Goal: Information Seeking & Learning: Learn about a topic

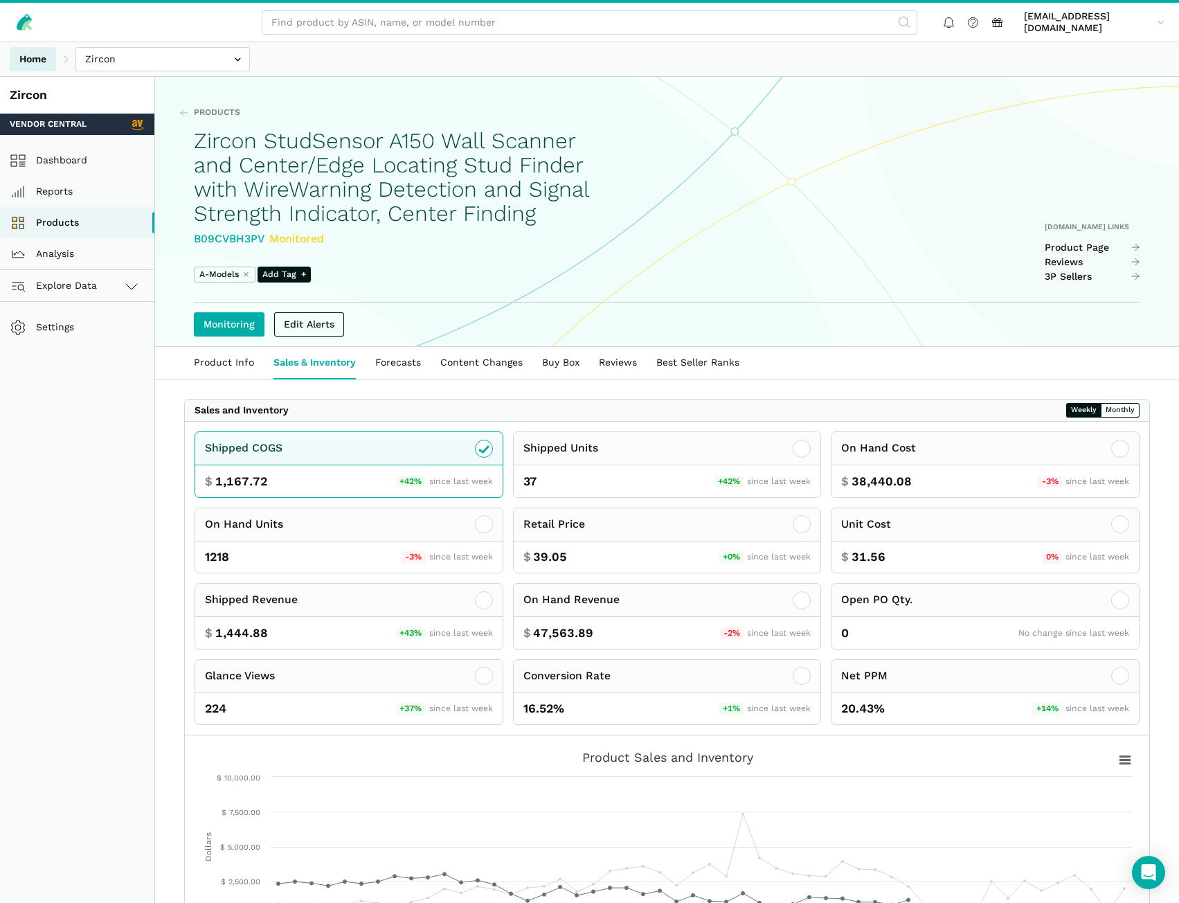
click at [29, 64] on link "Home" at bounding box center [33, 59] width 46 height 24
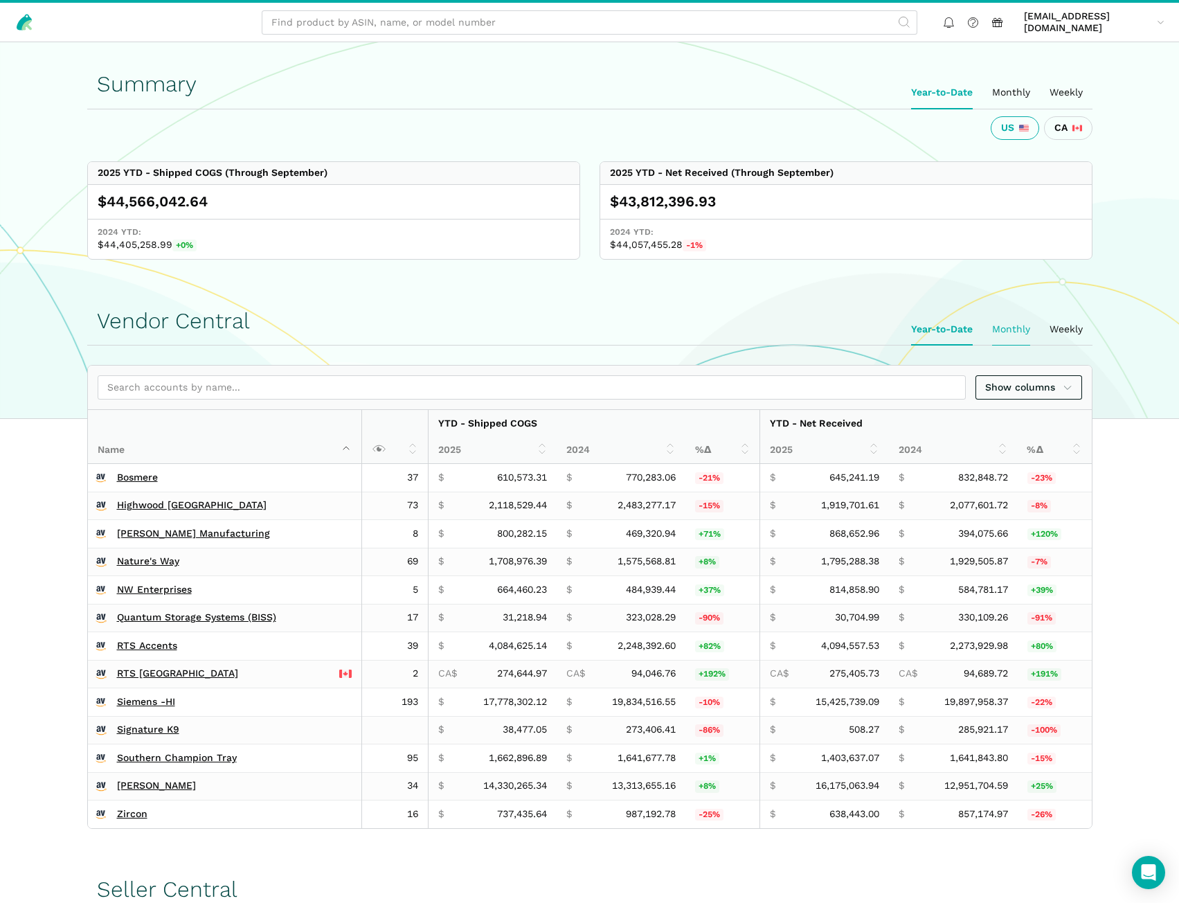
click at [1006, 323] on ui-tab "Monthly" at bounding box center [1011, 330] width 57 height 32
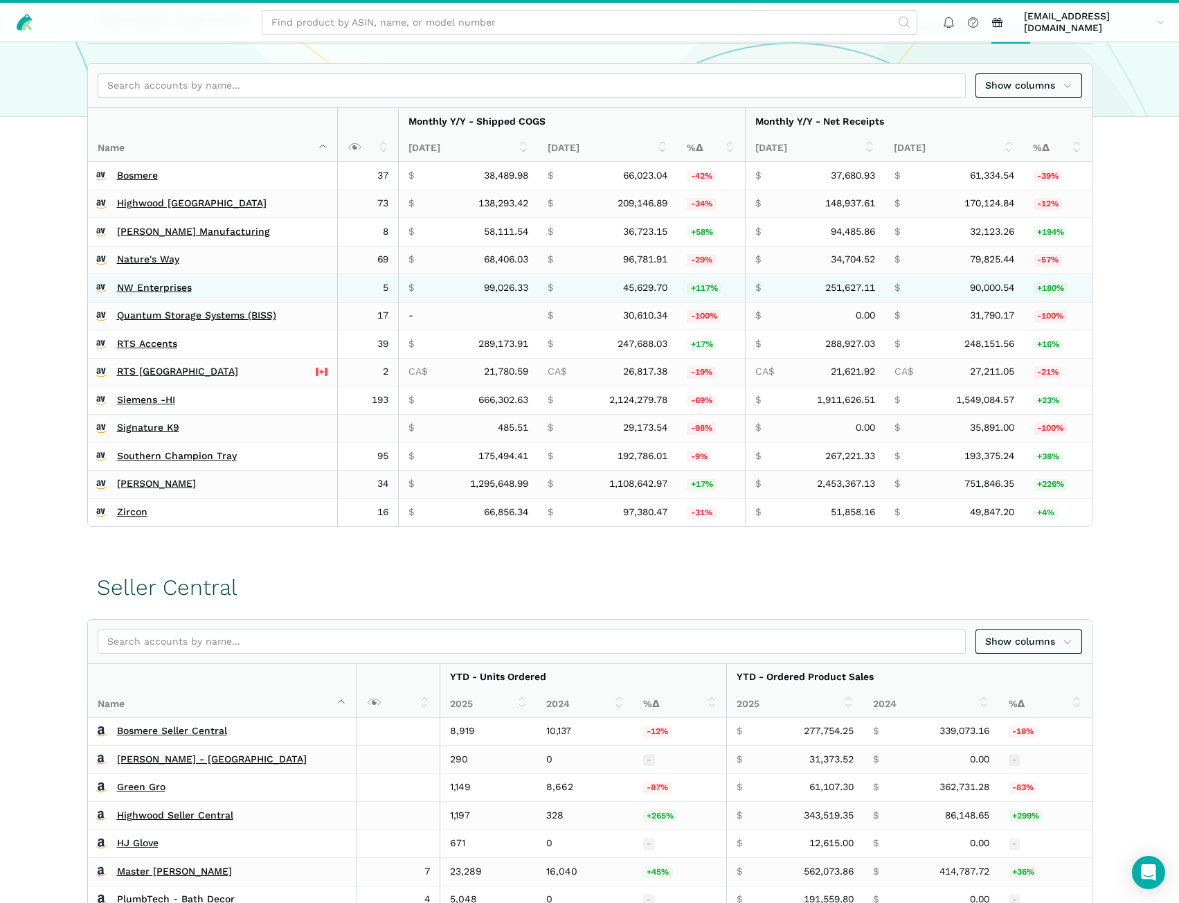
scroll to position [485, 0]
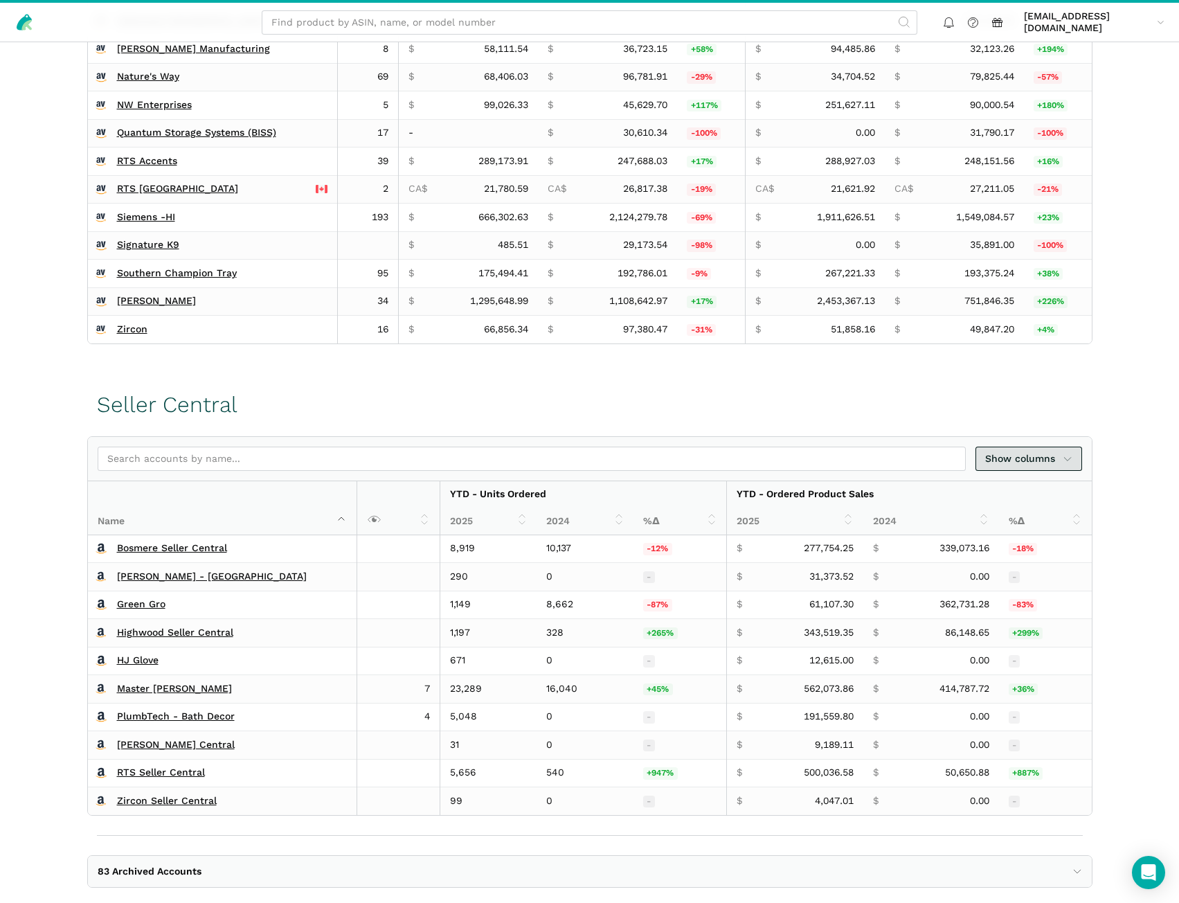
click at [1022, 456] on span "Show columns" at bounding box center [1028, 459] width 87 height 15
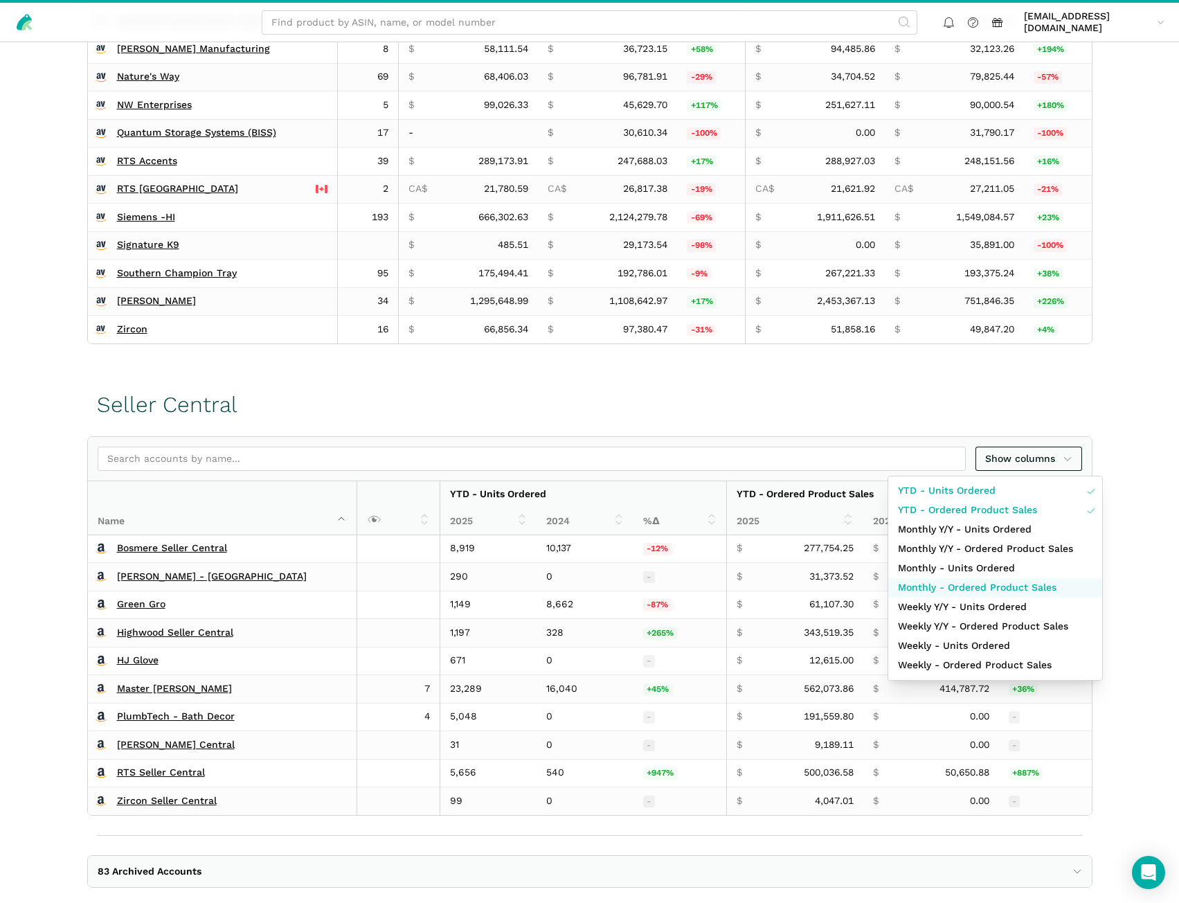
click at [1004, 586] on span "Monthly - Ordered Product Sales" at bounding box center [977, 587] width 159 height 15
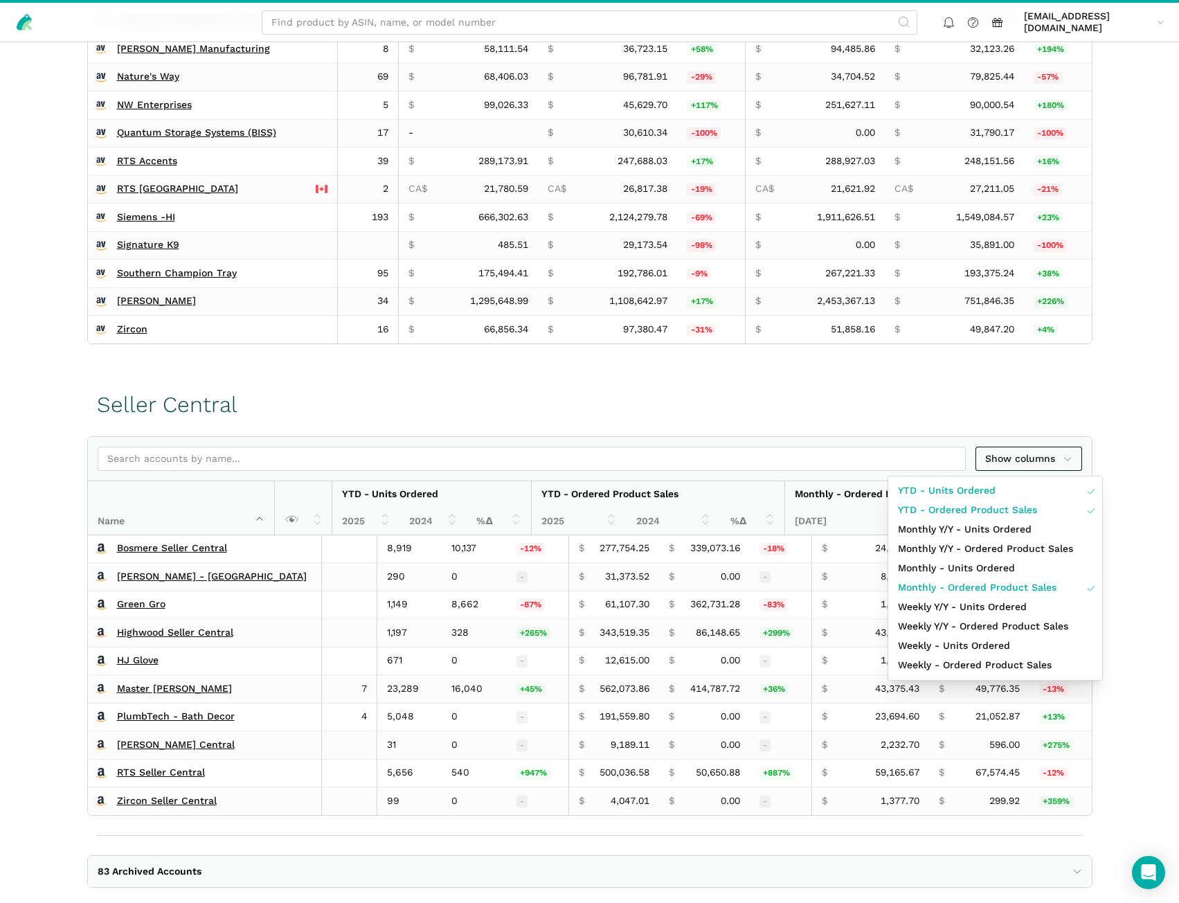
click at [1113, 465] on div at bounding box center [589, 451] width 1179 height 903
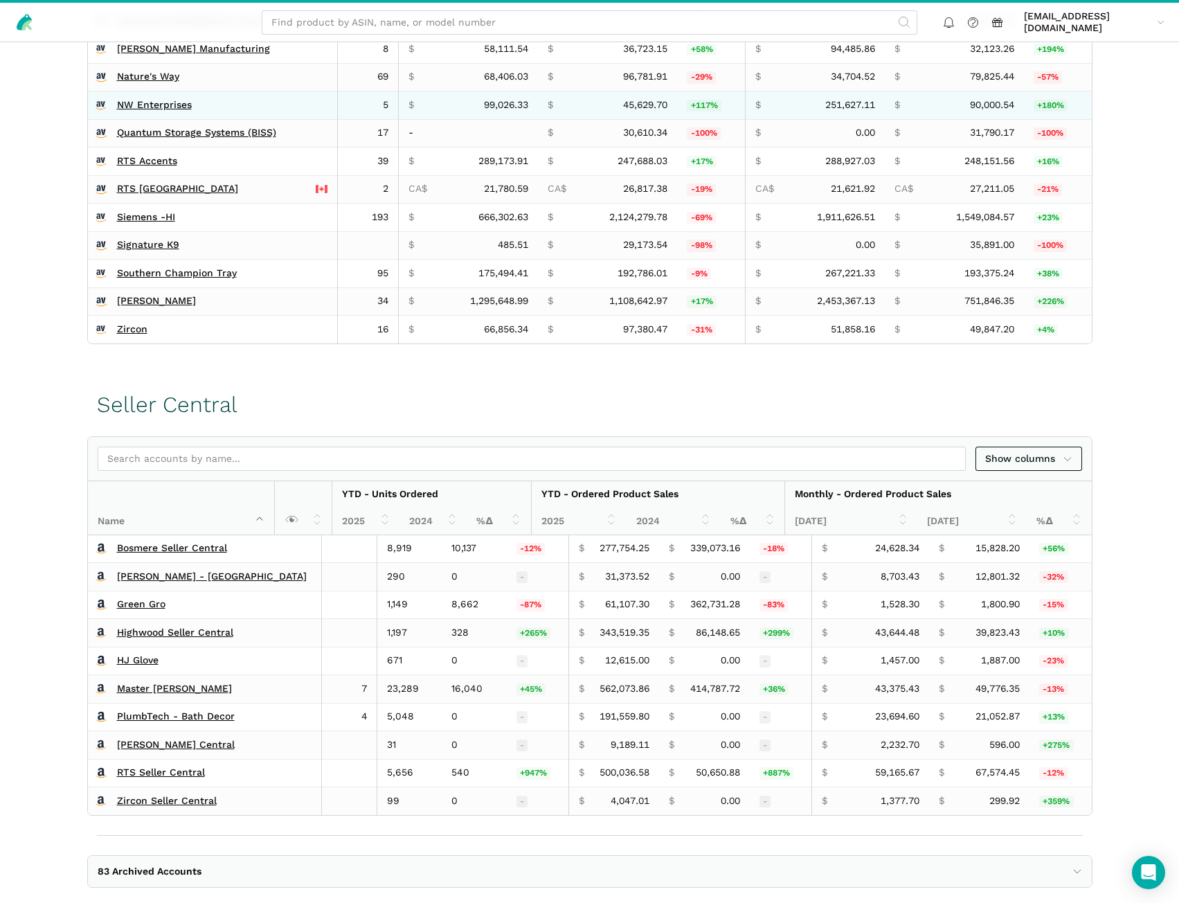
scroll to position [208, 0]
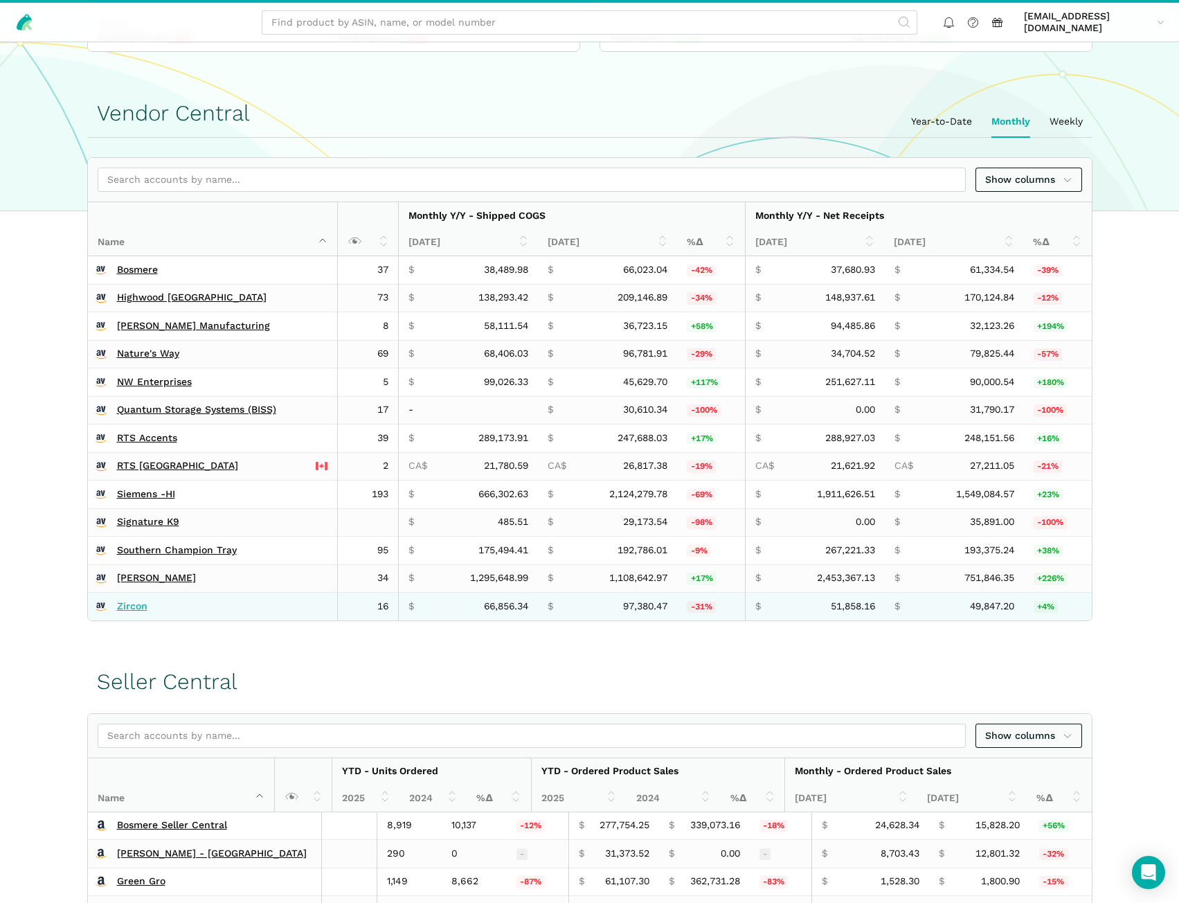
click at [125, 609] on link "Zircon" at bounding box center [132, 606] width 30 height 12
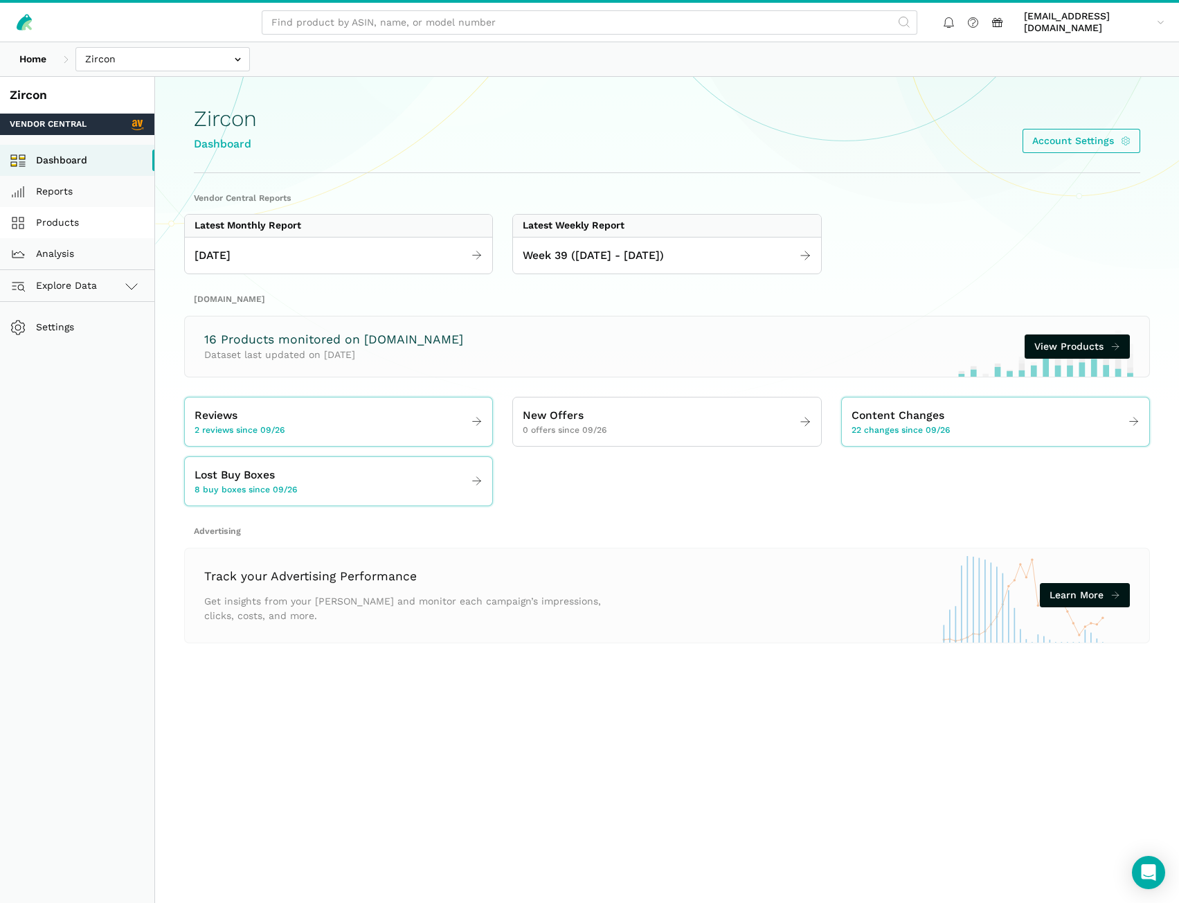
click at [56, 231] on link "Products" at bounding box center [77, 222] width 154 height 31
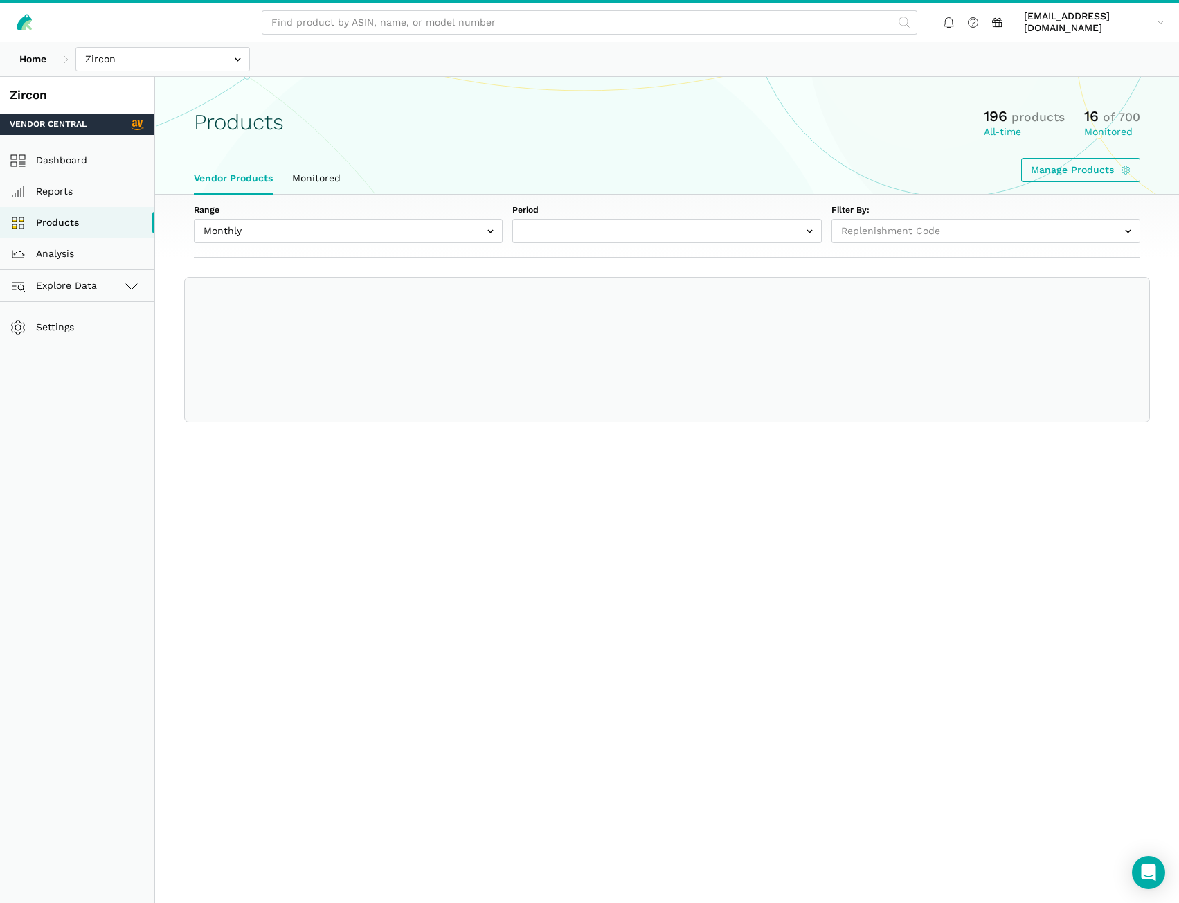
select select
select select "Monthly|2025-09-01"
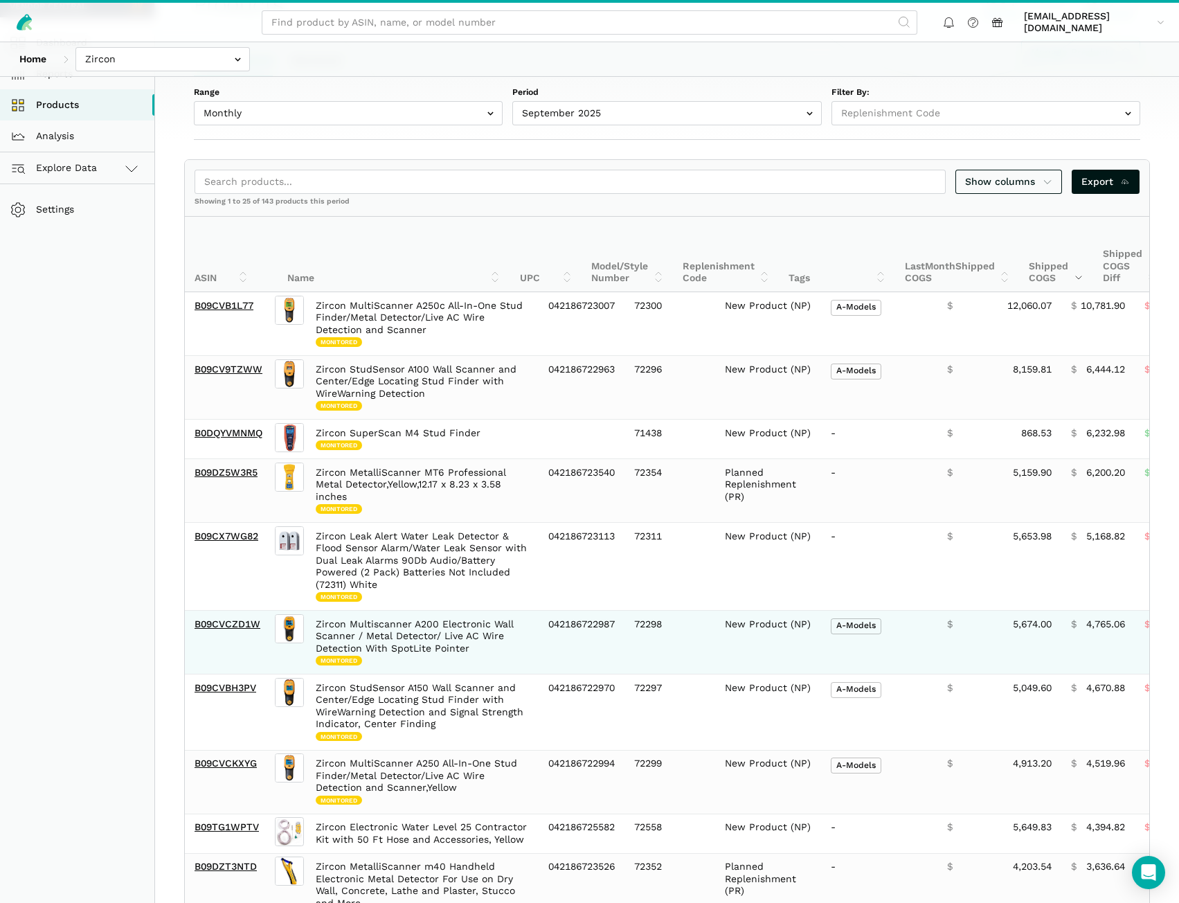
scroll to position [138, 0]
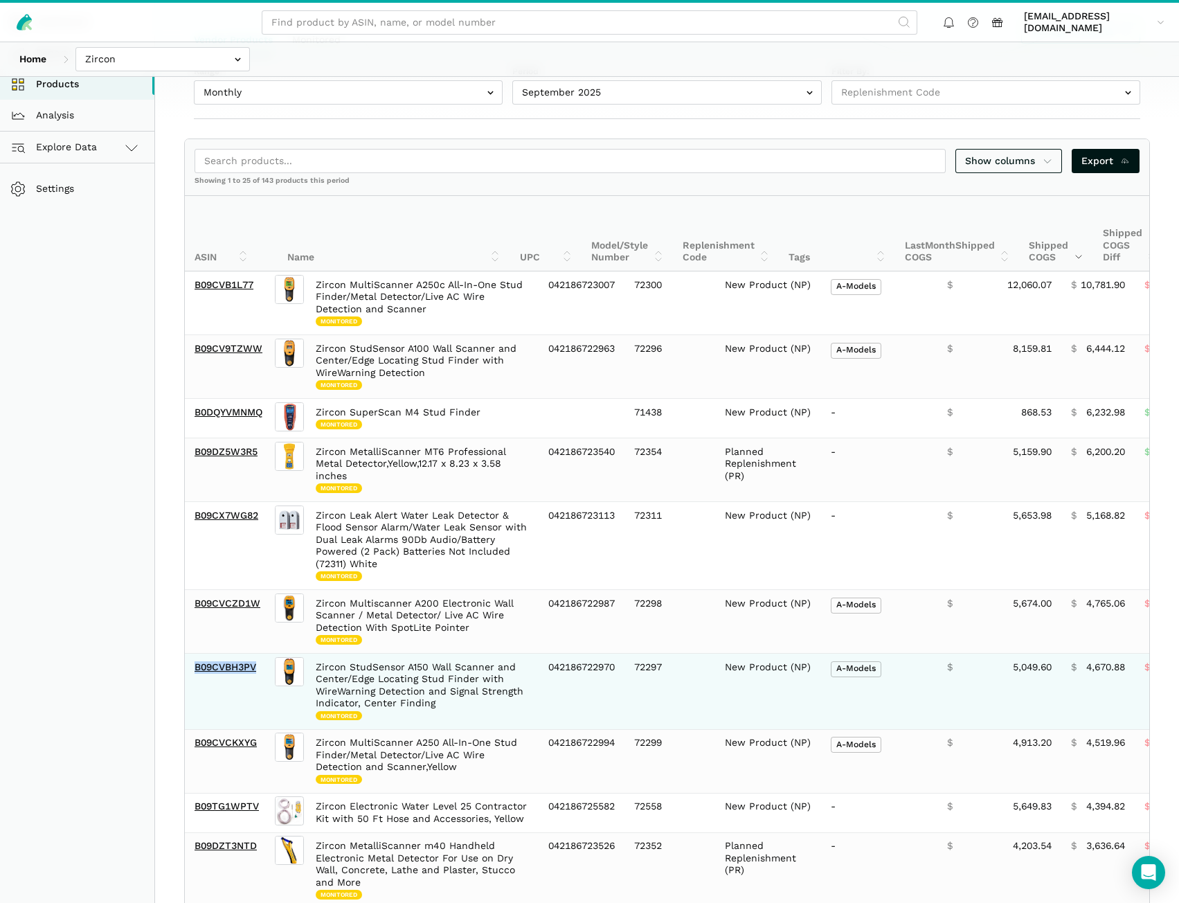
drag, startPoint x: 262, startPoint y: 679, endPoint x: 190, endPoint y: 675, distance: 72.8
click at [190, 675] on td "B09CVBH3PV" at bounding box center [228, 692] width 87 height 76
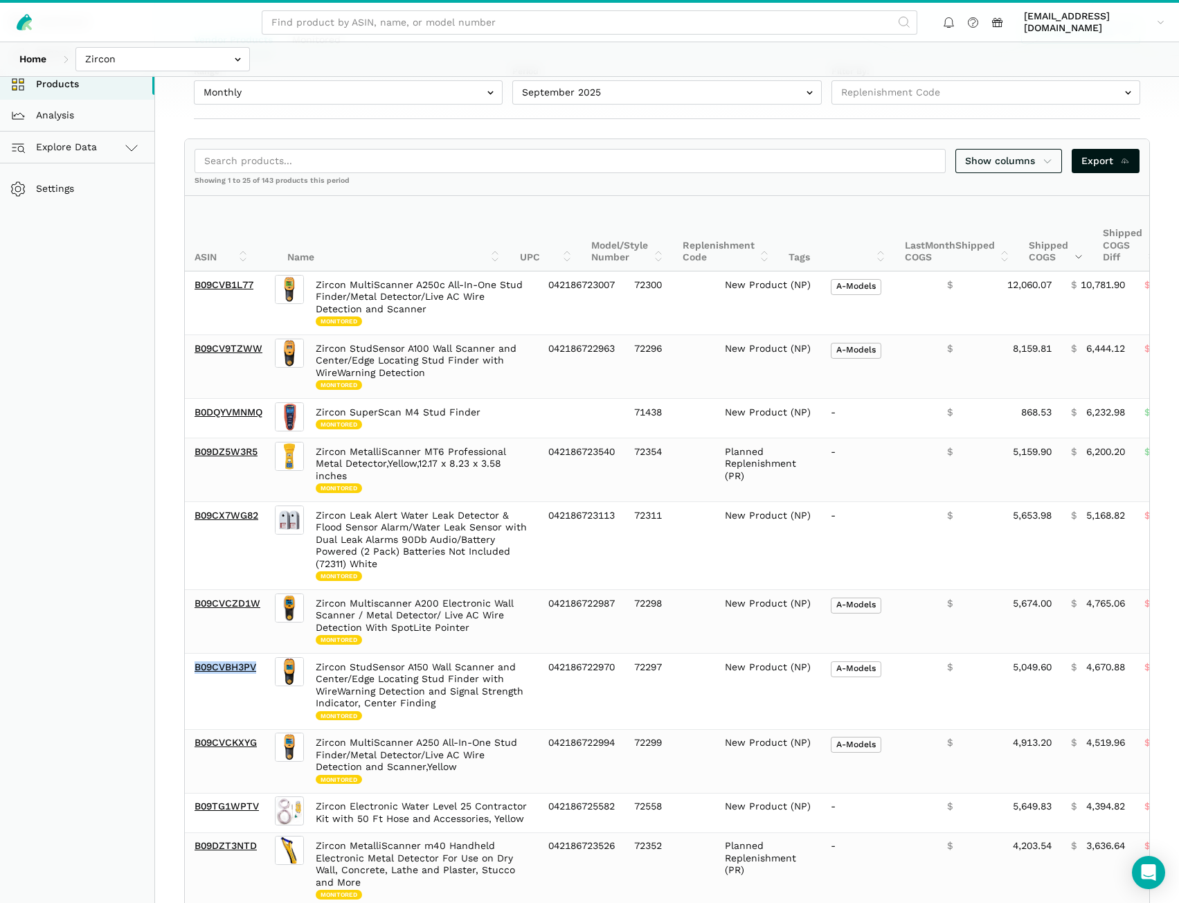
copy link "B09CVBH3PV"
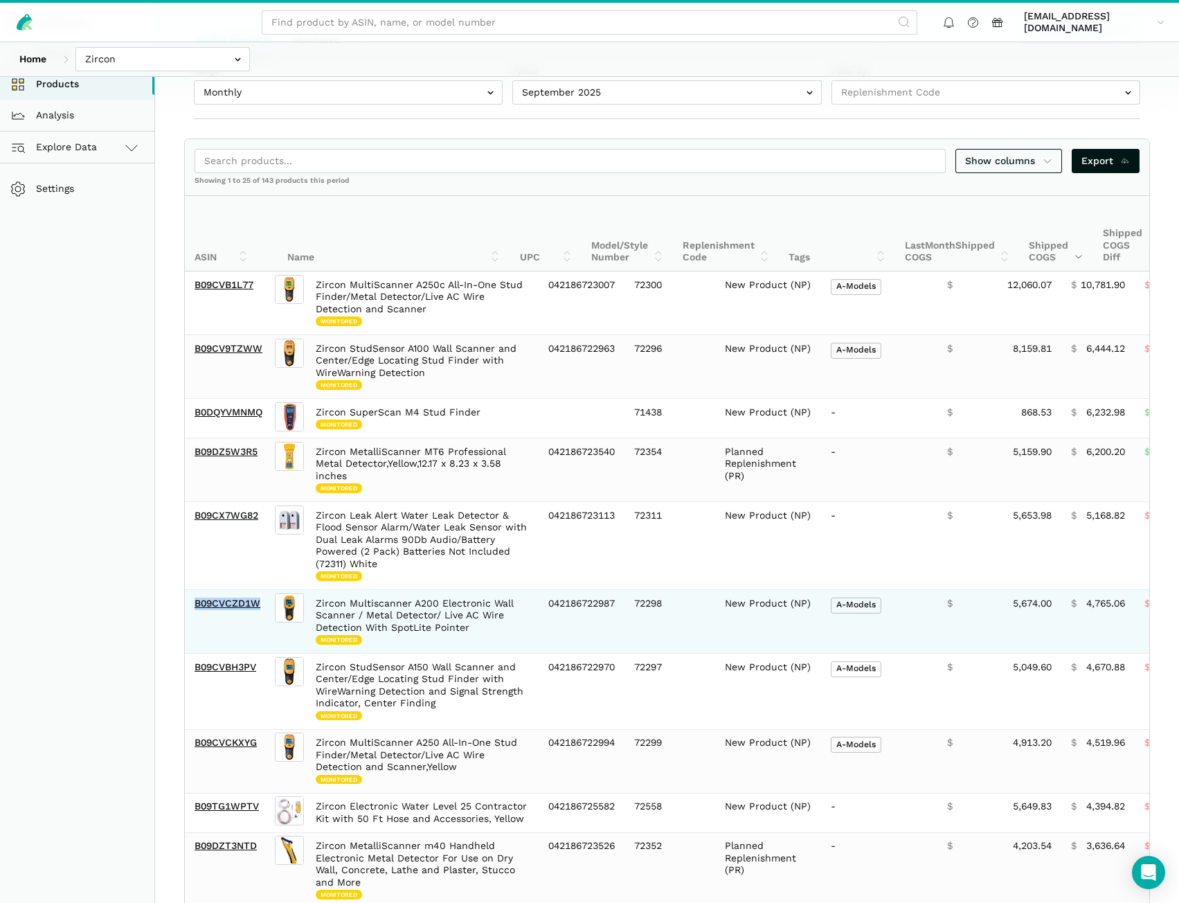
drag, startPoint x: 262, startPoint y: 609, endPoint x: 189, endPoint y: 610, distance: 73.4
click at [189, 610] on td "B09CVCZD1W" at bounding box center [228, 622] width 87 height 64
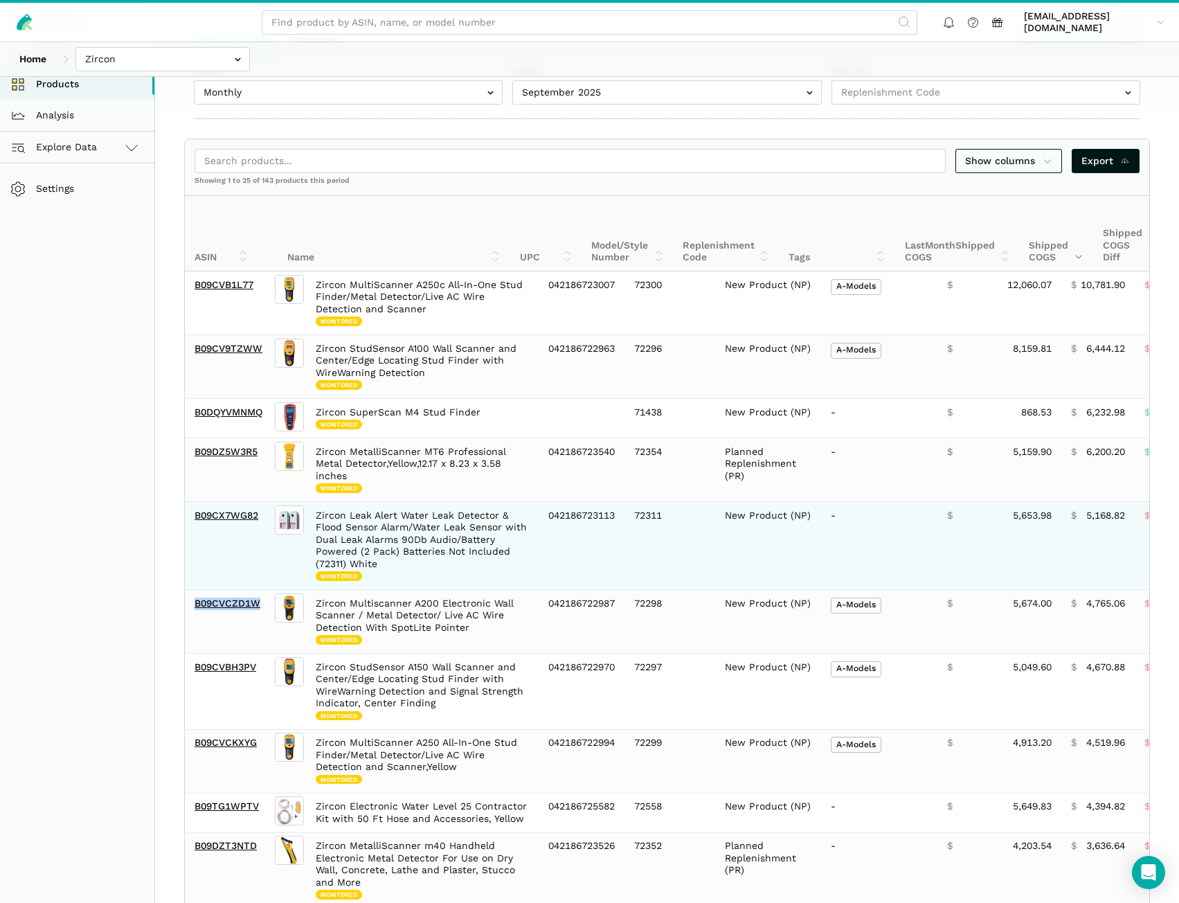
copy link "B09CVCZD1W"
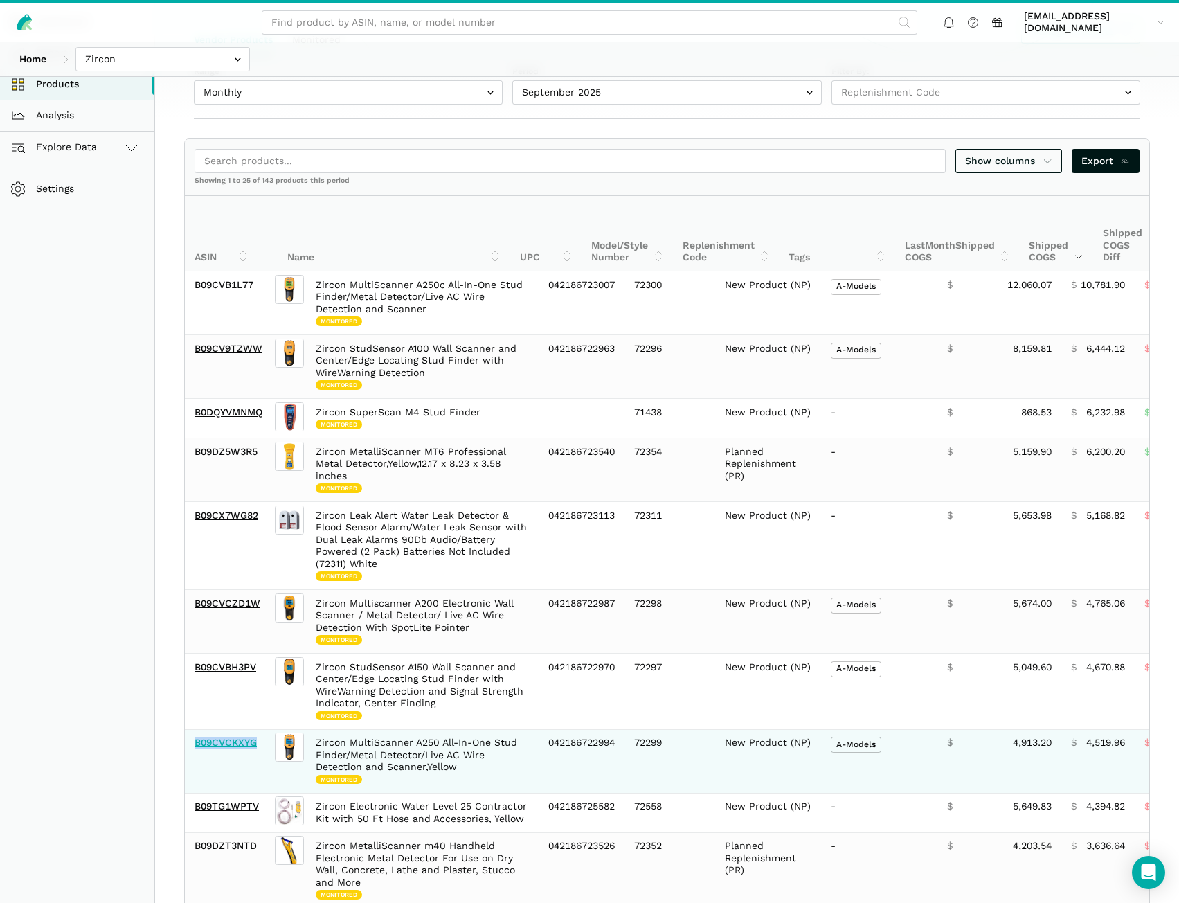
drag, startPoint x: 266, startPoint y: 751, endPoint x: 197, endPoint y: 744, distance: 69.5
click at [197, 744] on td "B09CVCKXYG" at bounding box center [228, 761] width 87 height 64
copy link "B09CVCKXYG"
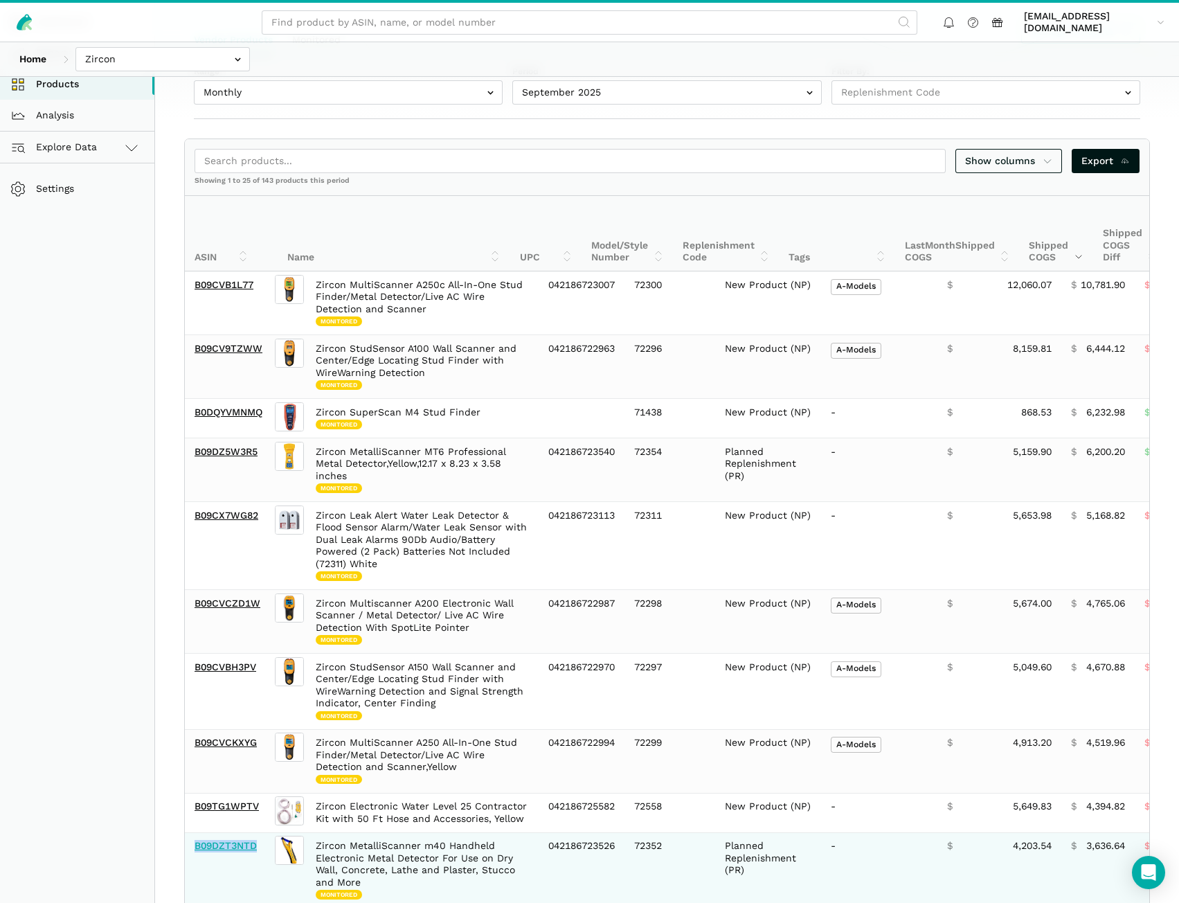
drag, startPoint x: 262, startPoint y: 847, endPoint x: 197, endPoint y: 848, distance: 65.8
click at [197, 848] on td "B09DZT3NTD" at bounding box center [228, 870] width 87 height 76
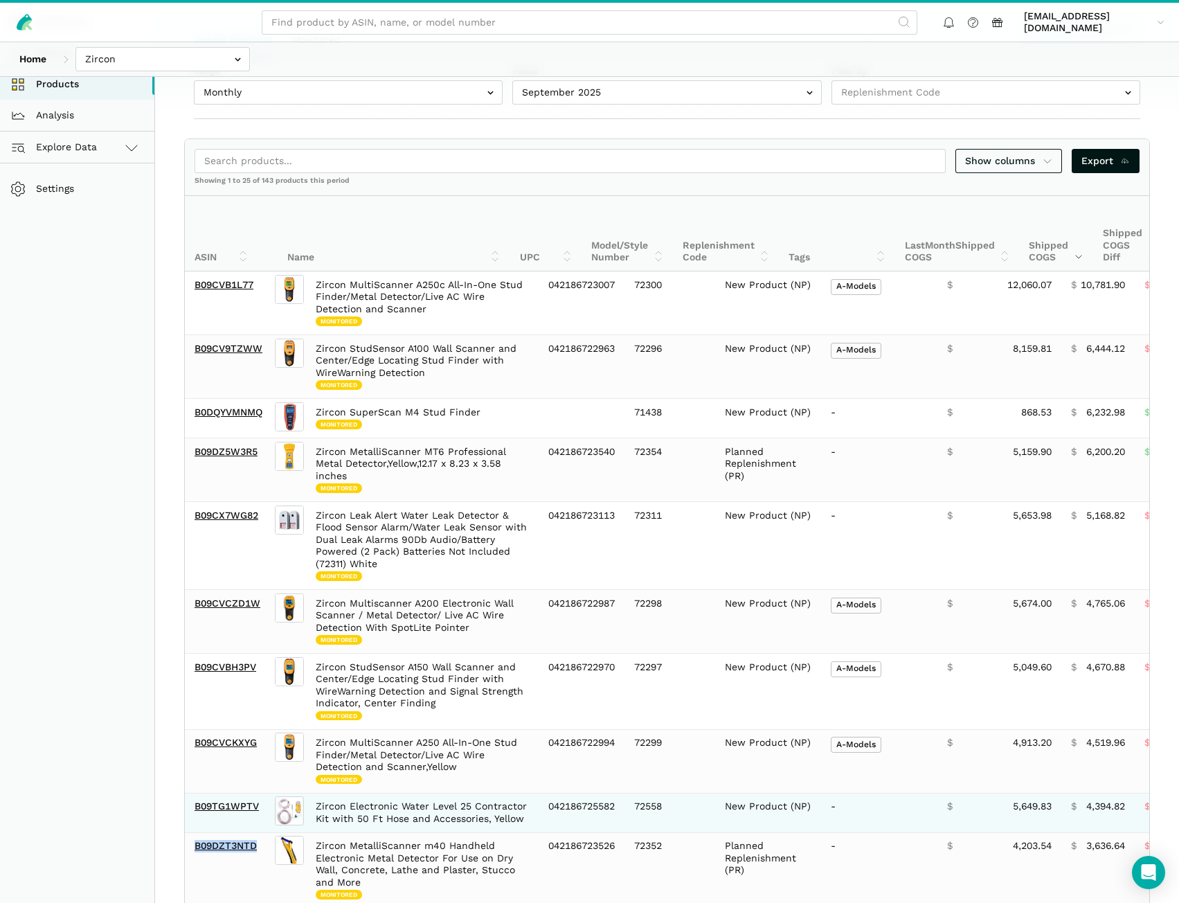
copy link "B09DZT3NTD"
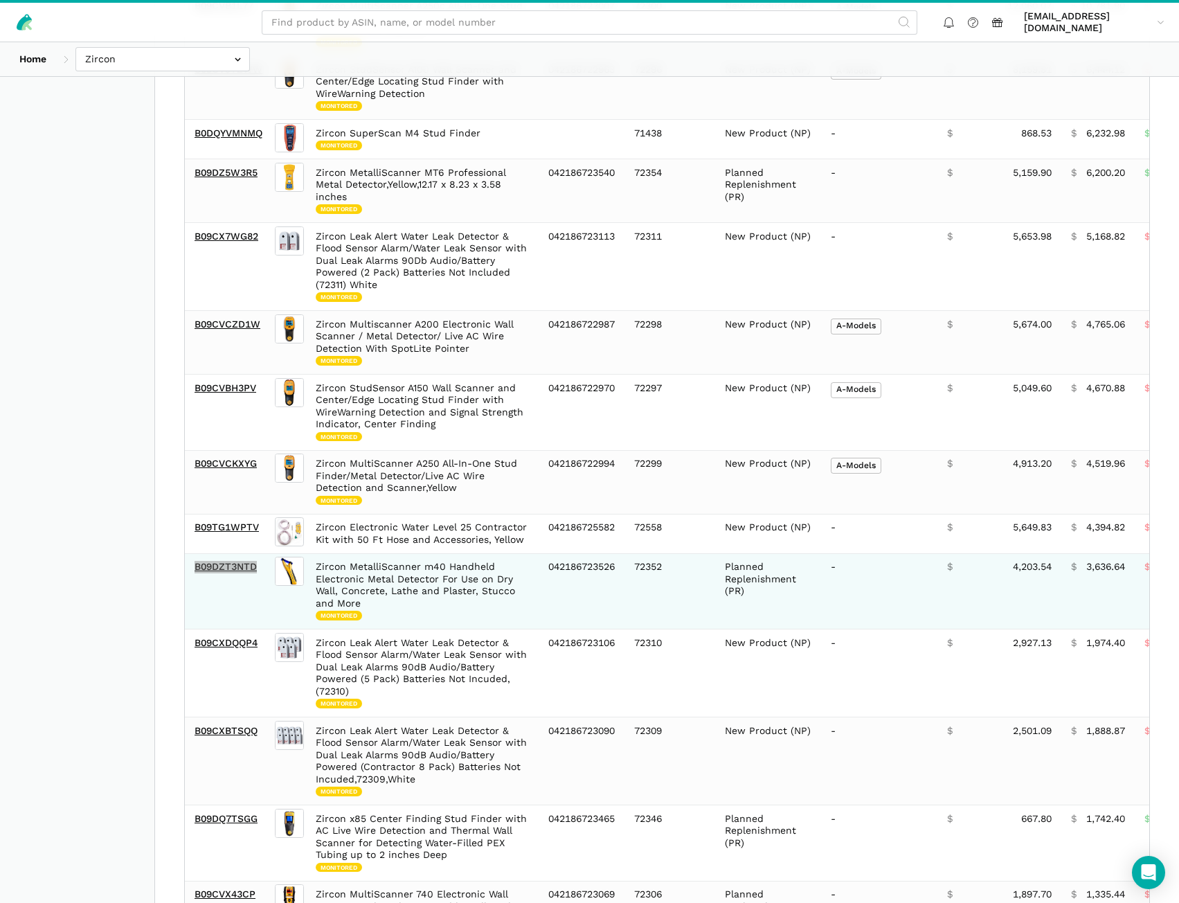
scroll to position [485, 0]
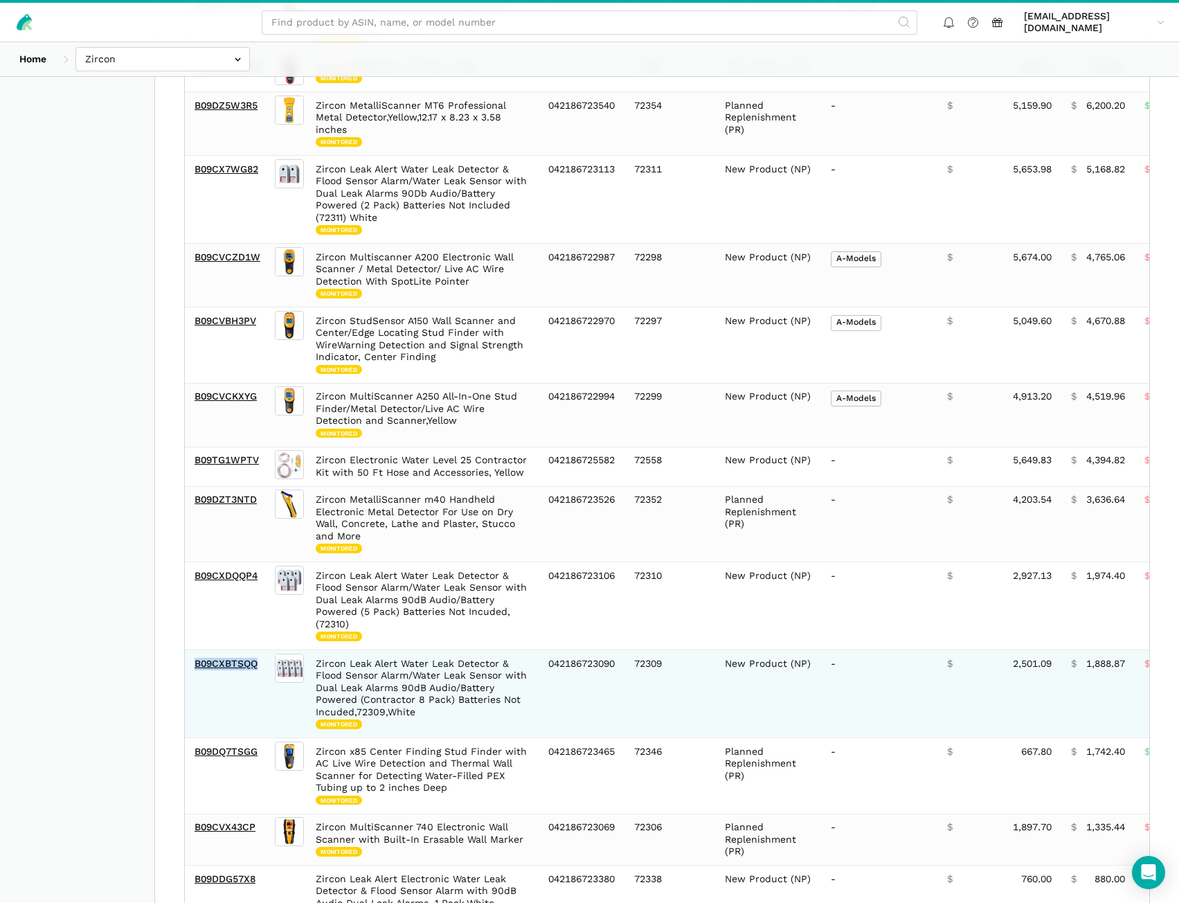
drag, startPoint x: 260, startPoint y: 669, endPoint x: 194, endPoint y: 673, distance: 66.6
click at [194, 673] on td "B09CXBTSQQ" at bounding box center [228, 694] width 87 height 88
copy link "B09CXBTSQQ"
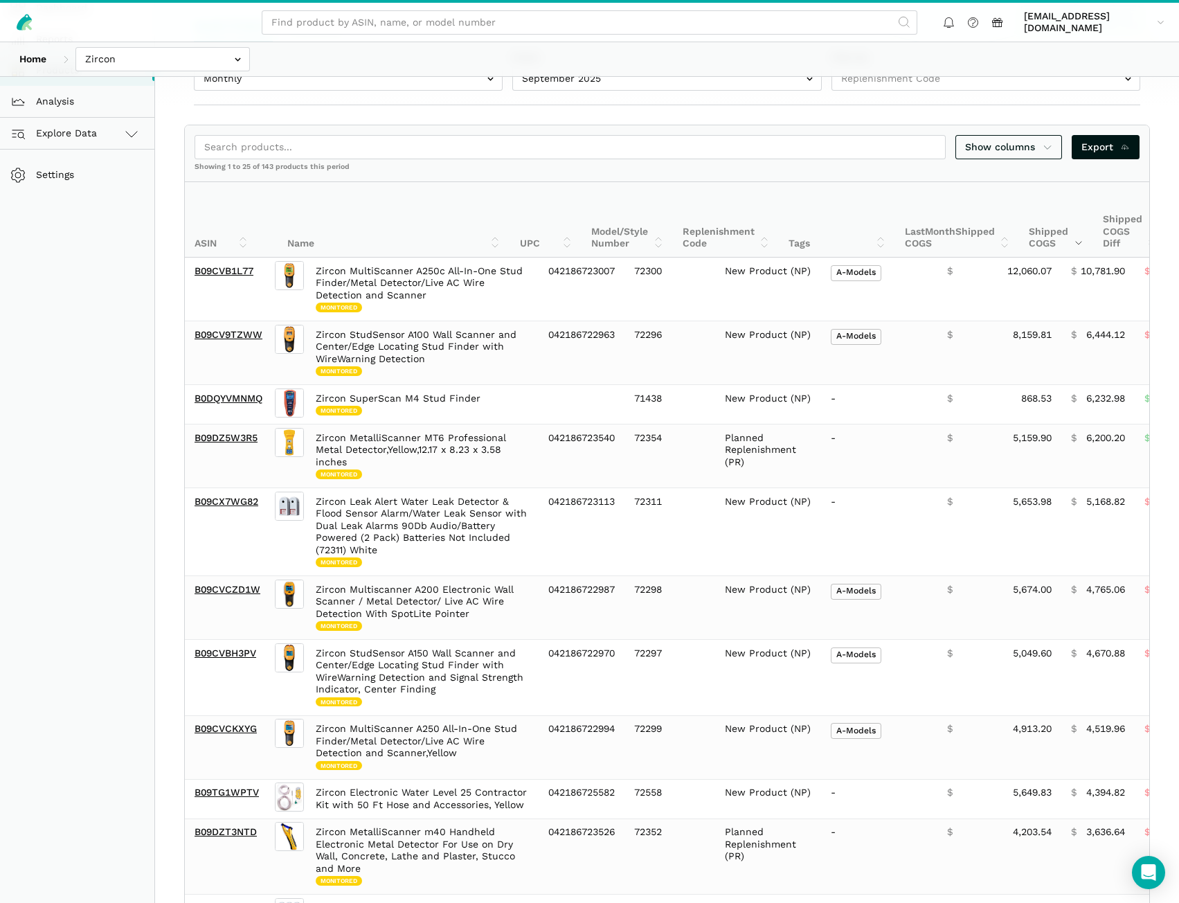
scroll to position [0, 0]
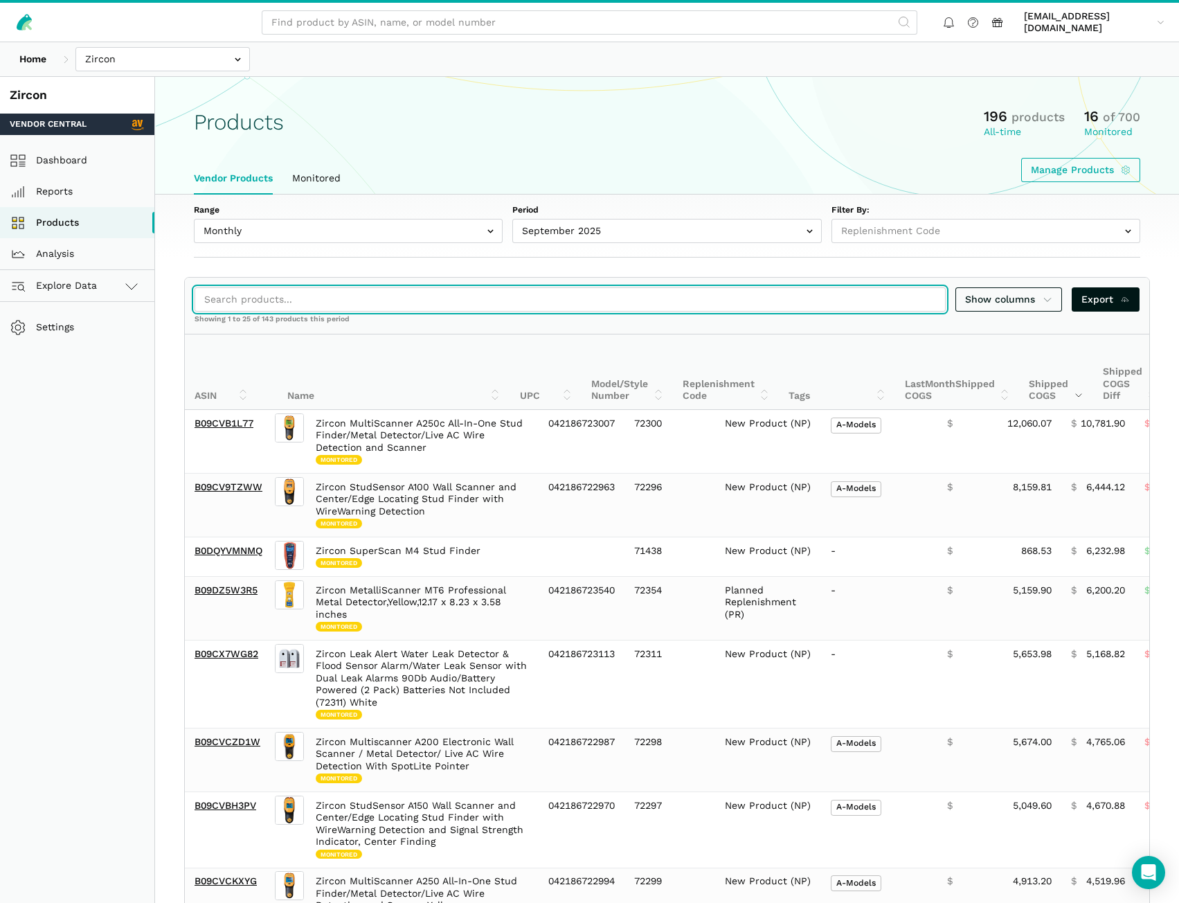
click at [393, 300] on input "search" at bounding box center [570, 299] width 751 height 24
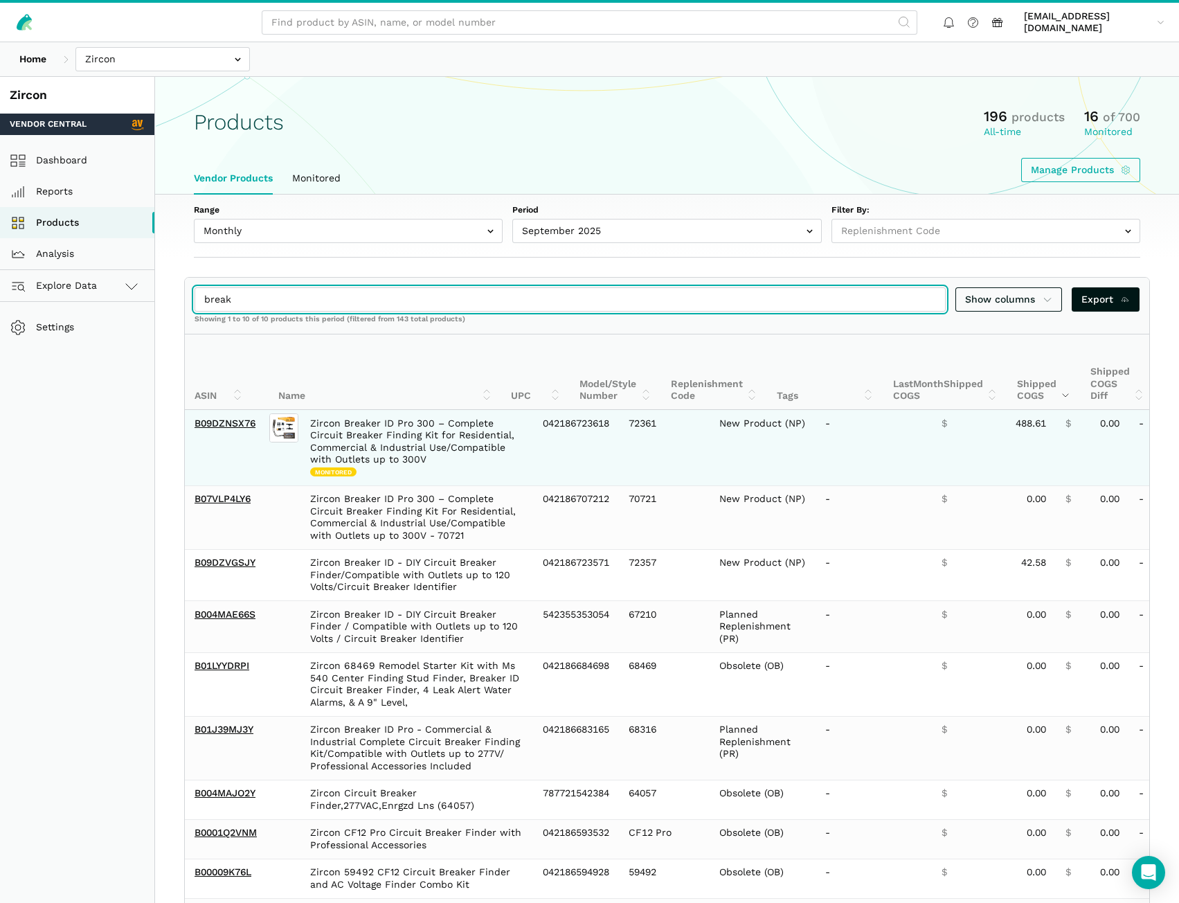
type input "break"
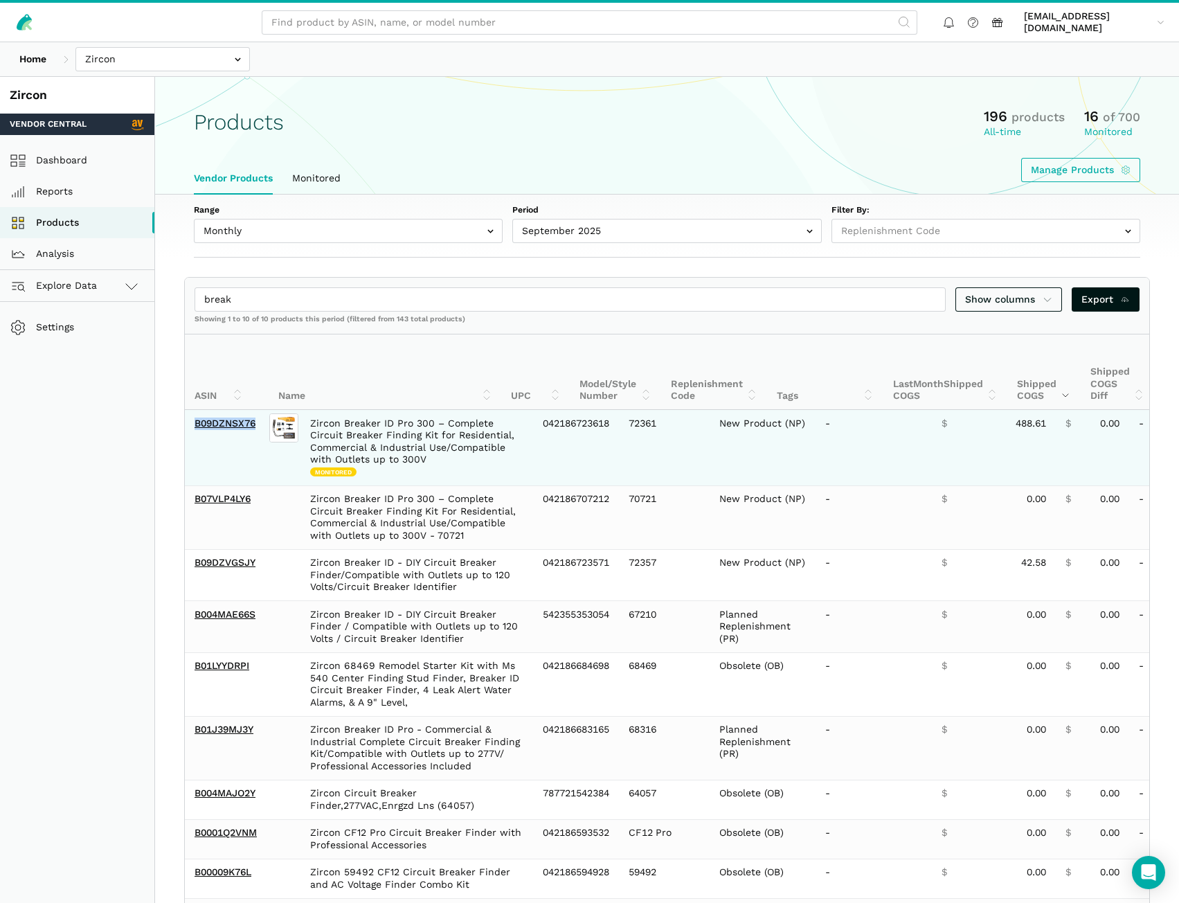
drag, startPoint x: 260, startPoint y: 429, endPoint x: 194, endPoint y: 429, distance: 65.8
click at [194, 429] on td "B09DZNSX76" at bounding box center [226, 447] width 82 height 75
copy link "B09DZNSX76"
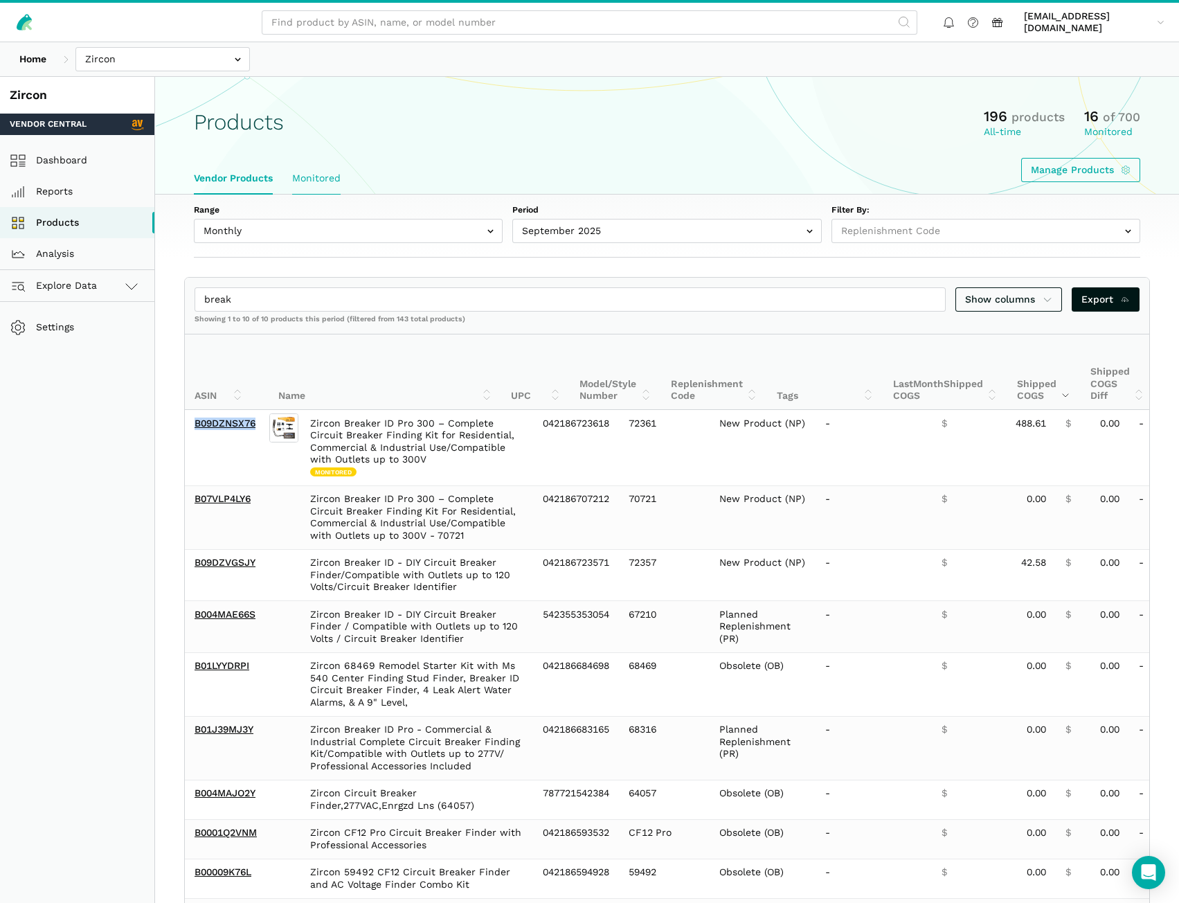
drag, startPoint x: 70, startPoint y: 197, endPoint x: 339, endPoint y: 165, distance: 271.3
click at [70, 197] on link "Reports" at bounding box center [77, 191] width 154 height 31
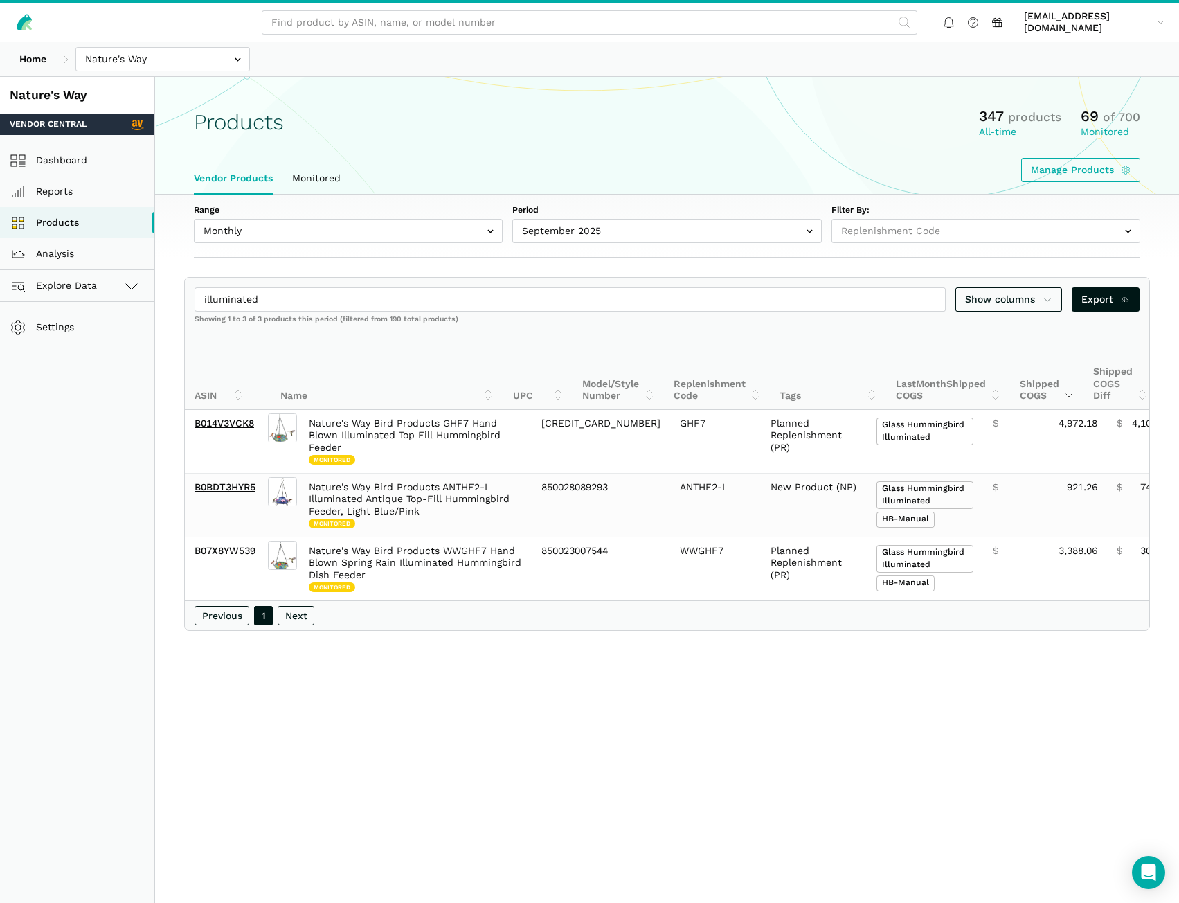
select select
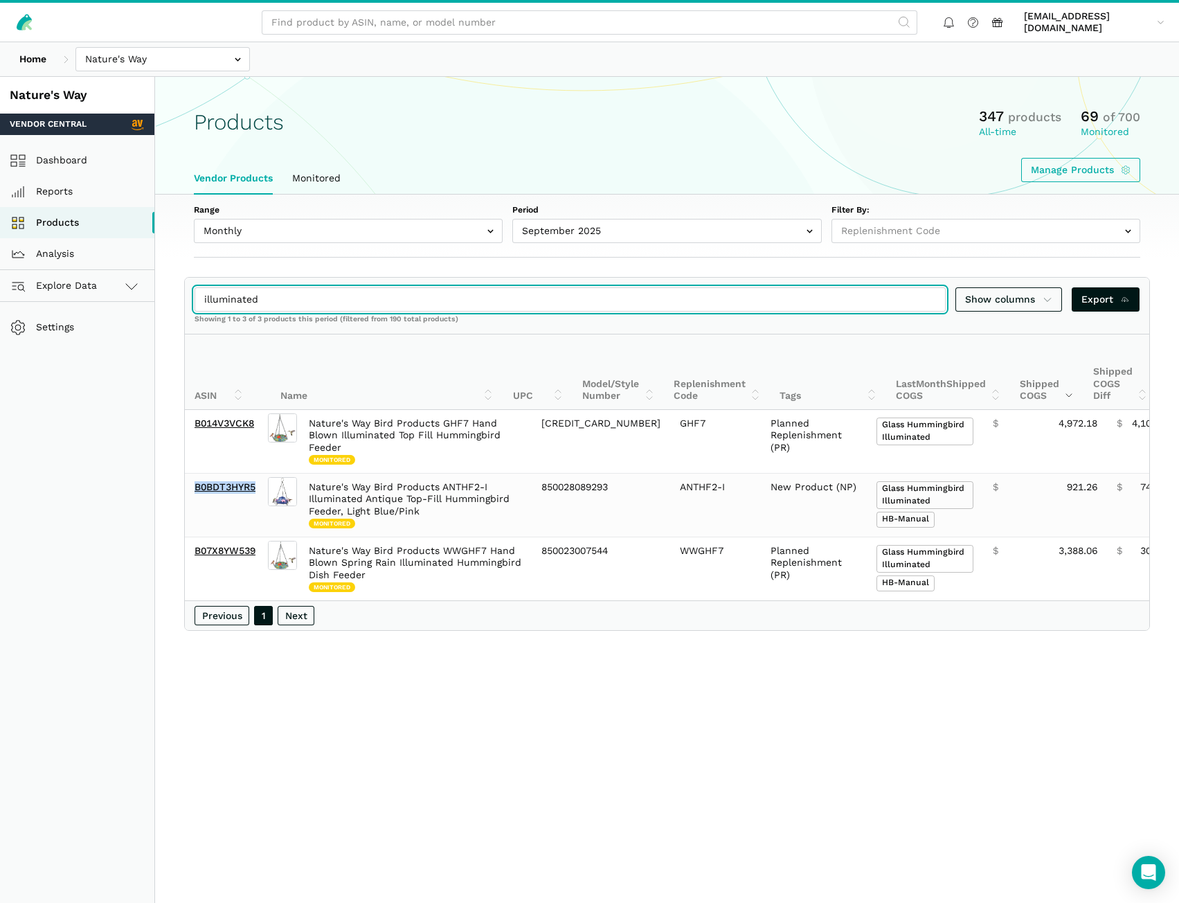
click at [282, 306] on input "illuminated" at bounding box center [570, 299] width 751 height 24
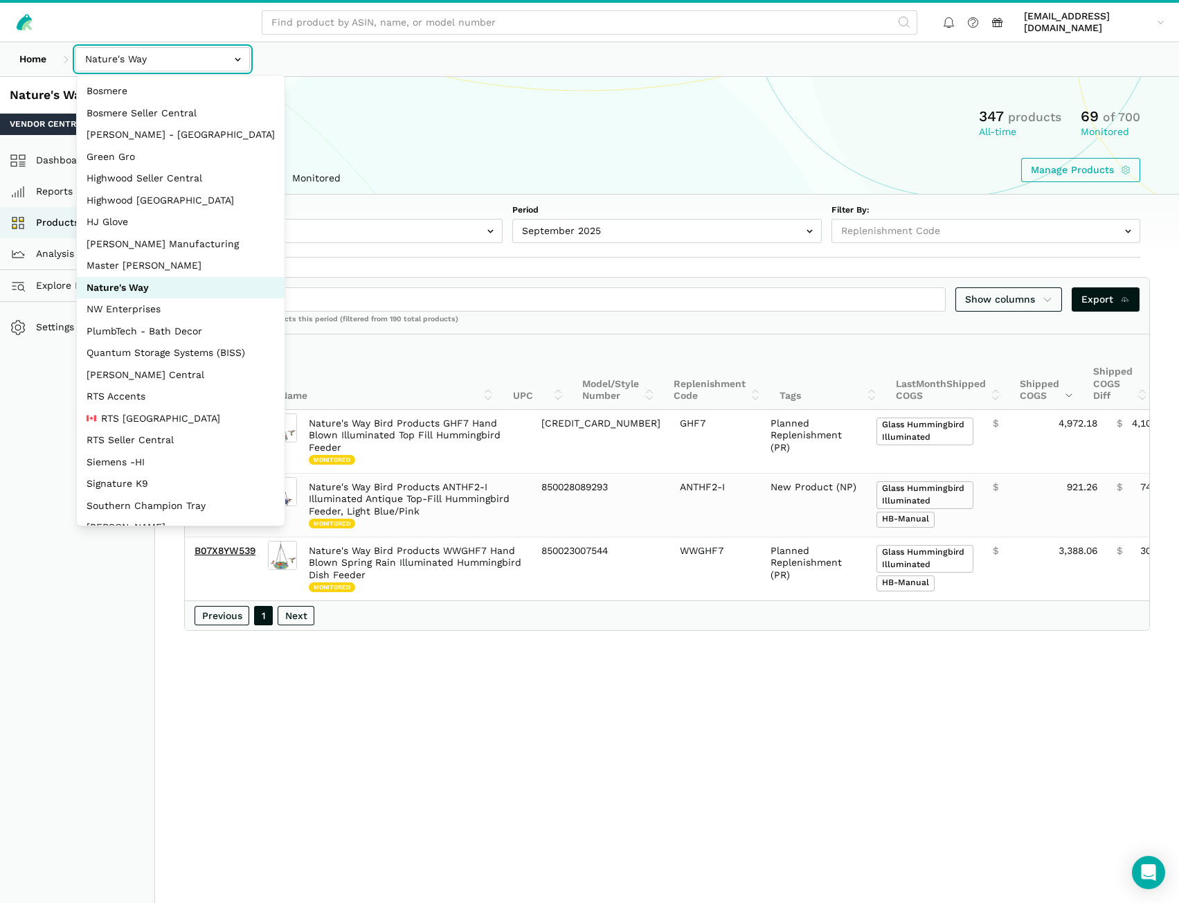
click at [126, 62] on input "text" at bounding box center [162, 59] width 175 height 24
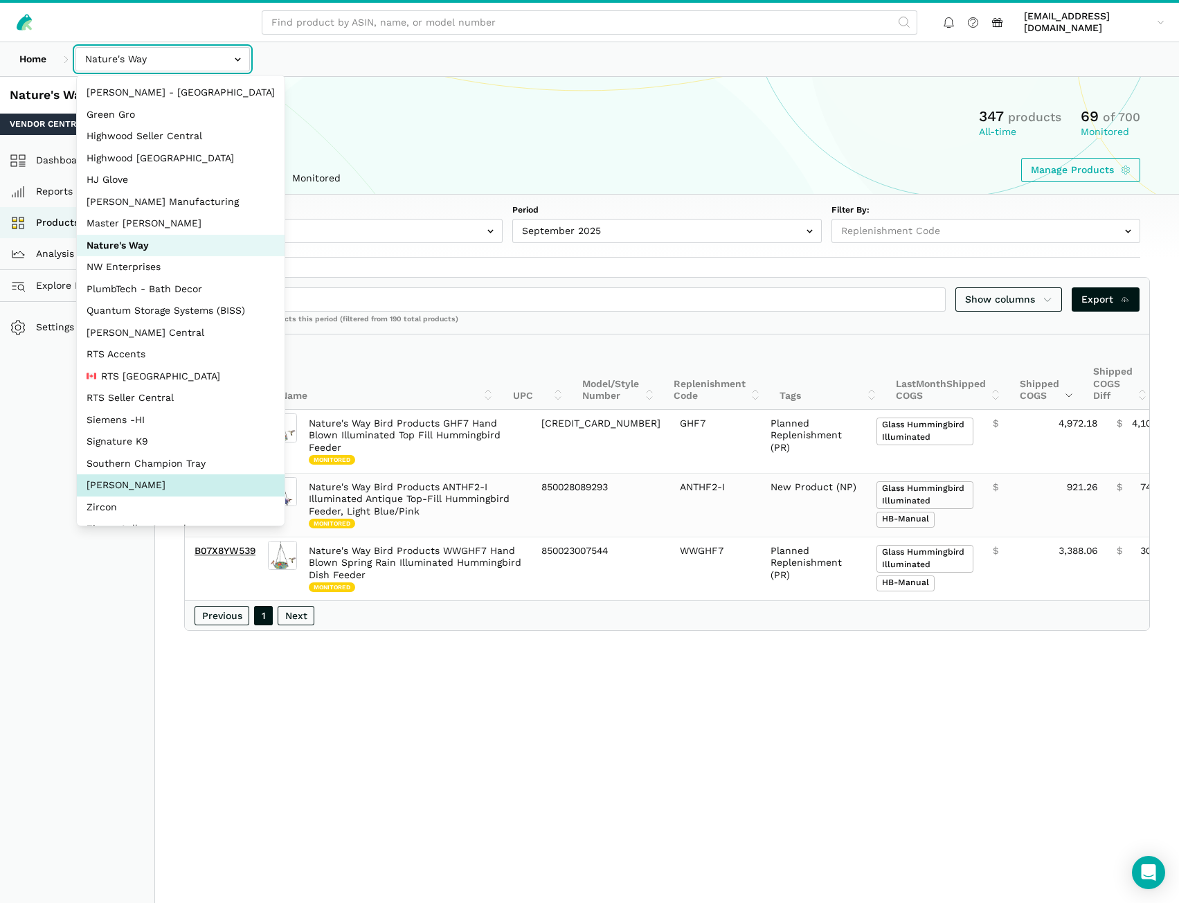
scroll to position [62, 0]
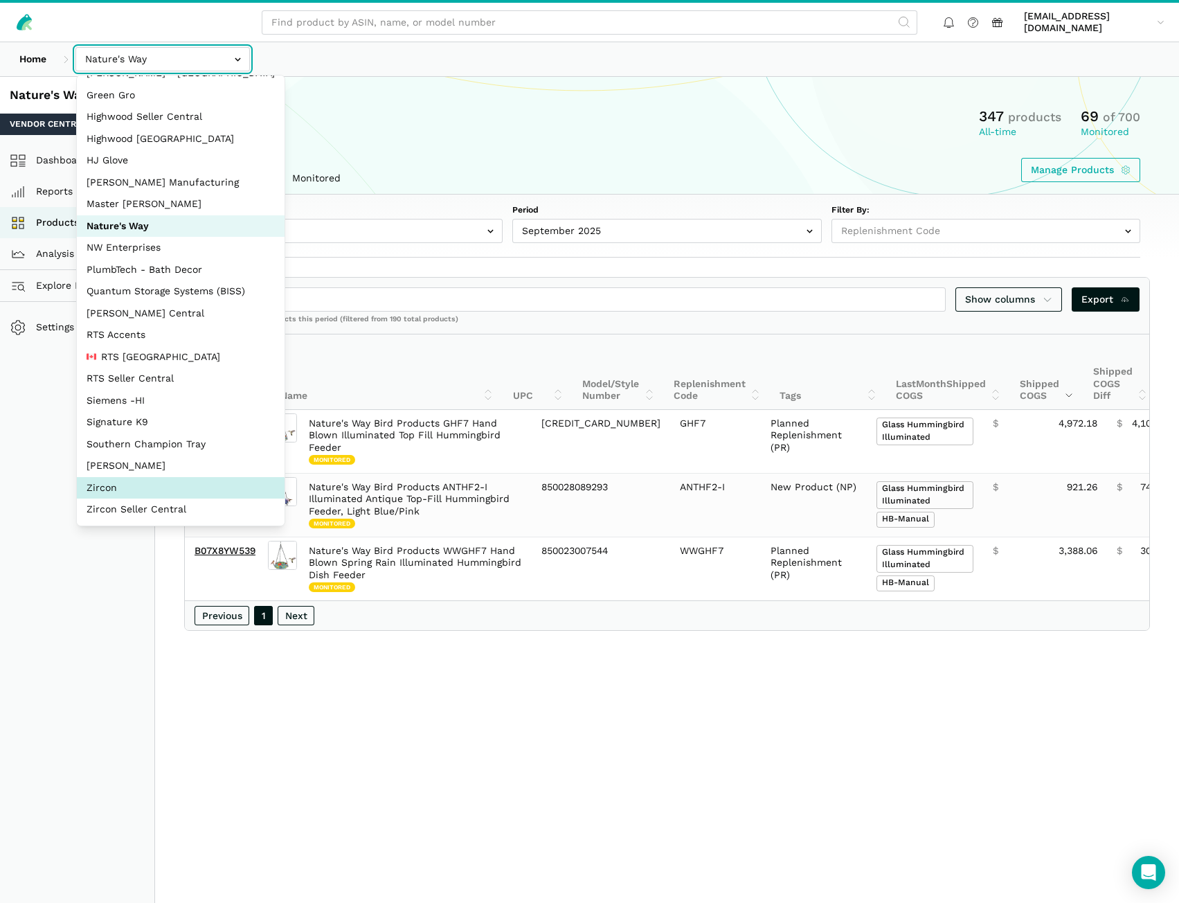
select select "DM38AQ3CPtVJ89bBDkVCzKzE"
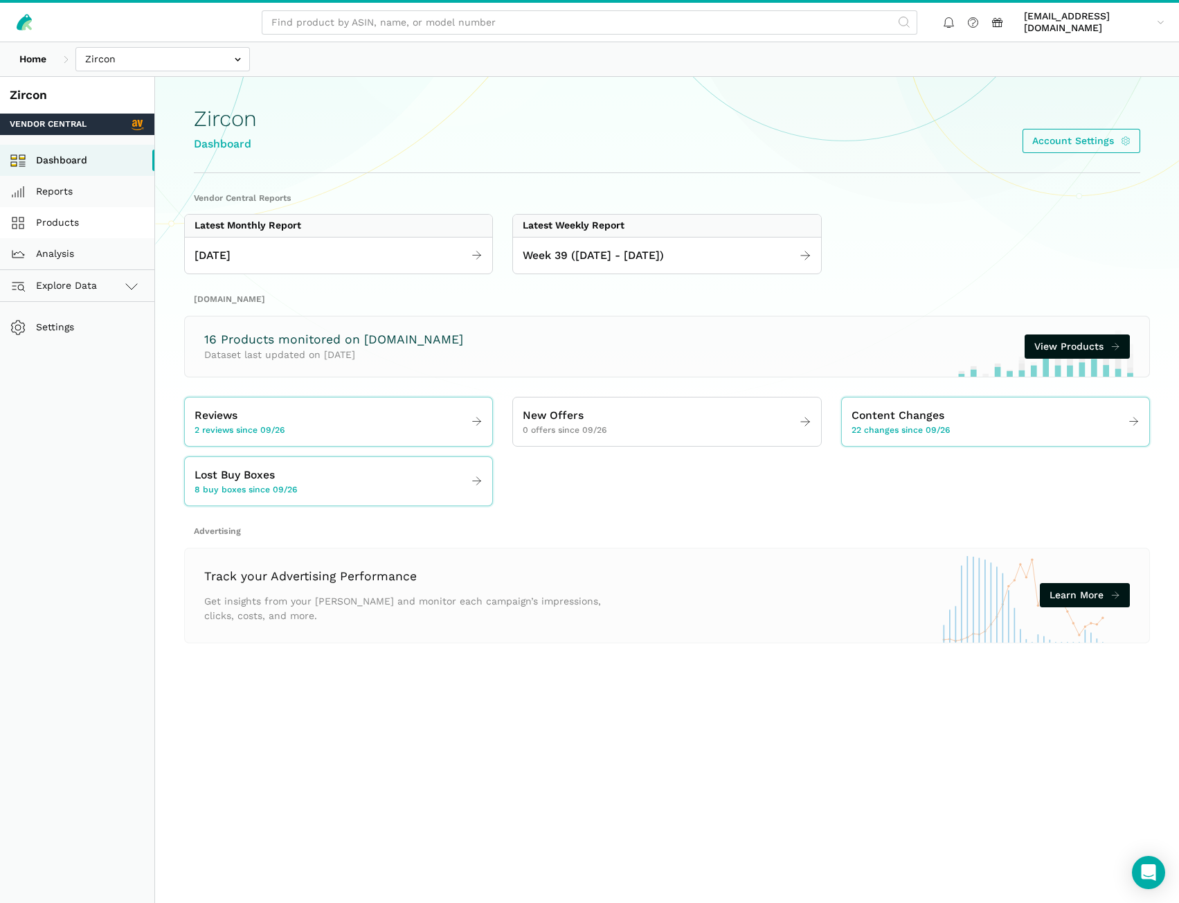
click at [89, 230] on link "Products" at bounding box center [77, 222] width 154 height 31
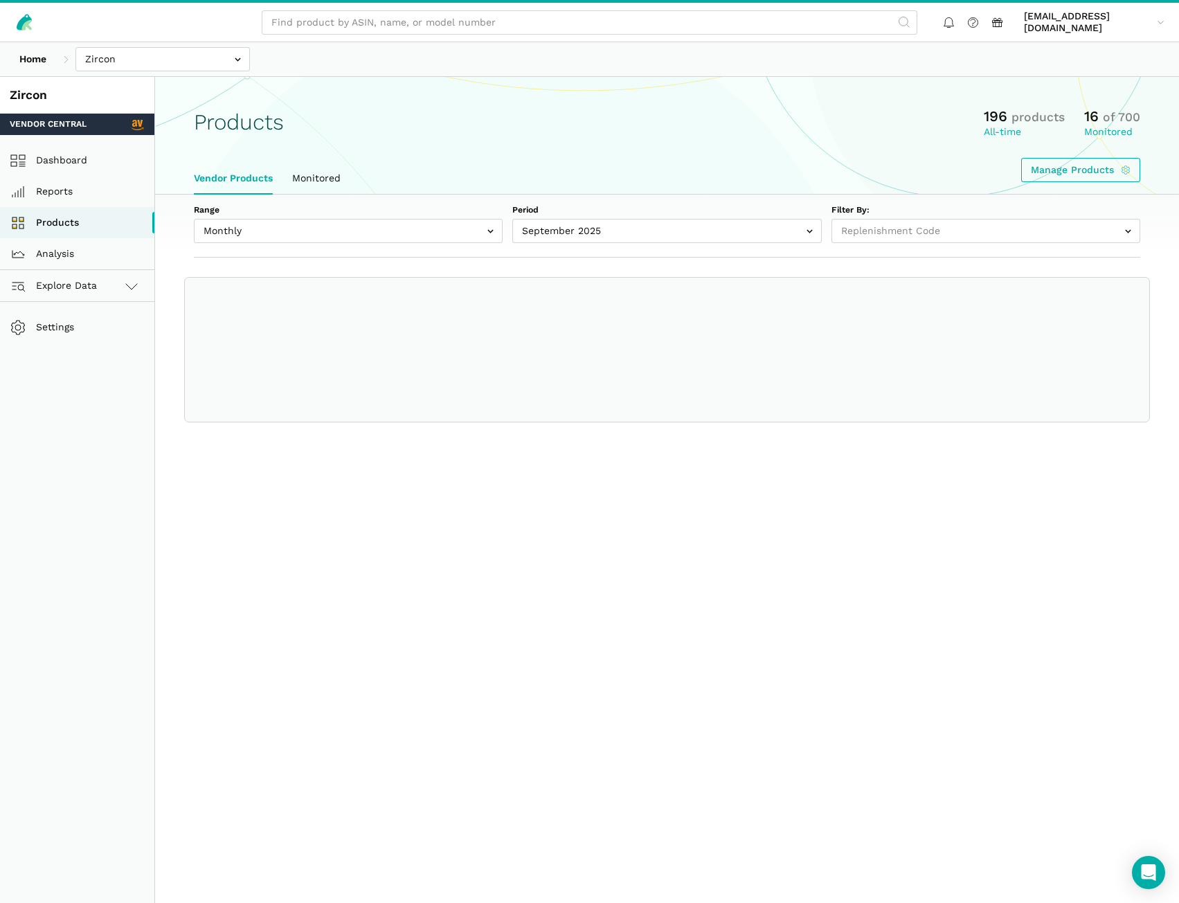
select select
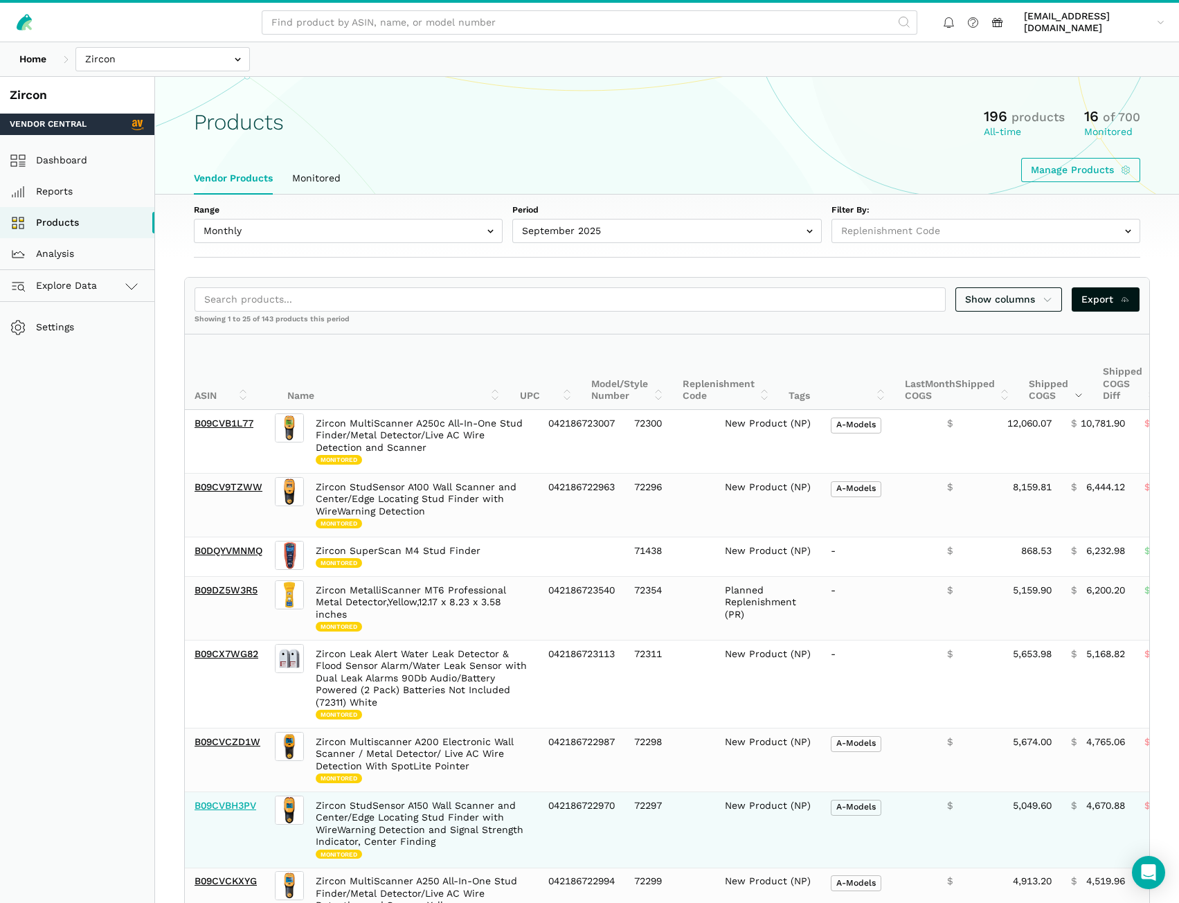
click at [229, 807] on link "B09CVBH3PV" at bounding box center [226, 805] width 62 height 11
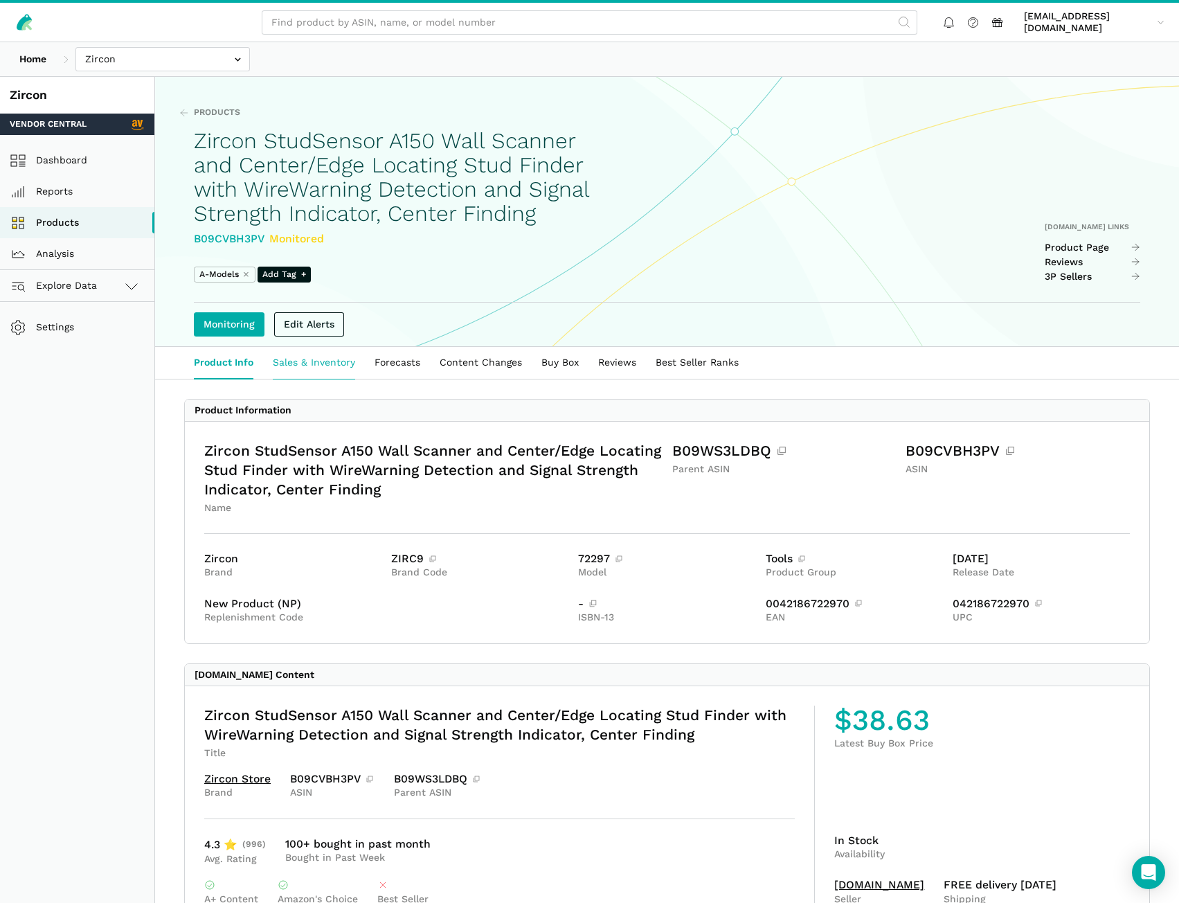
click at [300, 379] on link "Sales & Inventory" at bounding box center [314, 363] width 102 height 32
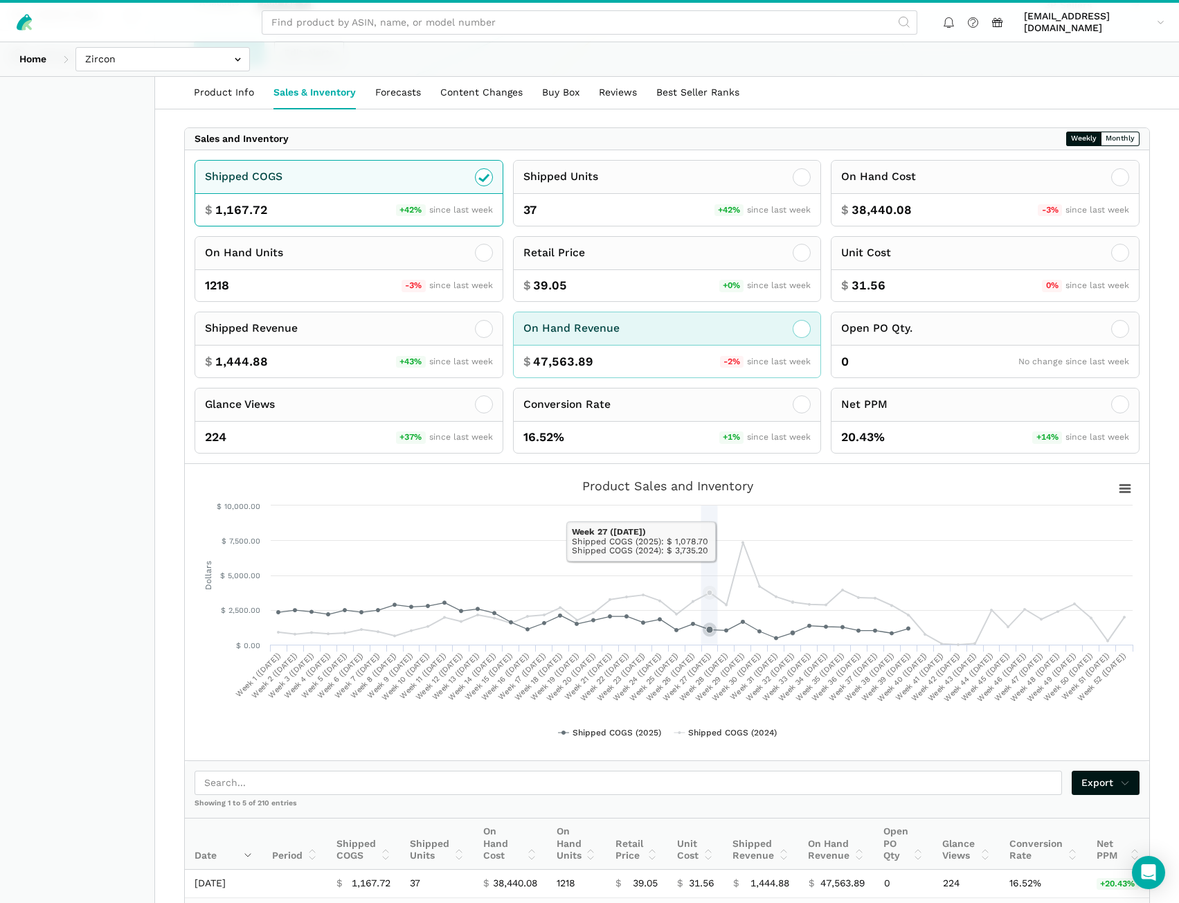
scroll to position [269, 0]
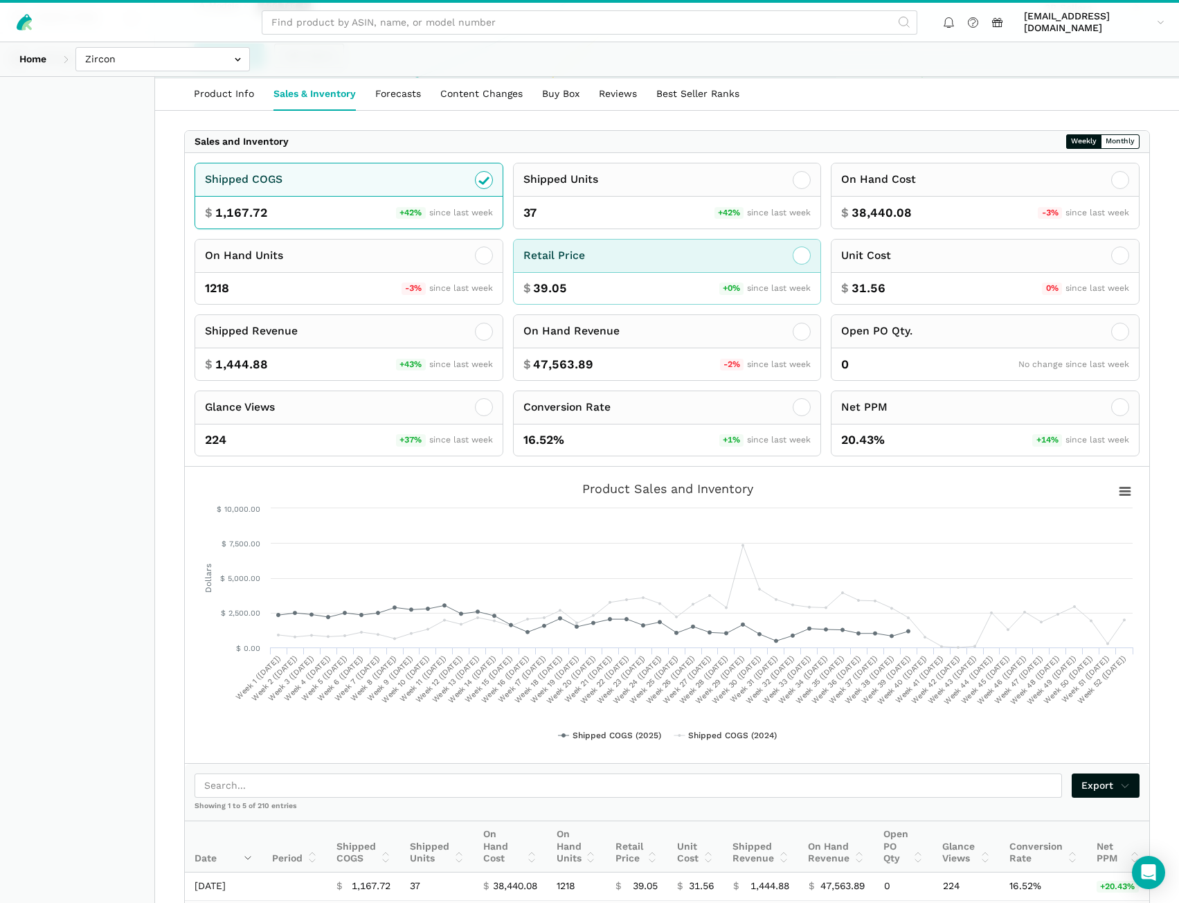
click at [700, 273] on div "Retail Price" at bounding box center [667, 256] width 307 height 33
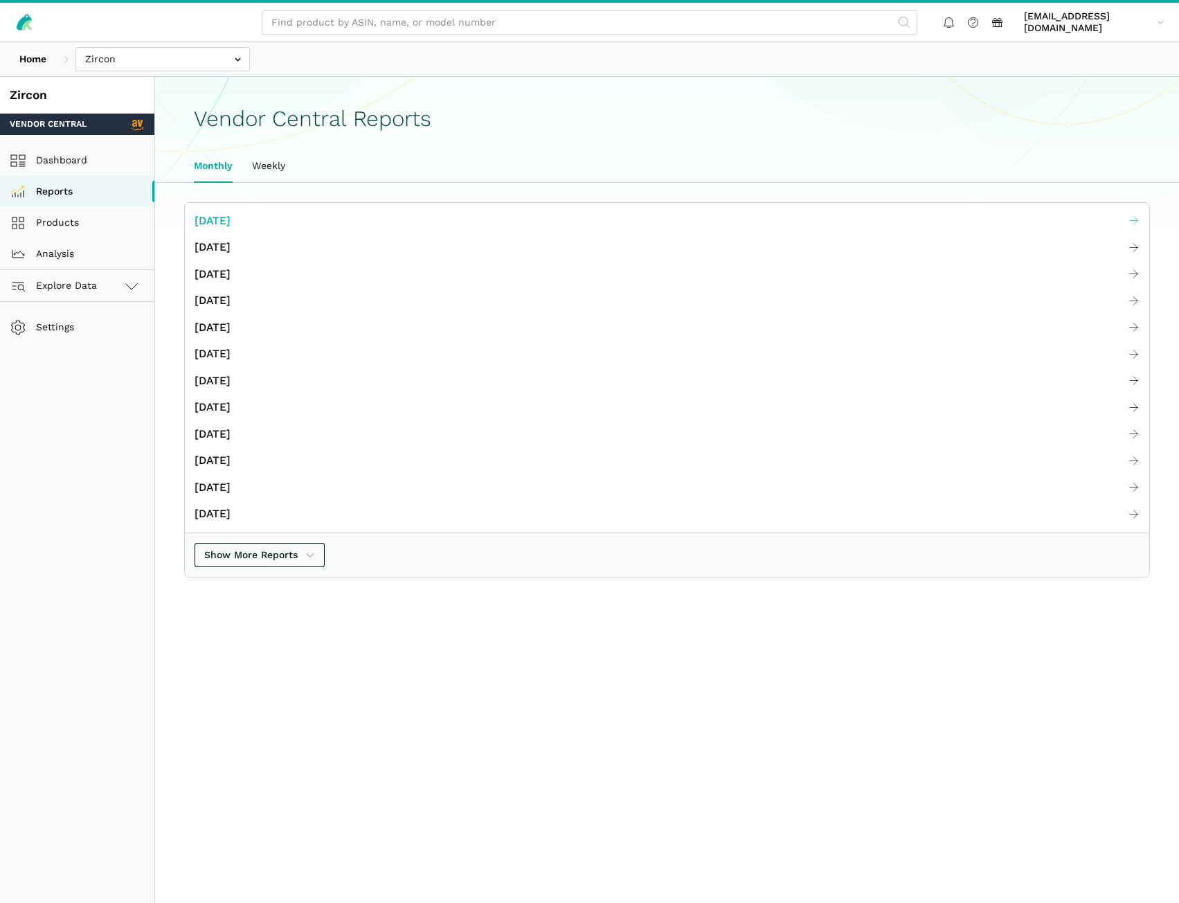
click at [231, 222] on span "[DATE]" at bounding box center [213, 221] width 36 height 17
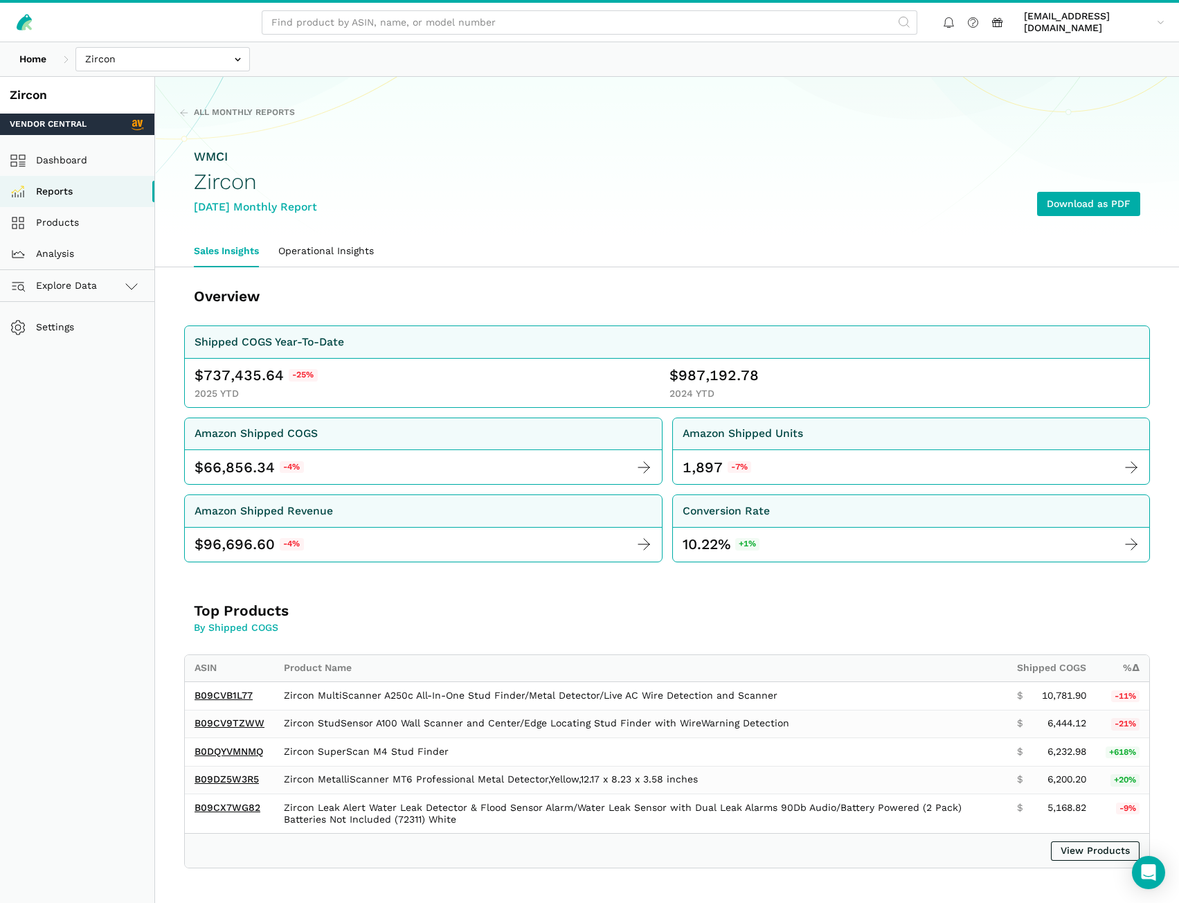
click at [321, 231] on div "WMCI Zircon September 2025 Monthly Report Download as PDF" at bounding box center [667, 182] width 947 height 107
click at [332, 243] on link "Operational Insights" at bounding box center [326, 251] width 115 height 32
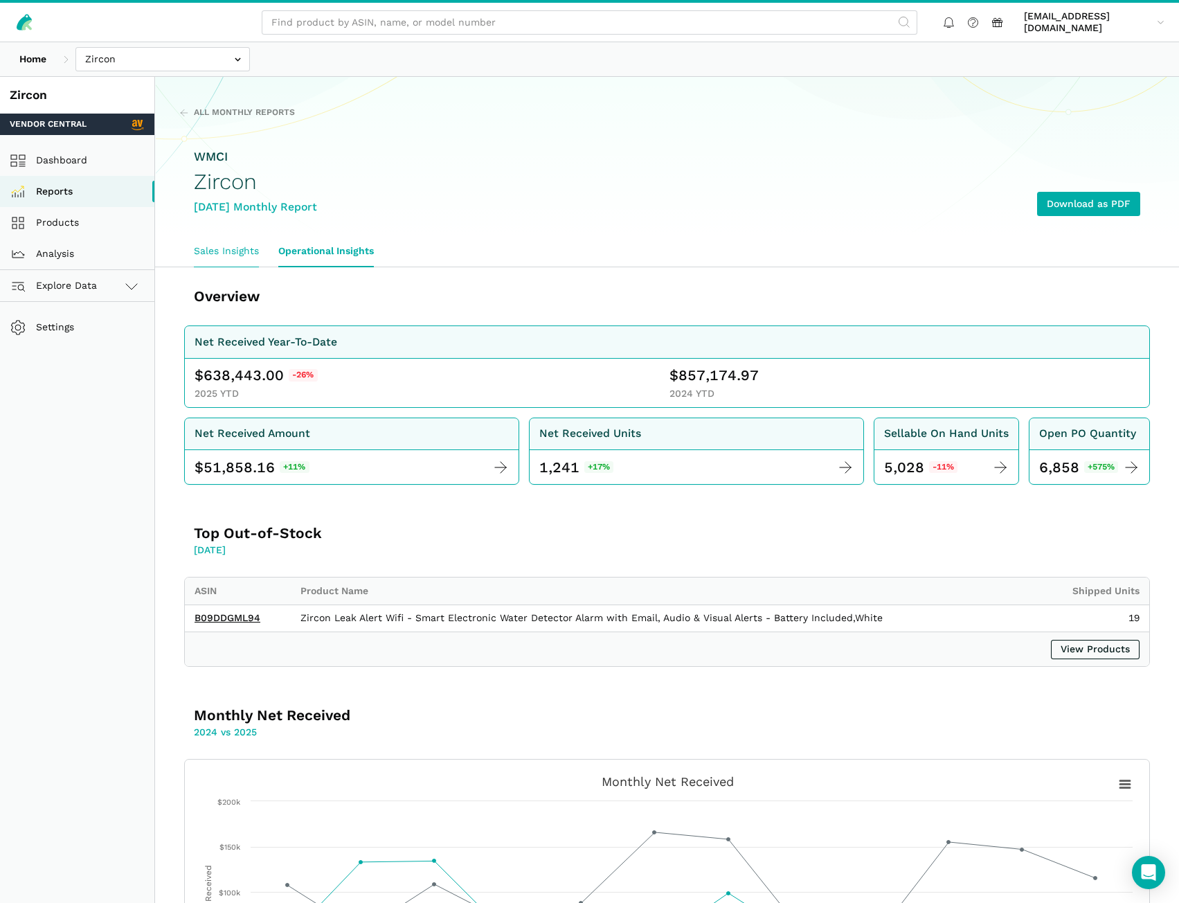
click at [229, 255] on link "Sales Insights" at bounding box center [226, 251] width 84 height 32
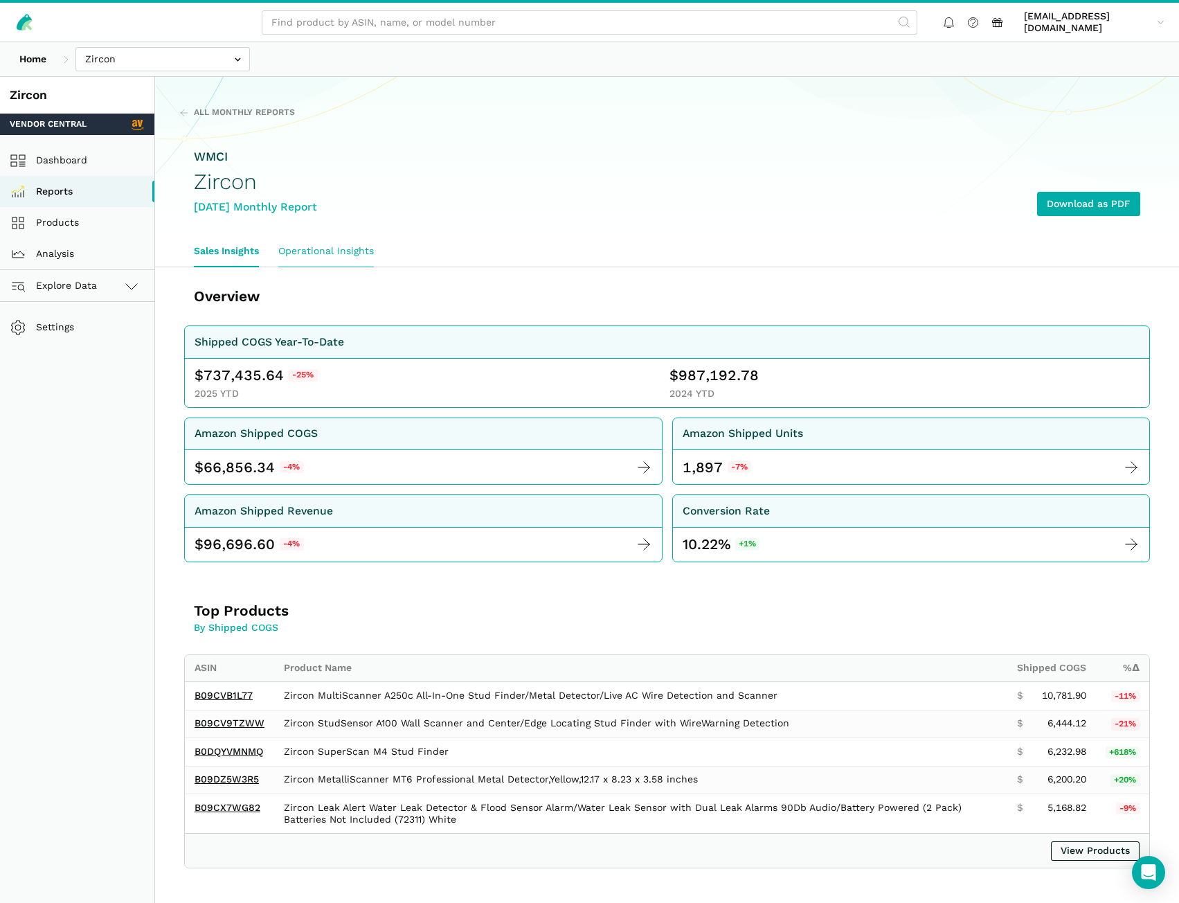
click at [314, 253] on link "Operational Insights" at bounding box center [326, 251] width 115 height 32
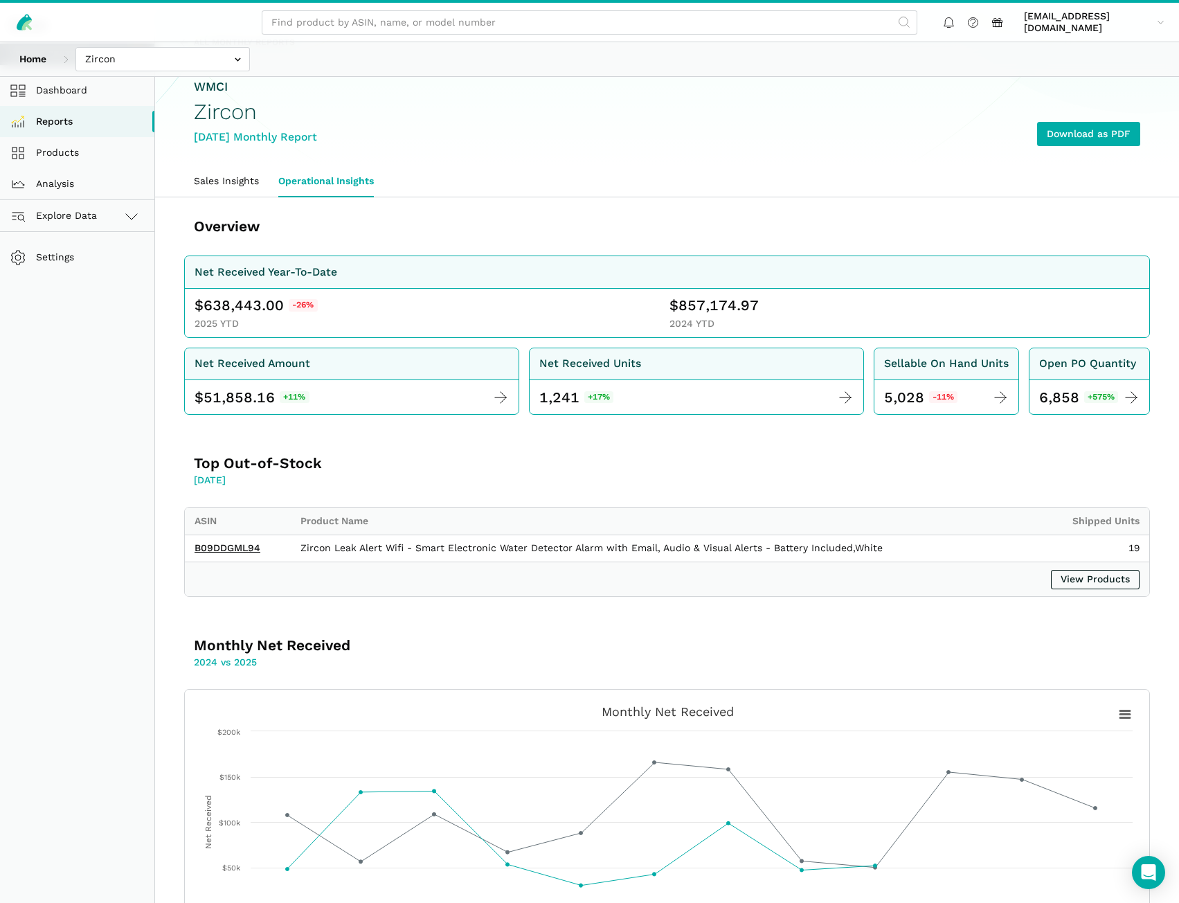
scroll to position [69, 0]
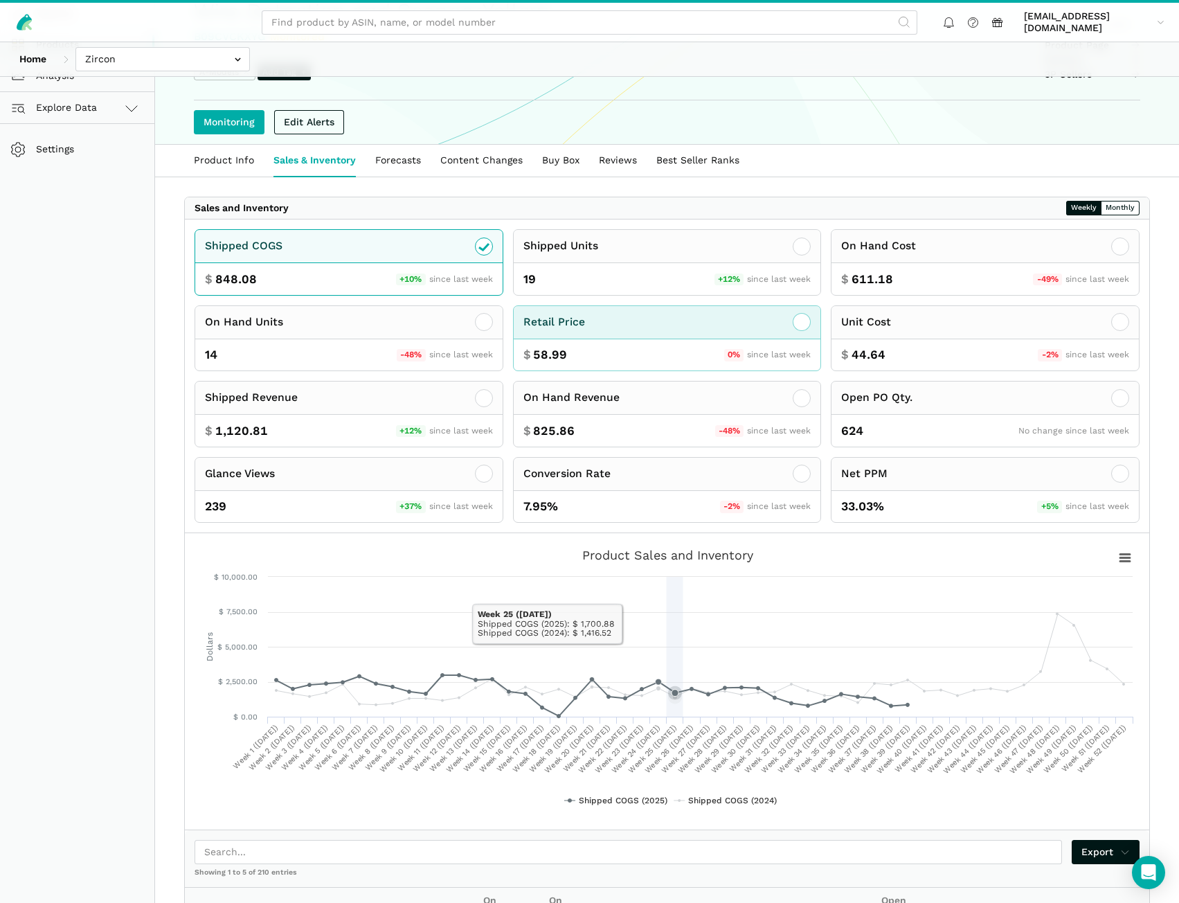
scroll to position [277, 0]
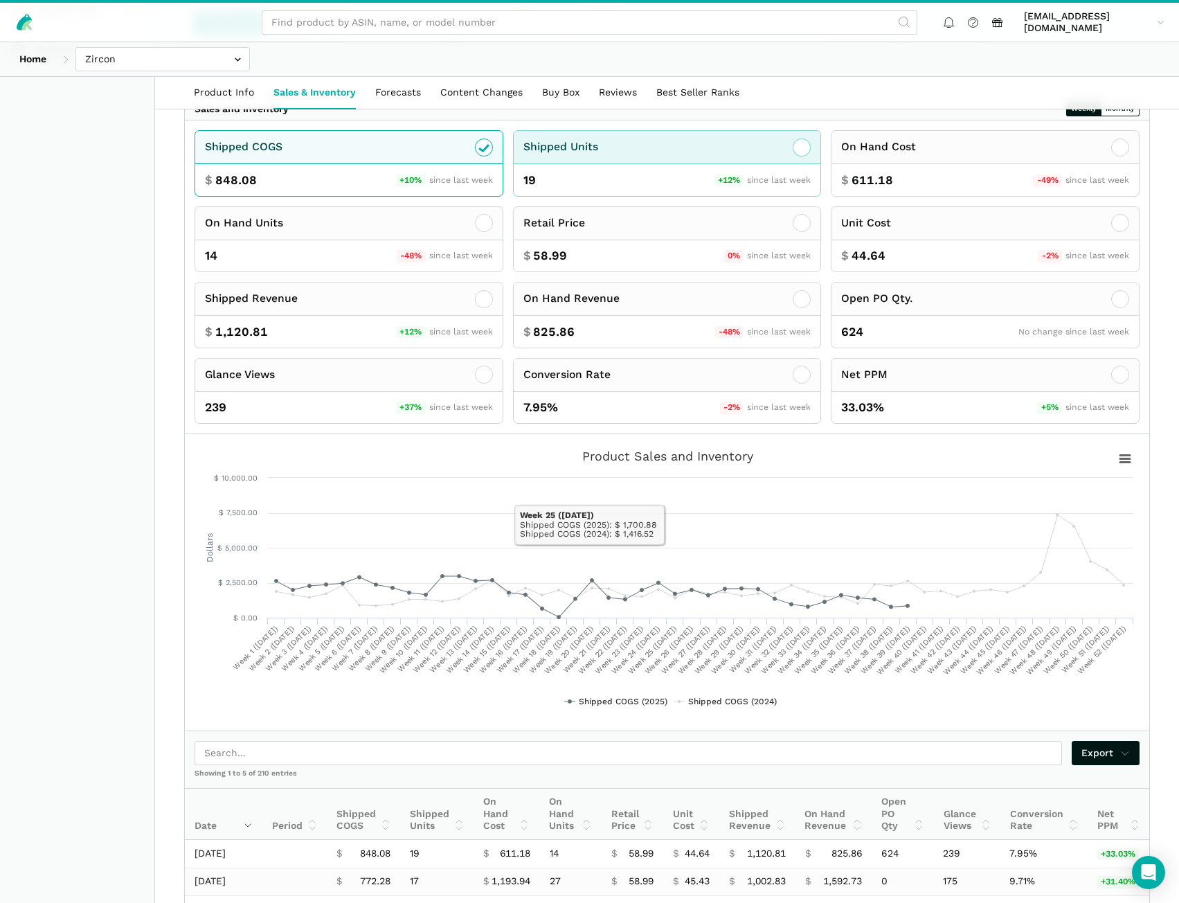
click at [753, 166] on div "19 +12% since last week" at bounding box center [667, 180] width 307 height 32
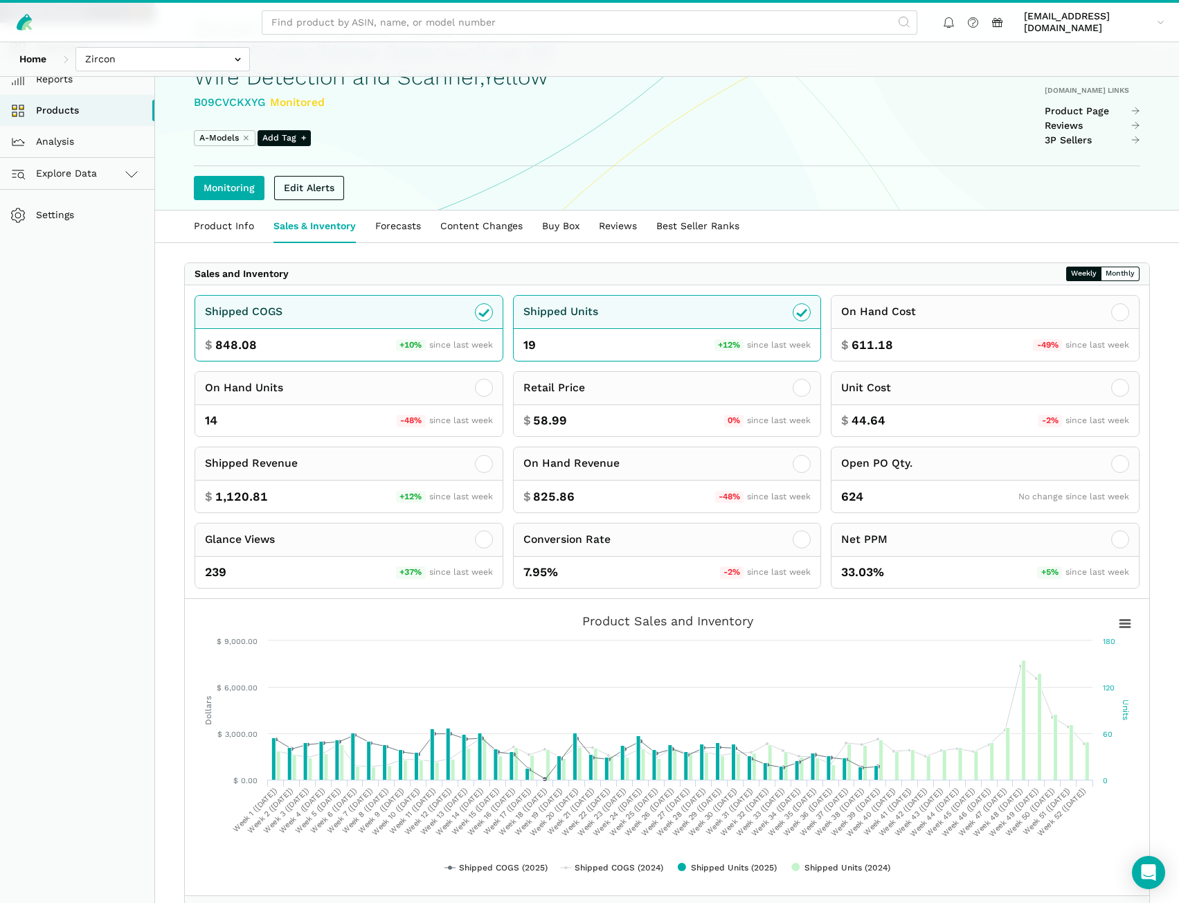
scroll to position [0, 0]
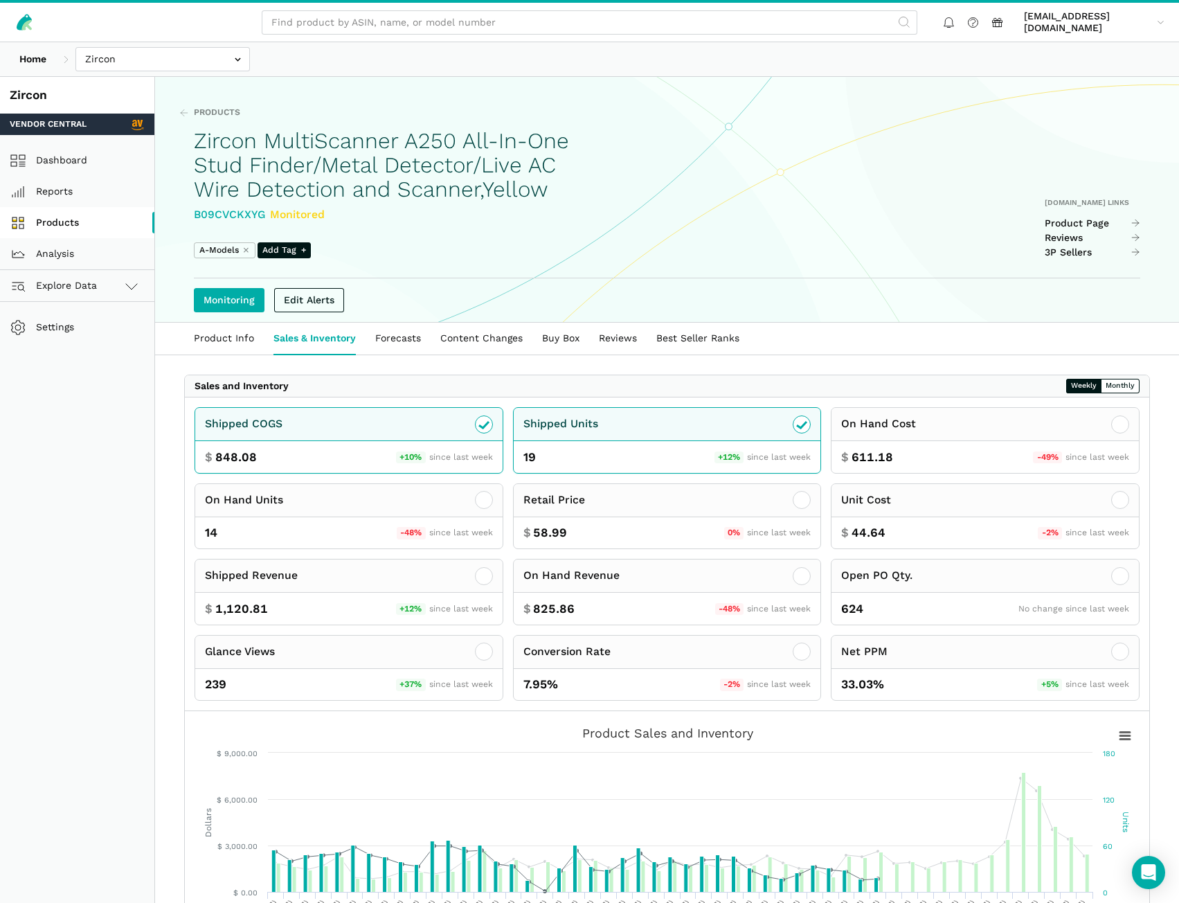
click at [71, 220] on link "Products" at bounding box center [77, 222] width 154 height 31
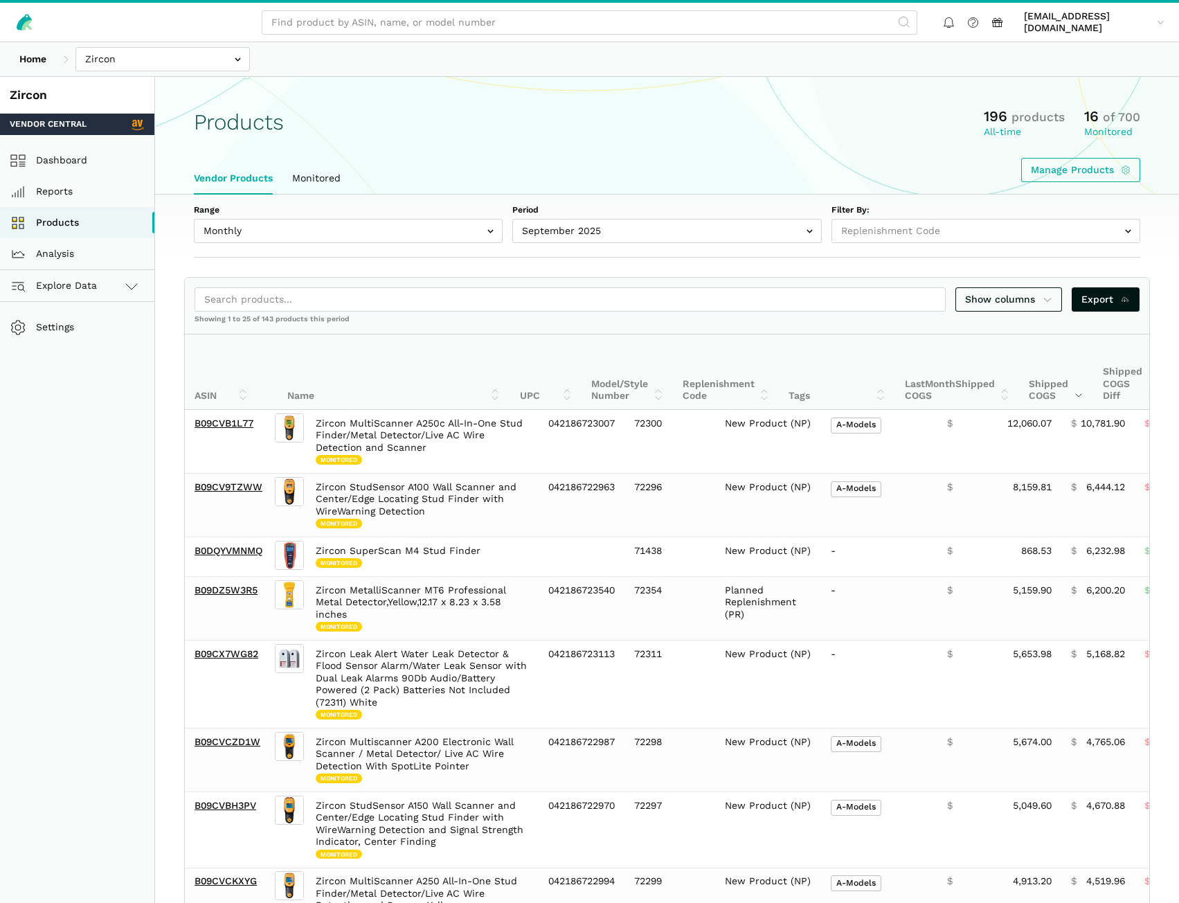
select select
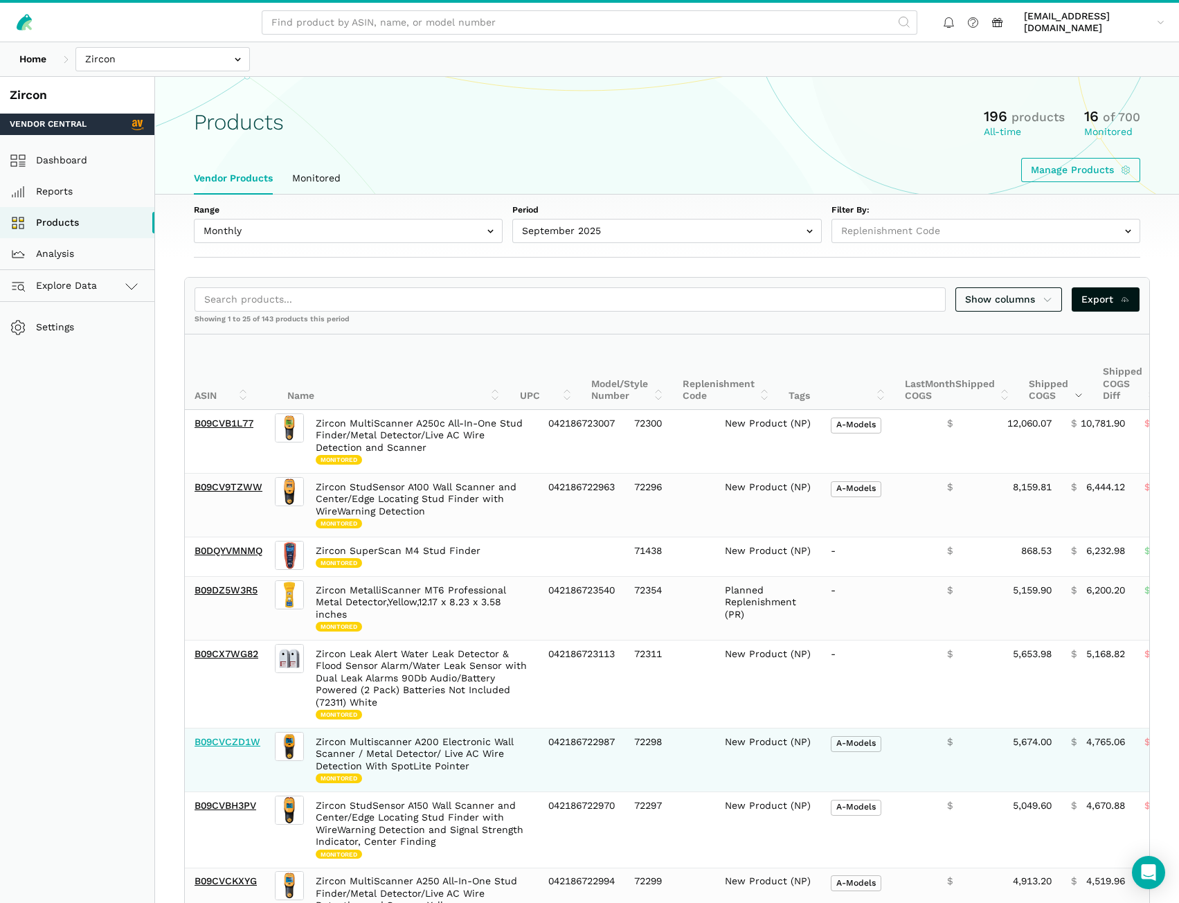
click at [253, 739] on link "B09CVCZD1W" at bounding box center [228, 741] width 66 height 11
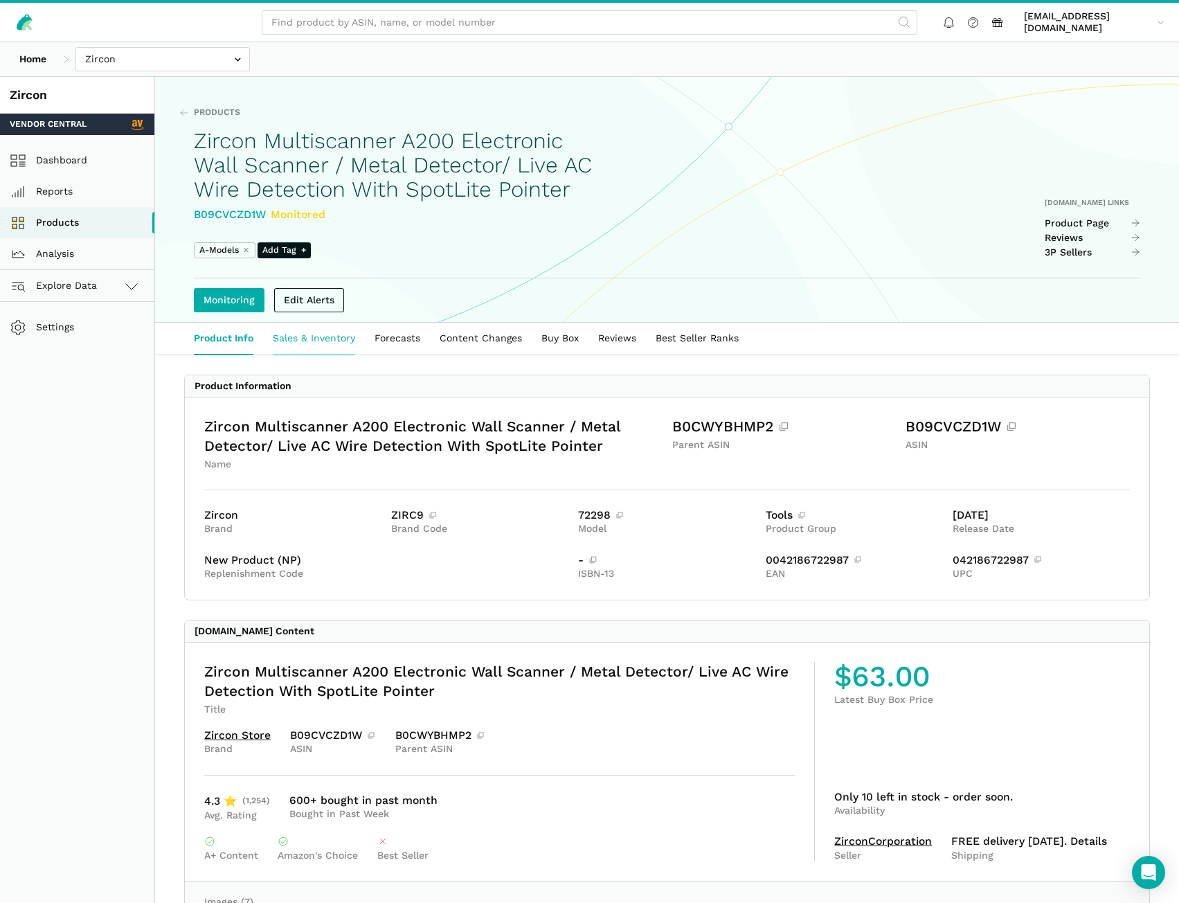
click at [325, 355] on link "Sales & Inventory" at bounding box center [314, 339] width 102 height 32
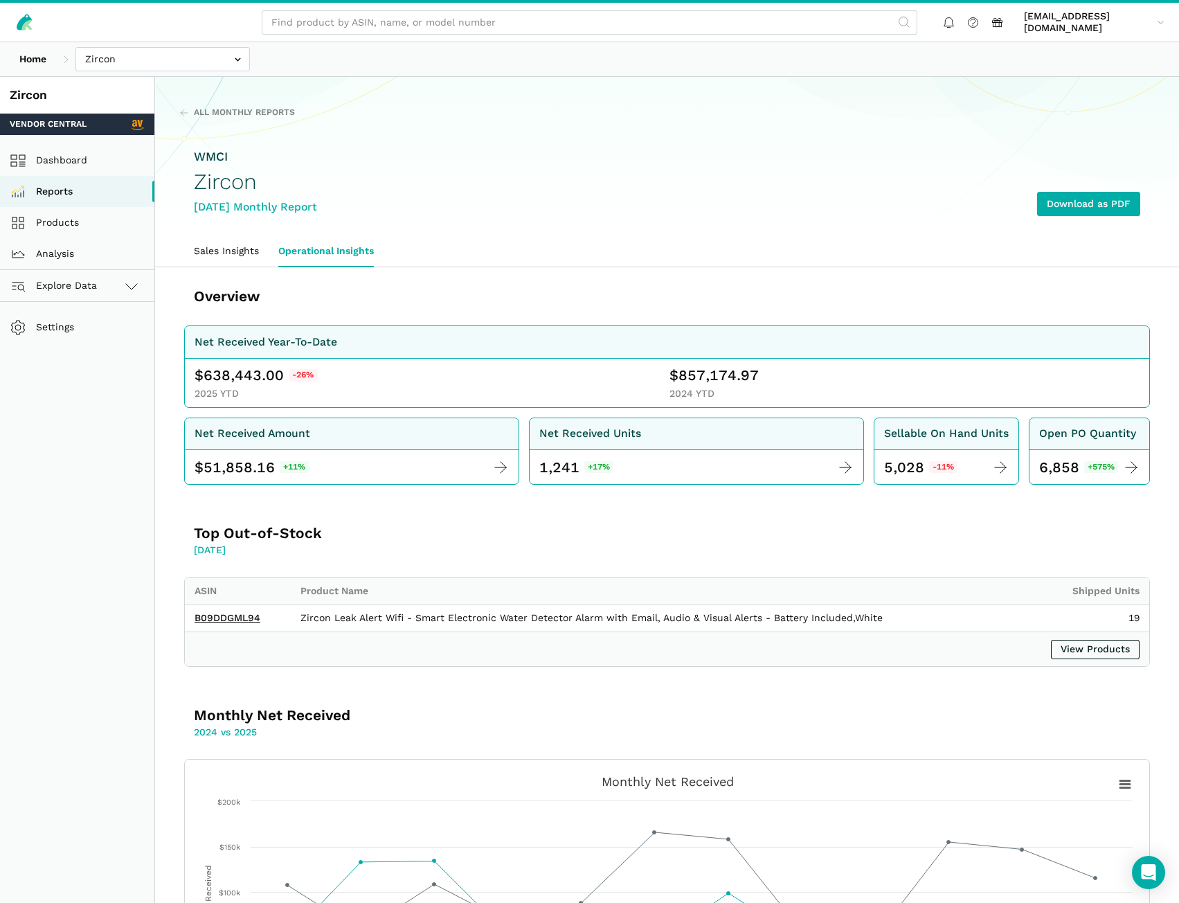
scroll to position [69, 0]
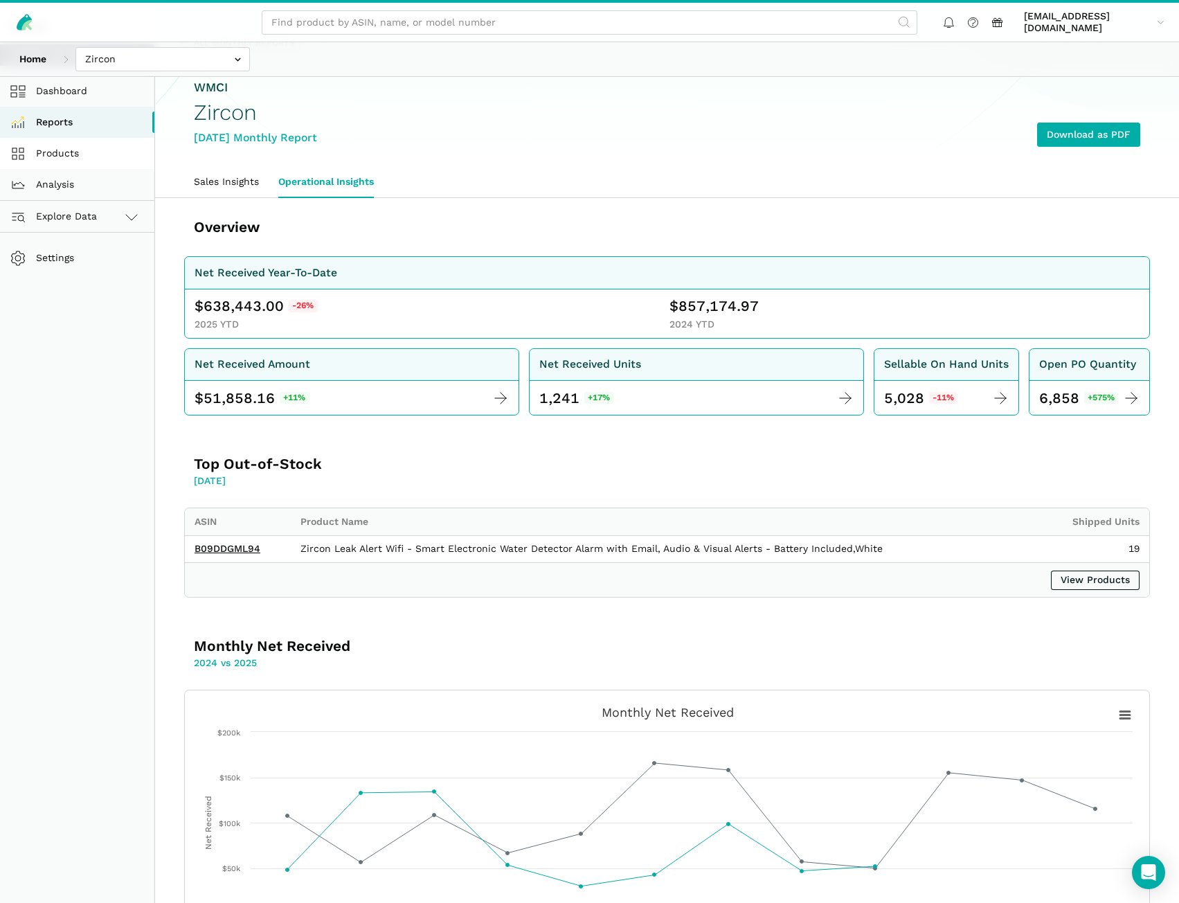
click at [70, 157] on link "Products" at bounding box center [77, 153] width 154 height 31
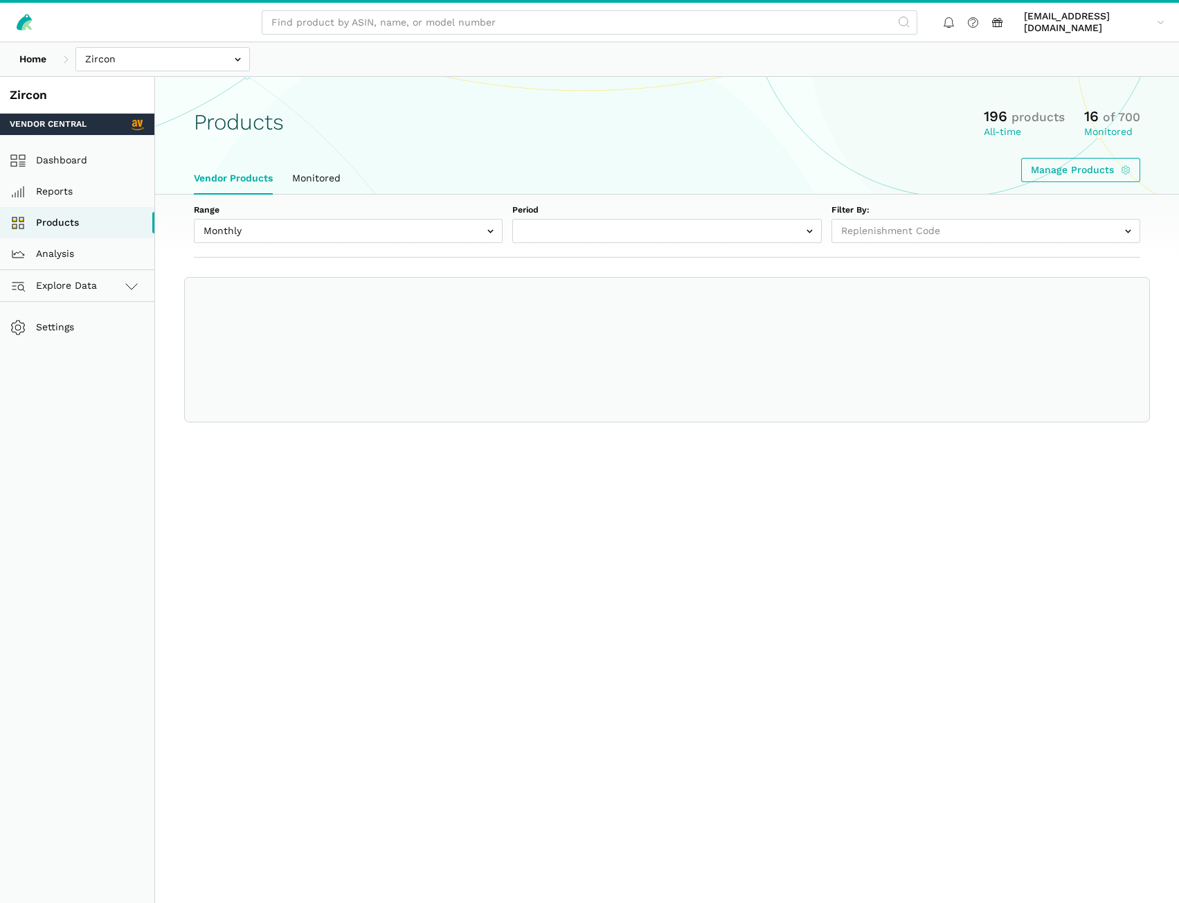
select select
select select "Monthly|[DATE]"
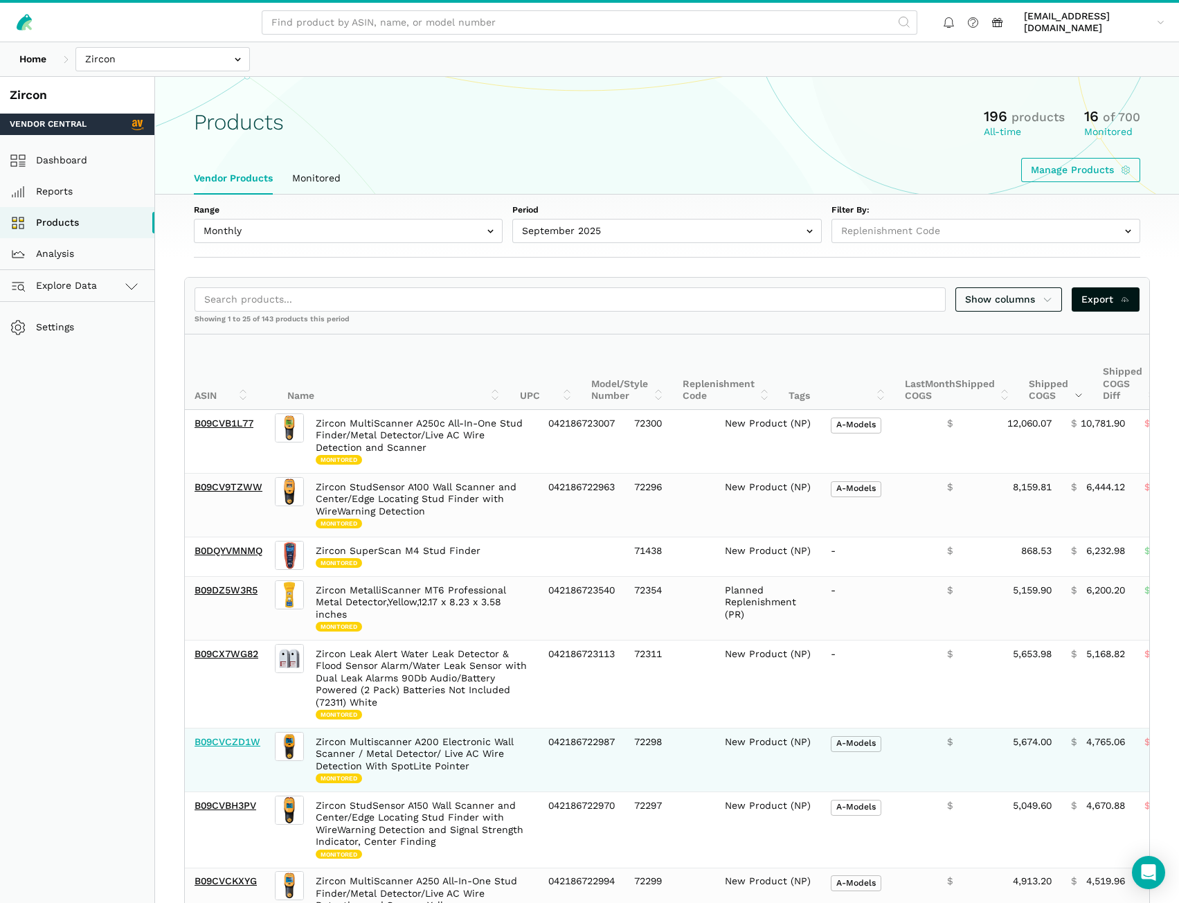
click at [248, 744] on link "B09CVCZD1W" at bounding box center [228, 741] width 66 height 11
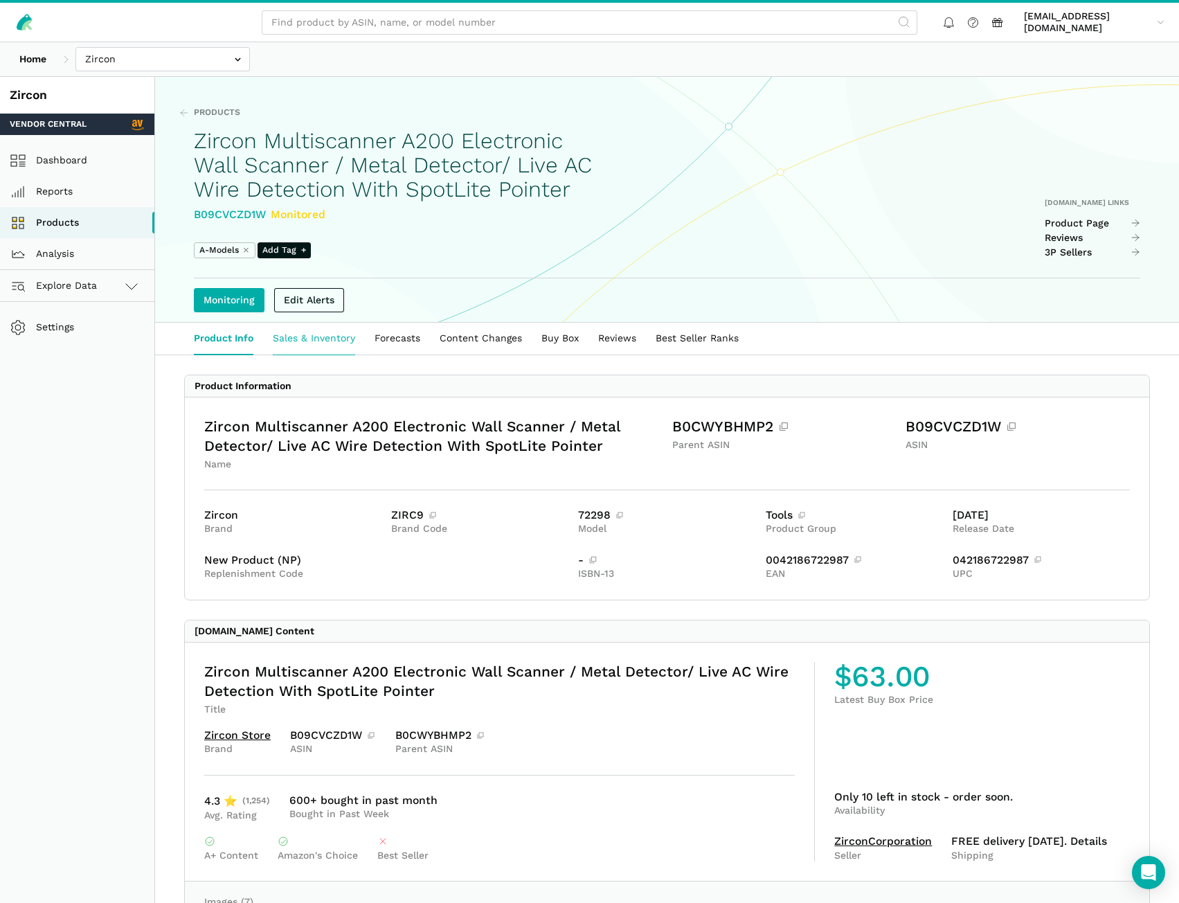
click at [301, 355] on link "Sales & Inventory" at bounding box center [314, 339] width 102 height 32
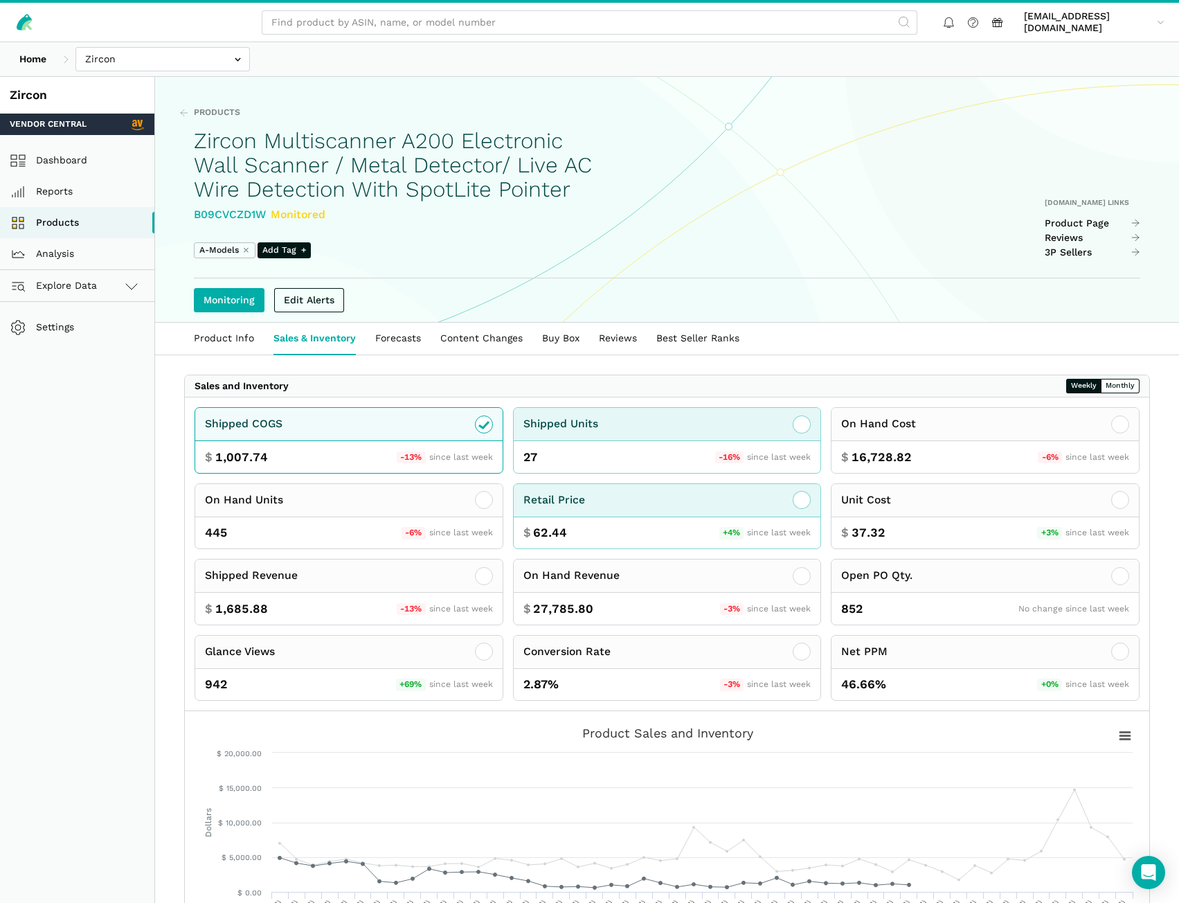
click at [803, 433] on icon at bounding box center [802, 424] width 17 height 17
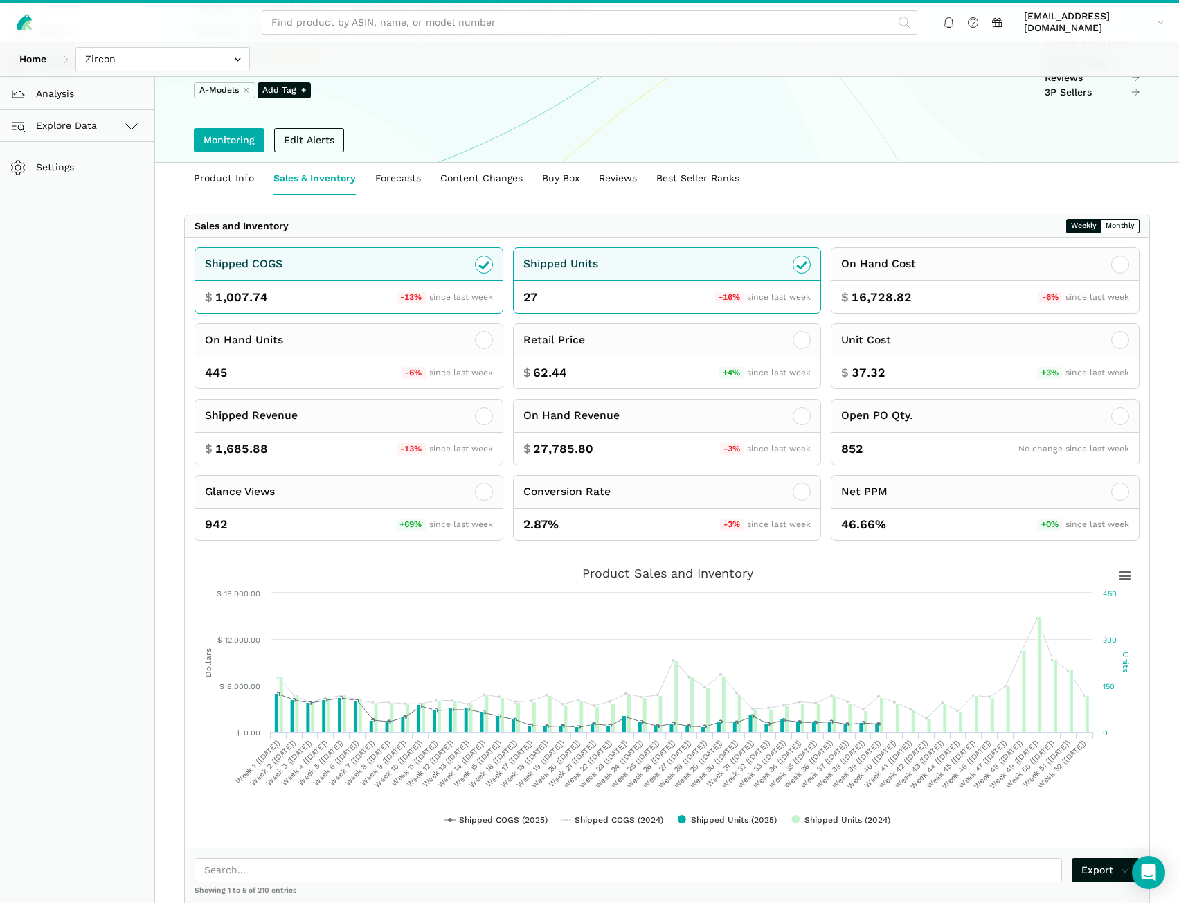
scroll to position [69, 0]
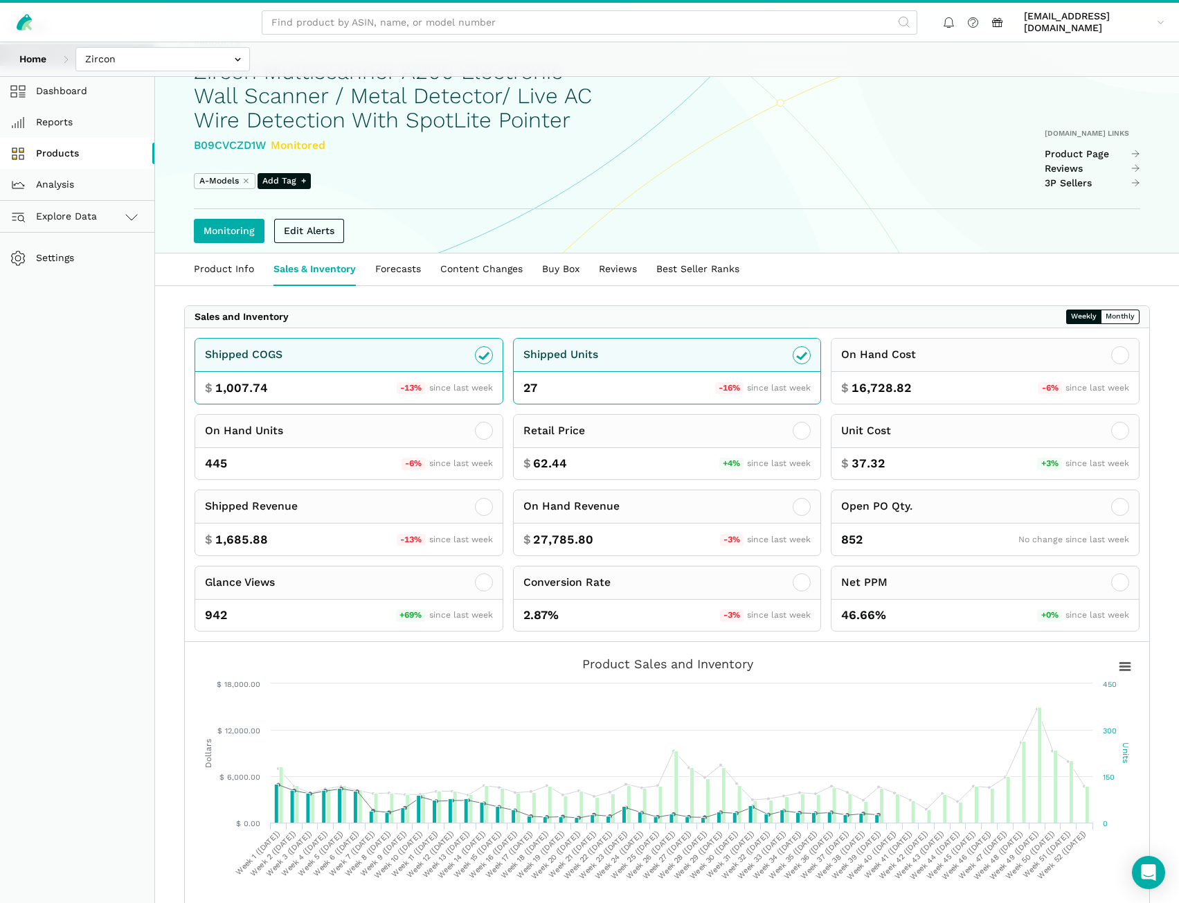
click at [91, 150] on link "Products" at bounding box center [77, 153] width 154 height 31
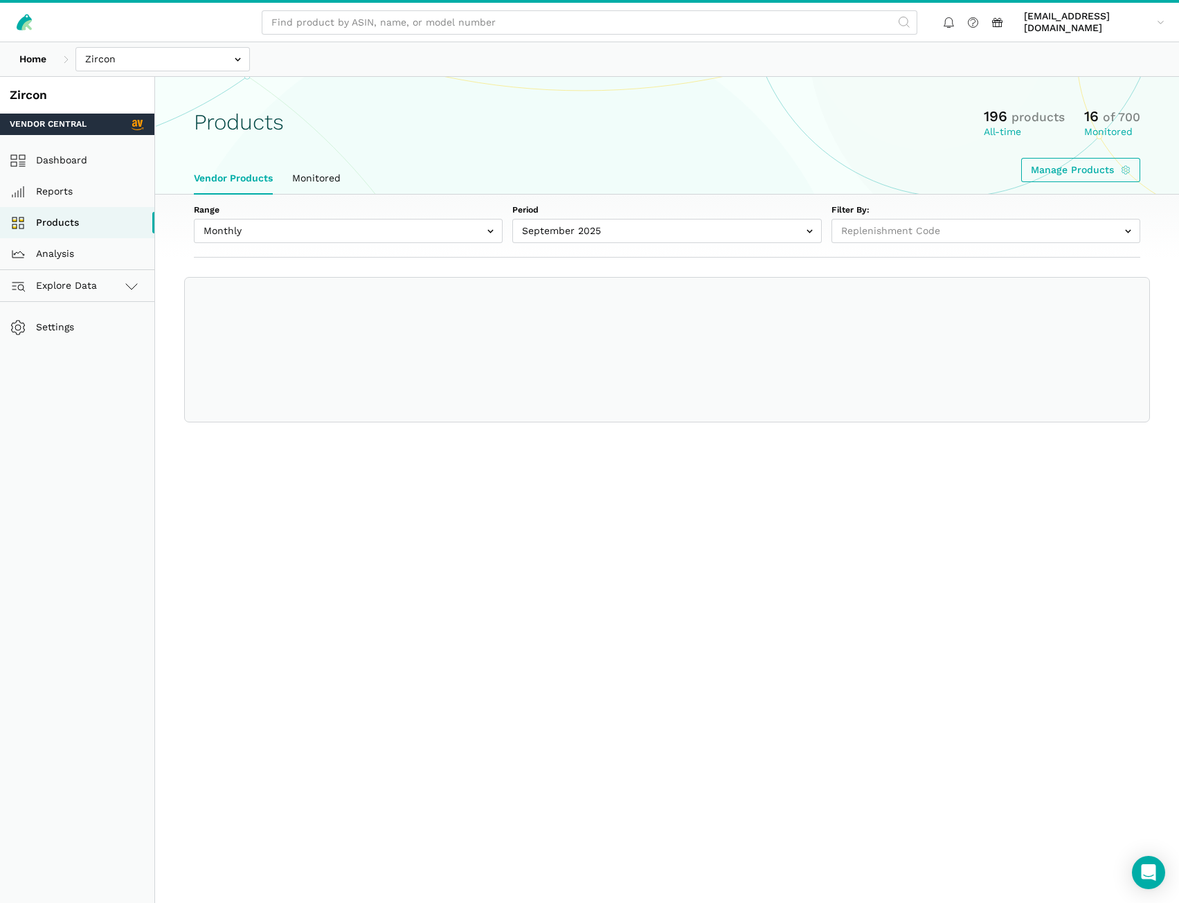
select select
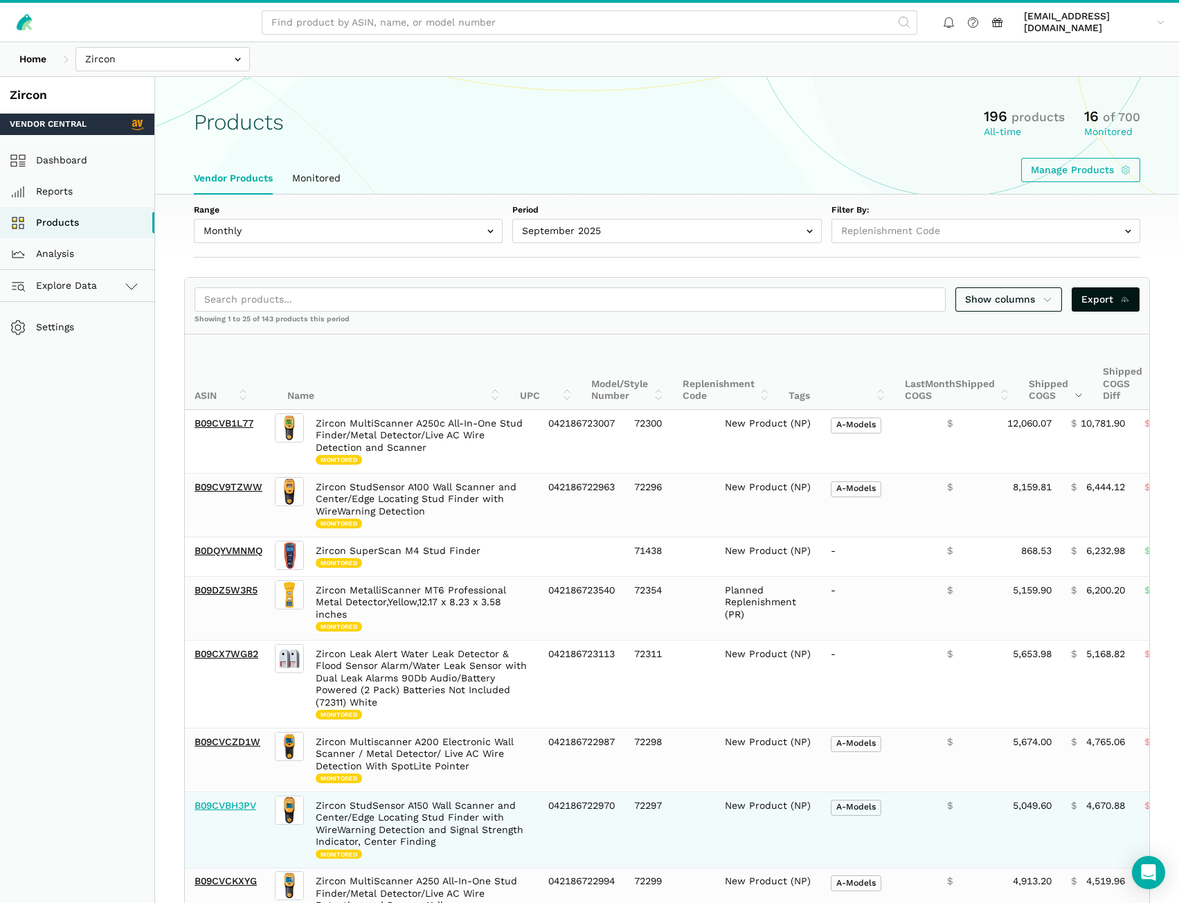
click at [237, 801] on link "B09CVBH3PV" at bounding box center [226, 805] width 62 height 11
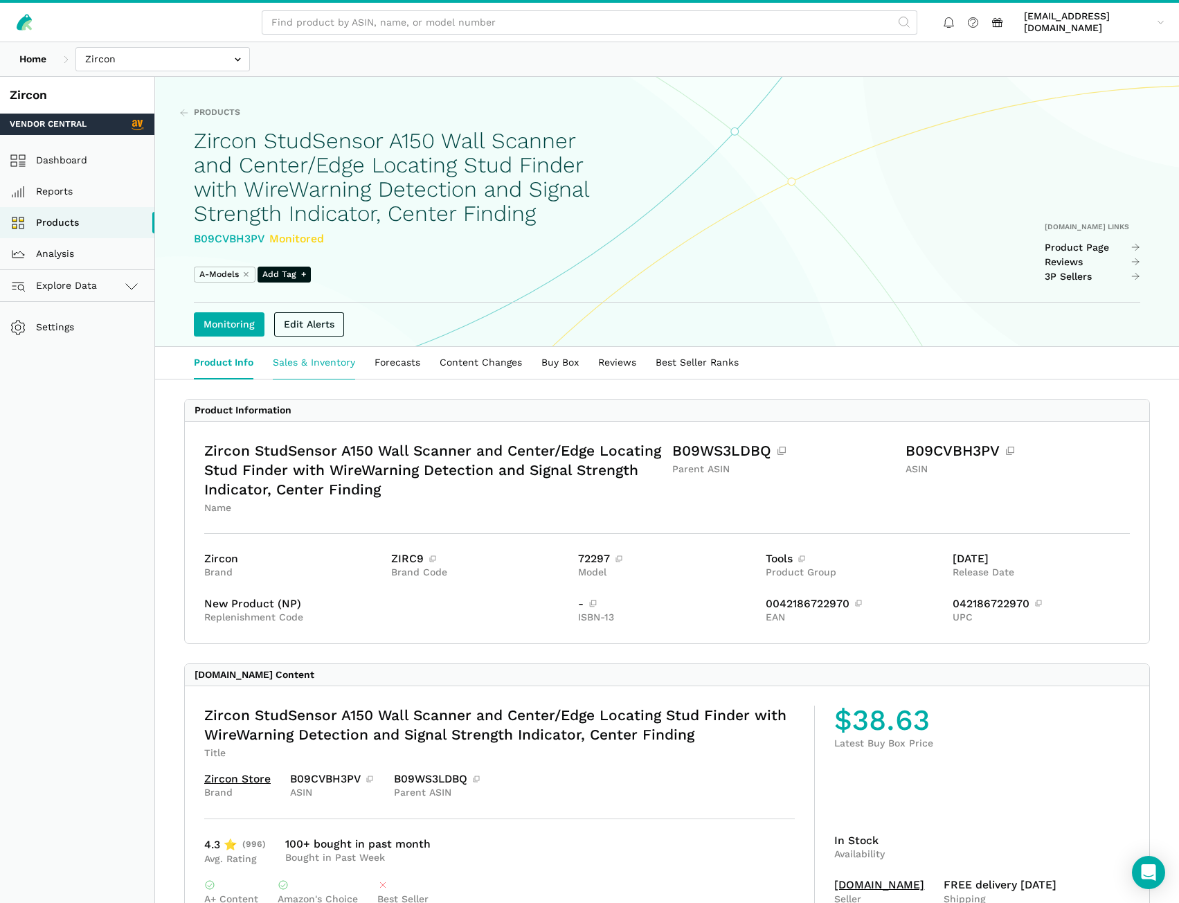
click at [337, 379] on link "Sales & Inventory" at bounding box center [314, 363] width 102 height 32
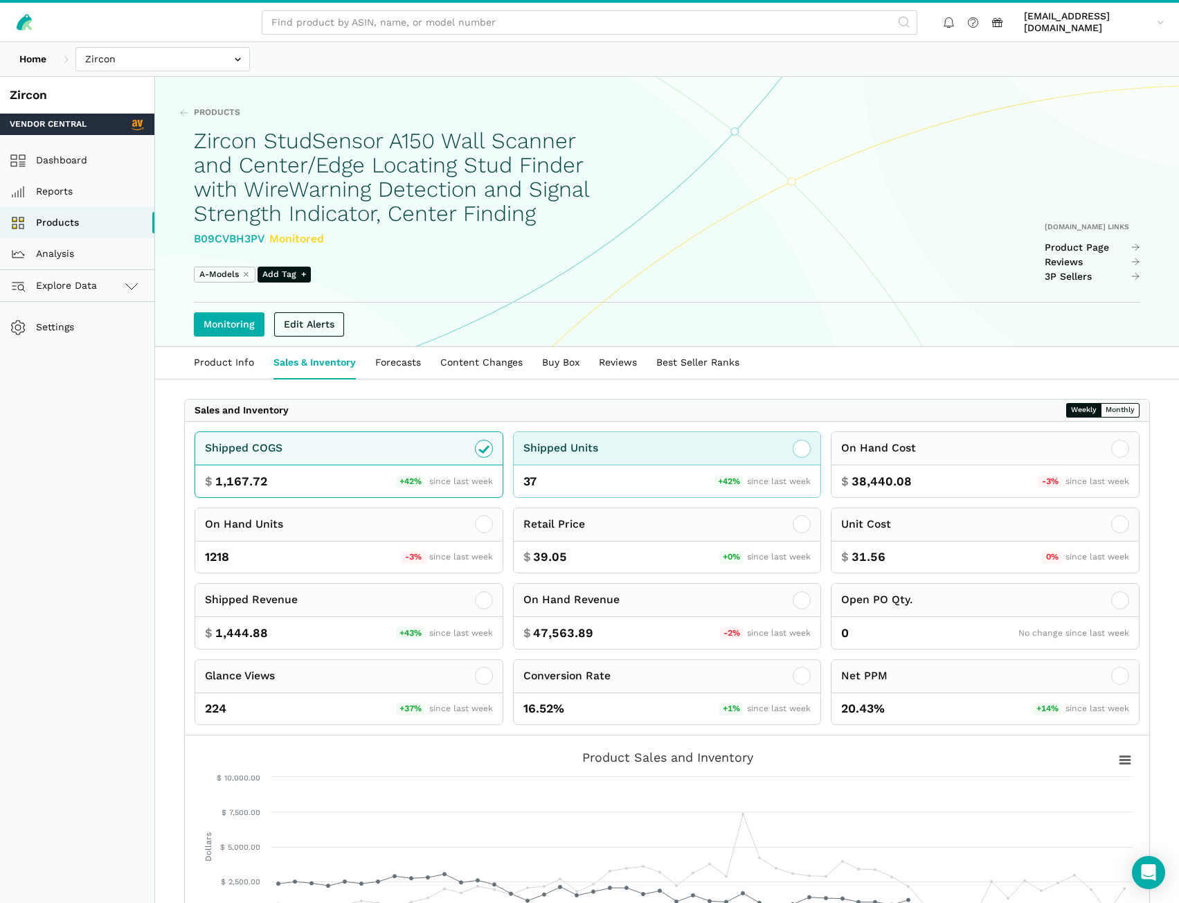
click at [807, 457] on icon at bounding box center [802, 448] width 17 height 17
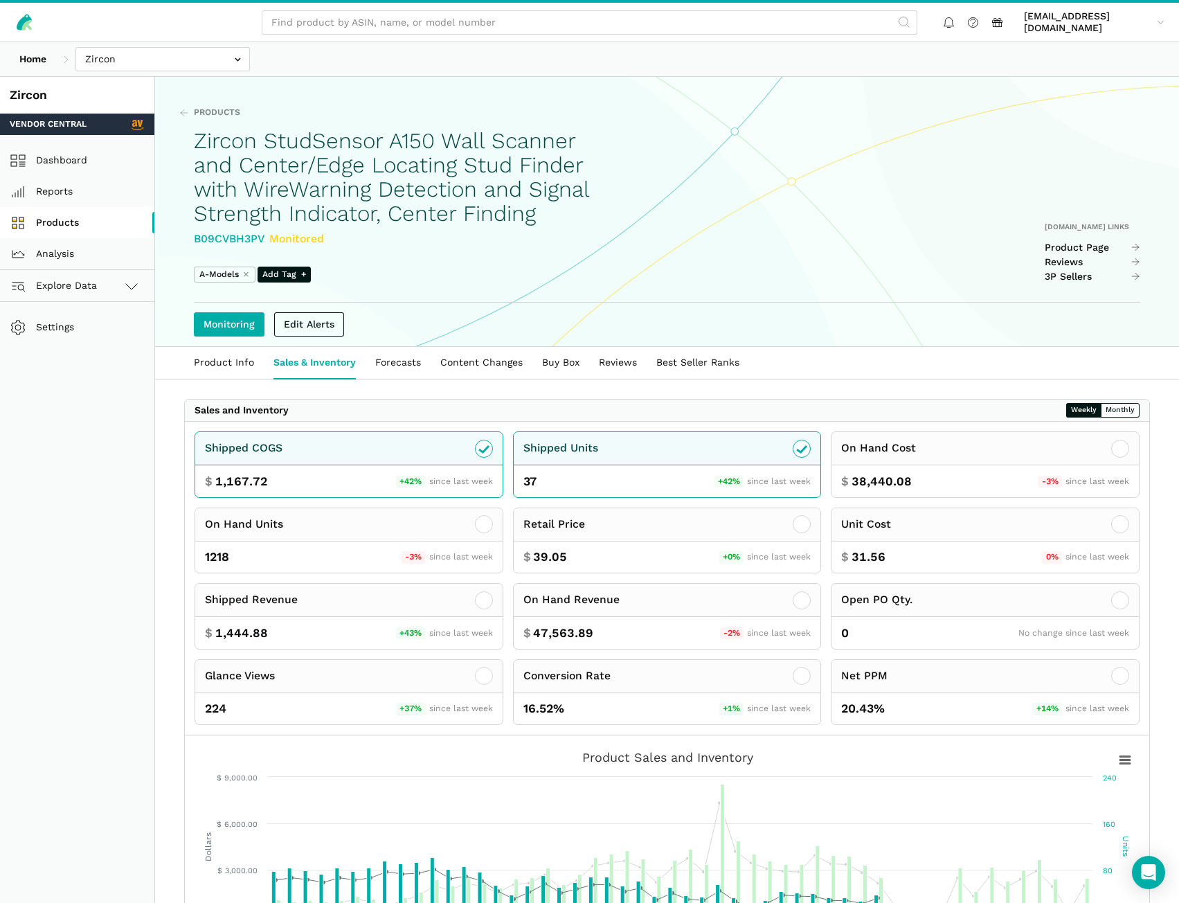
click at [96, 220] on link "Products" at bounding box center [77, 222] width 154 height 31
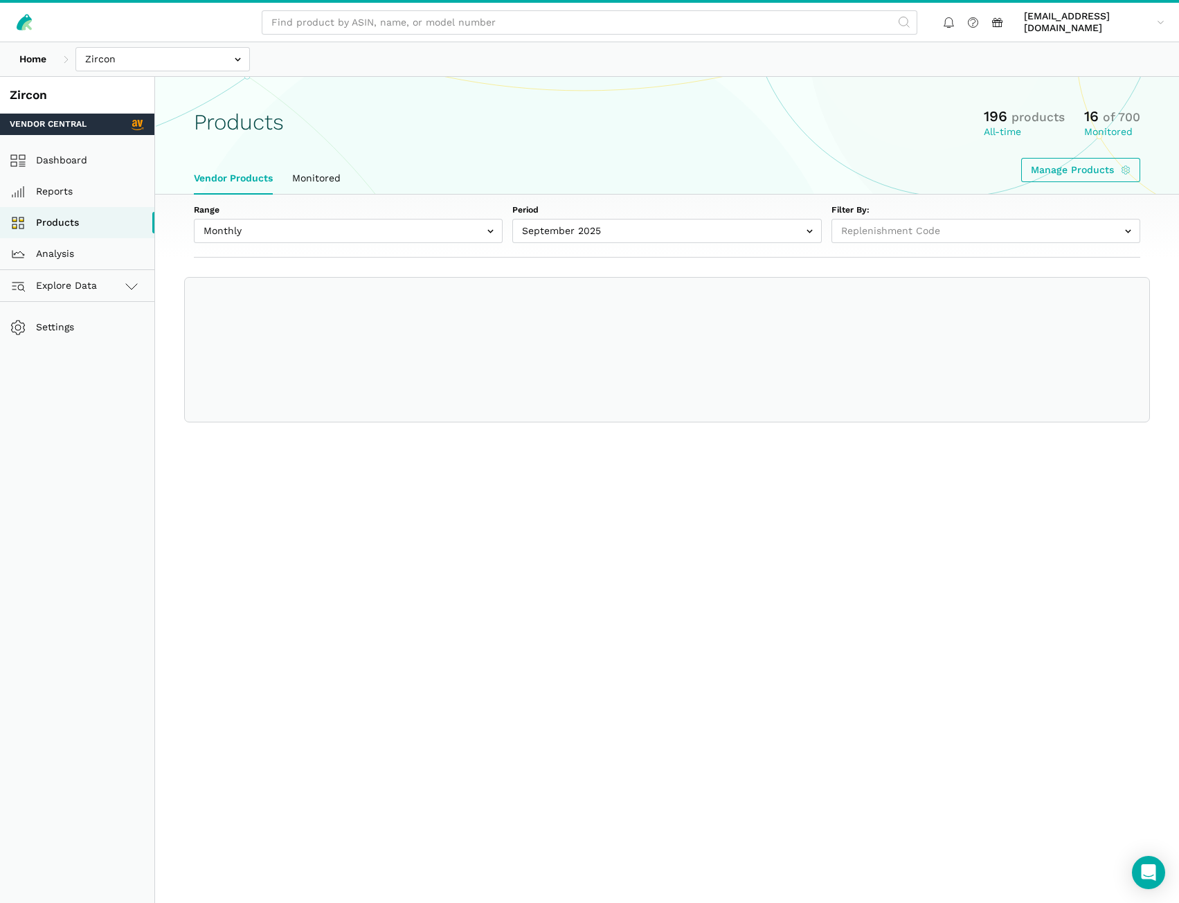
select select
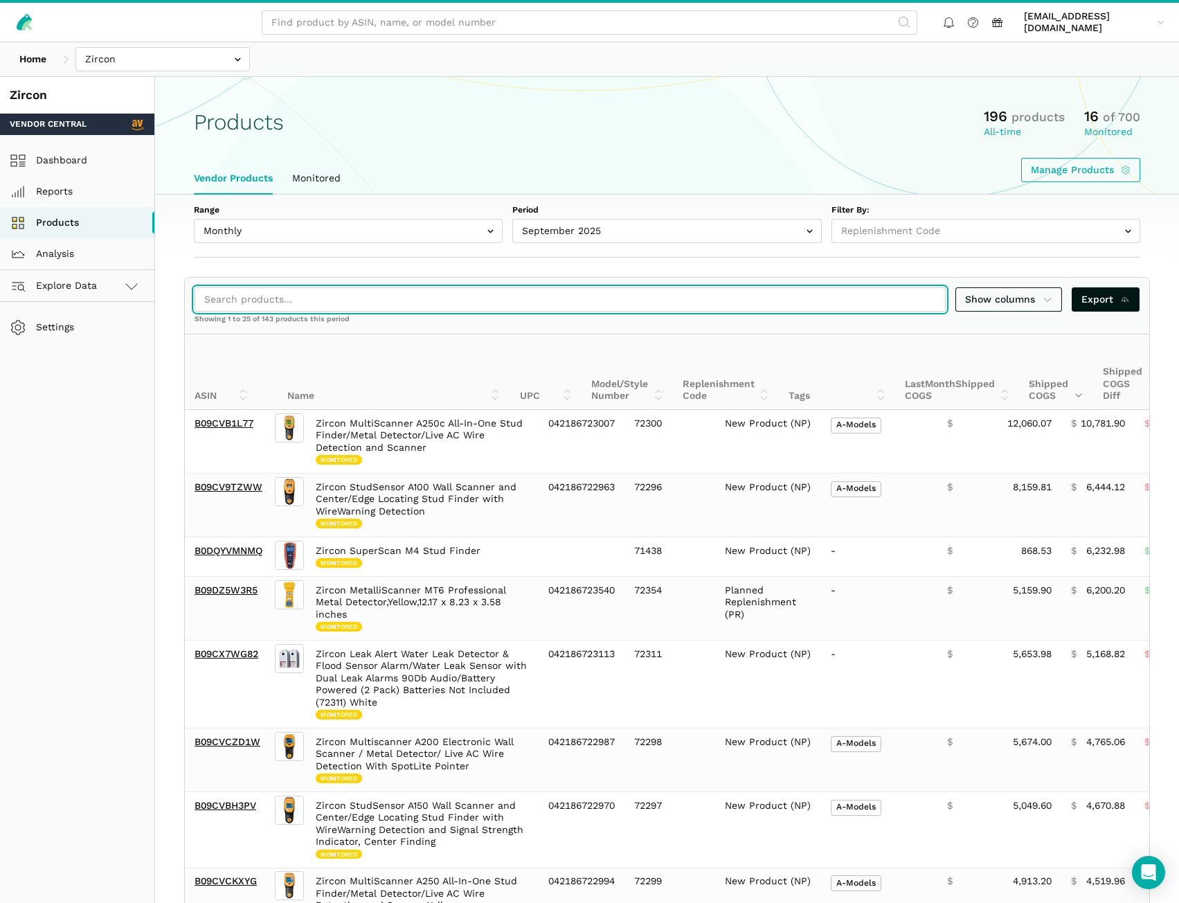
click at [262, 301] on input "search" at bounding box center [570, 299] width 751 height 24
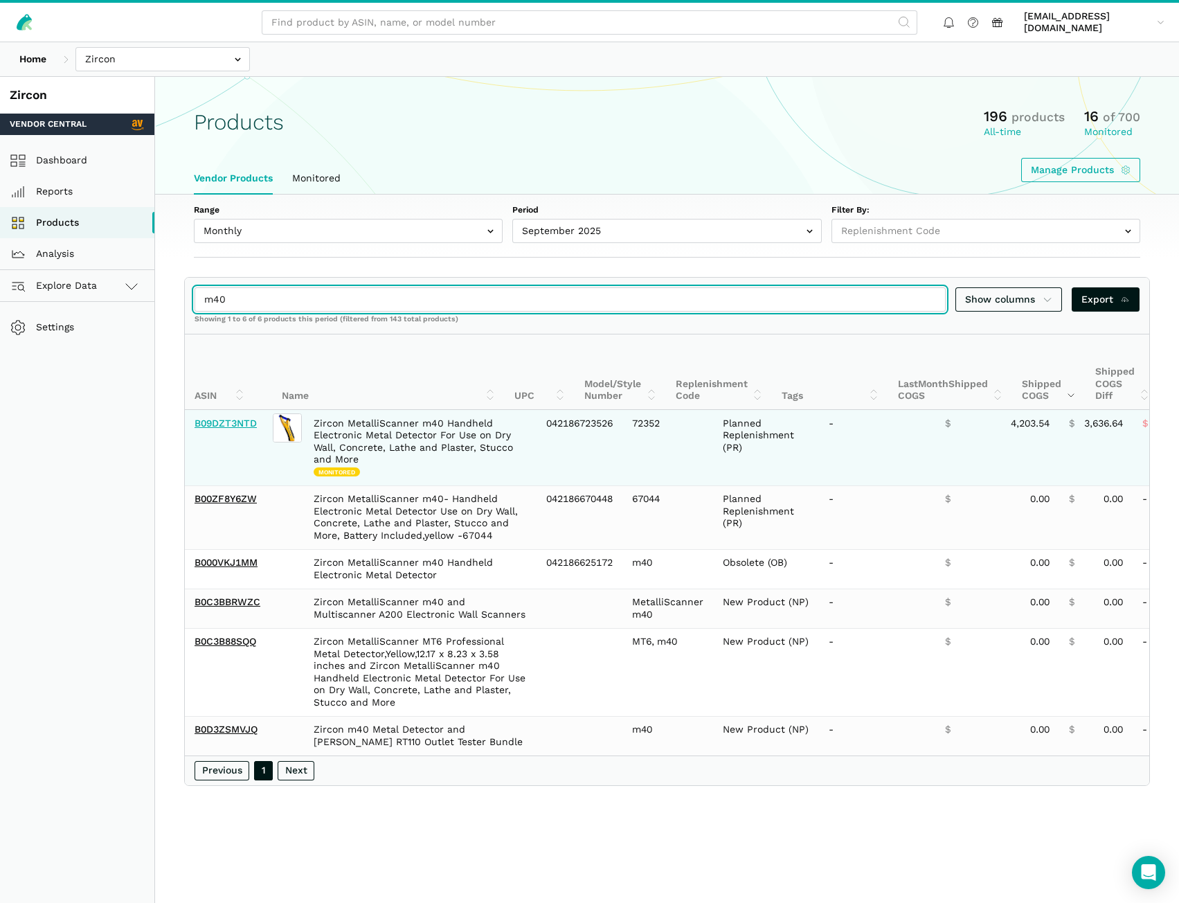
type input "m40"
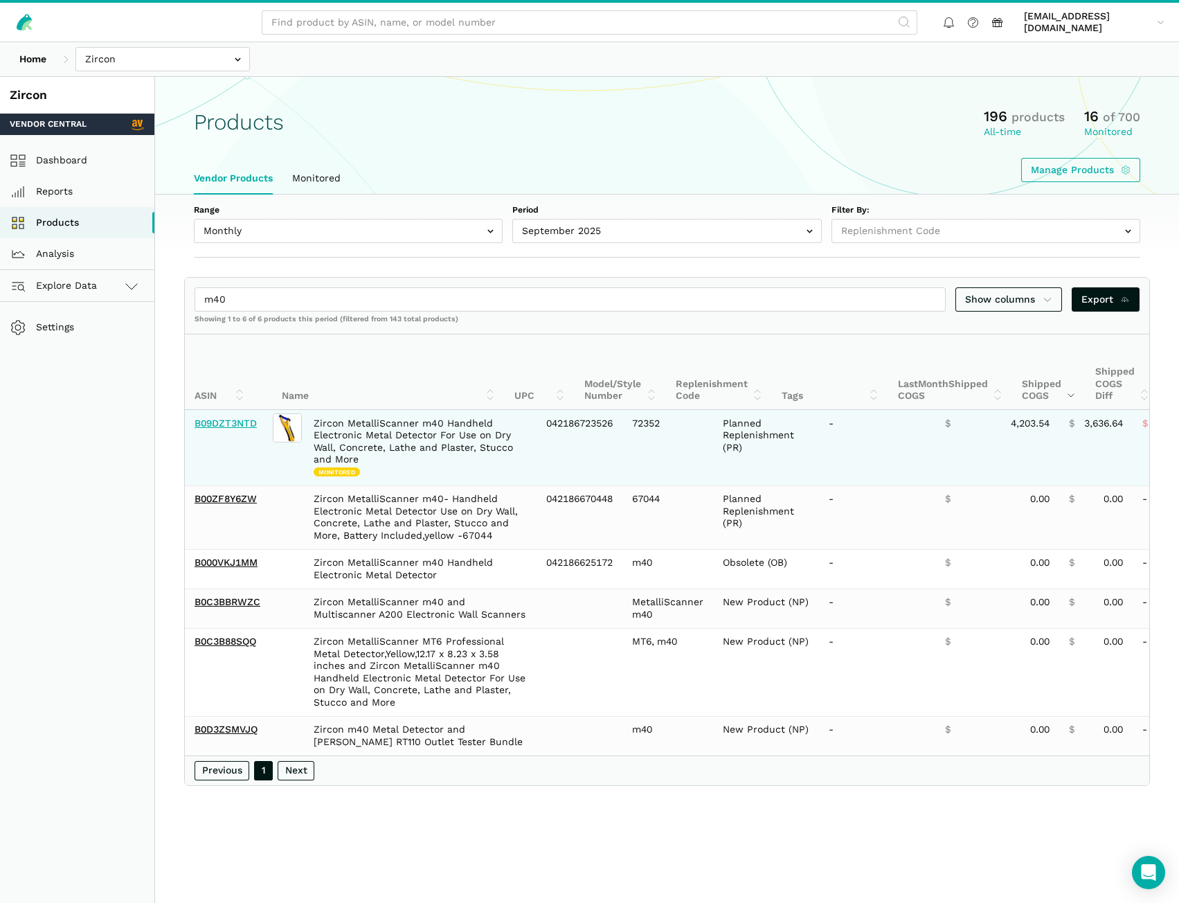
click at [255, 424] on link "B09DZT3NTD" at bounding box center [226, 423] width 62 height 11
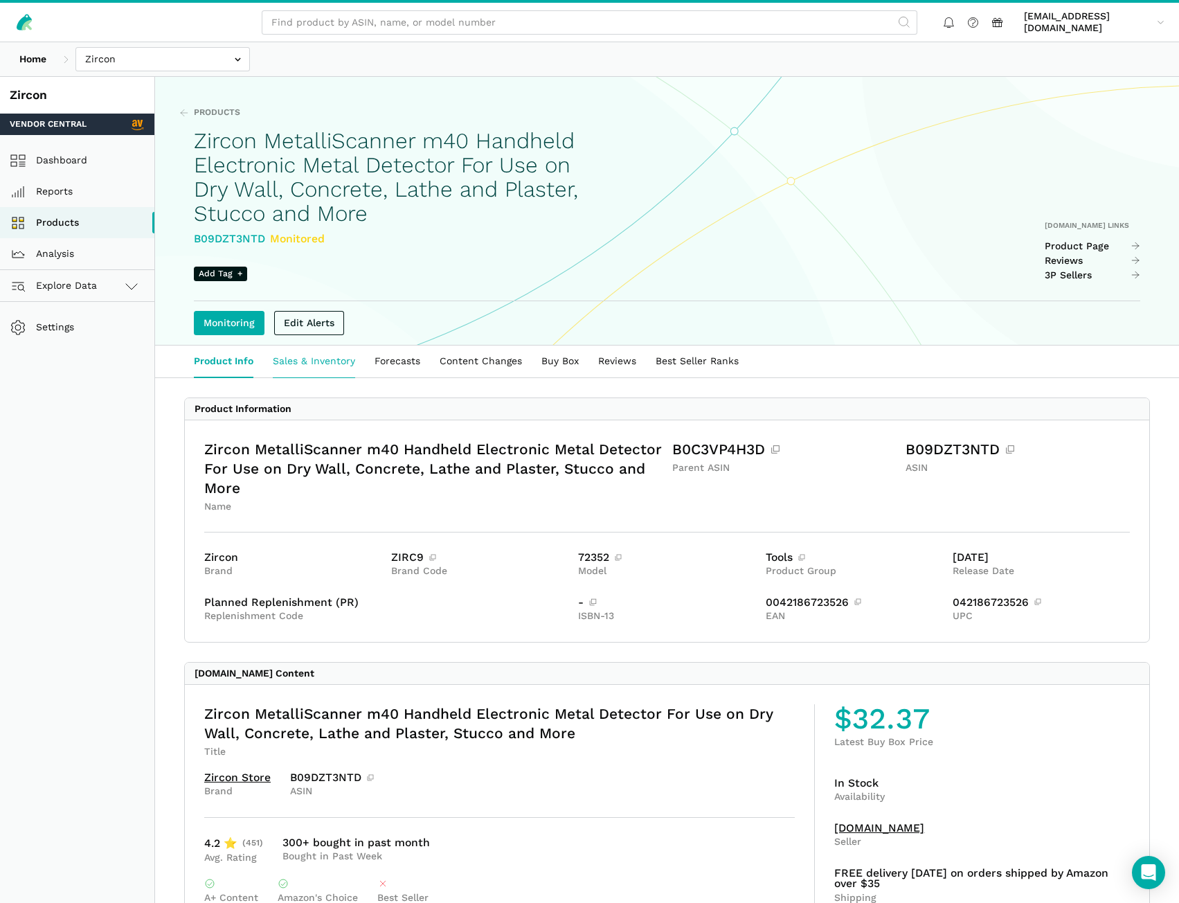
click at [302, 359] on link "Sales & Inventory" at bounding box center [314, 362] width 102 height 32
